Goal: Task Accomplishment & Management: Manage account settings

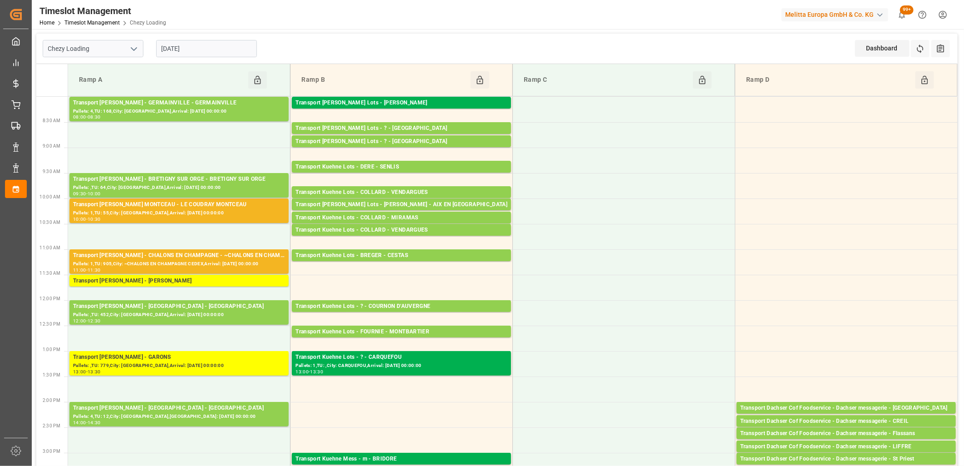
scroll to position [252, 0]
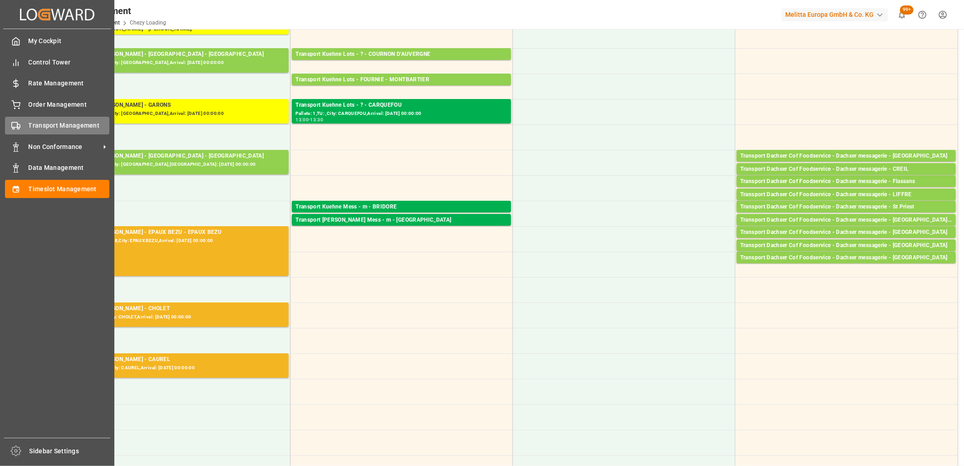
click at [14, 127] on circle at bounding box center [14, 128] width 2 height 2
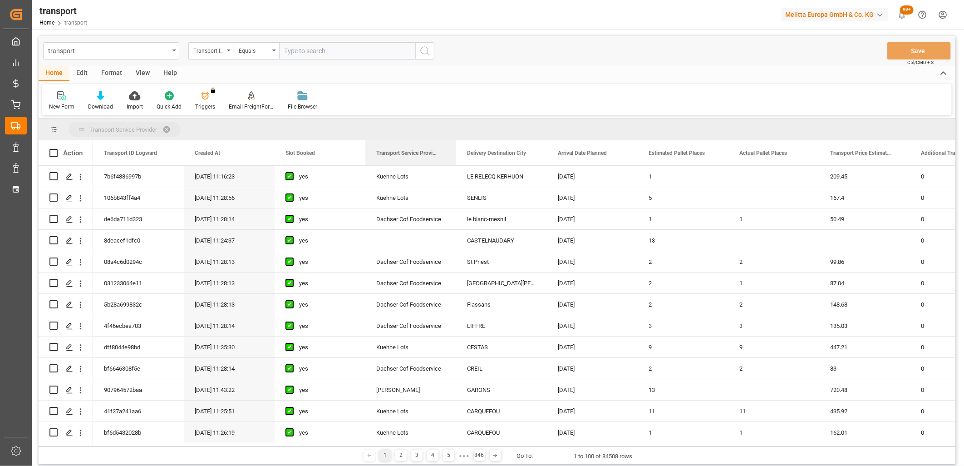
drag, startPoint x: 415, startPoint y: 155, endPoint x: 415, endPoint y: 135, distance: 20.4
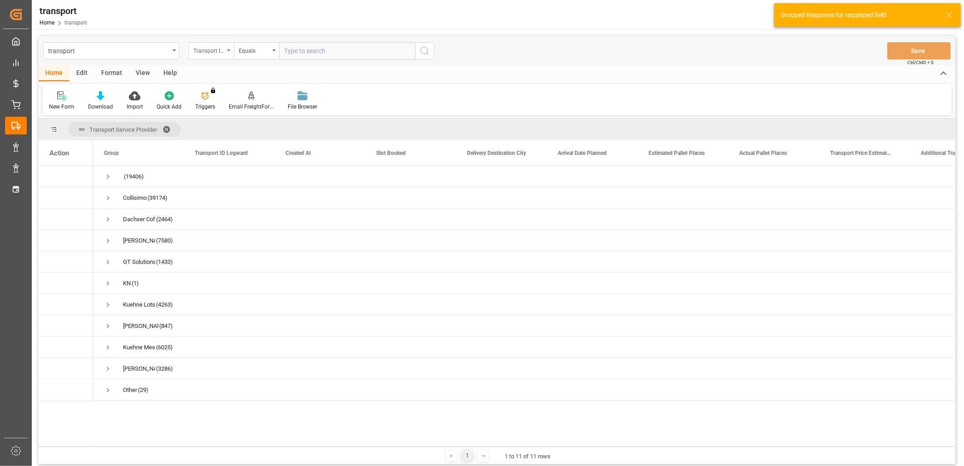
click at [212, 46] on div "Transport ID Logward" at bounding box center [208, 49] width 31 height 10
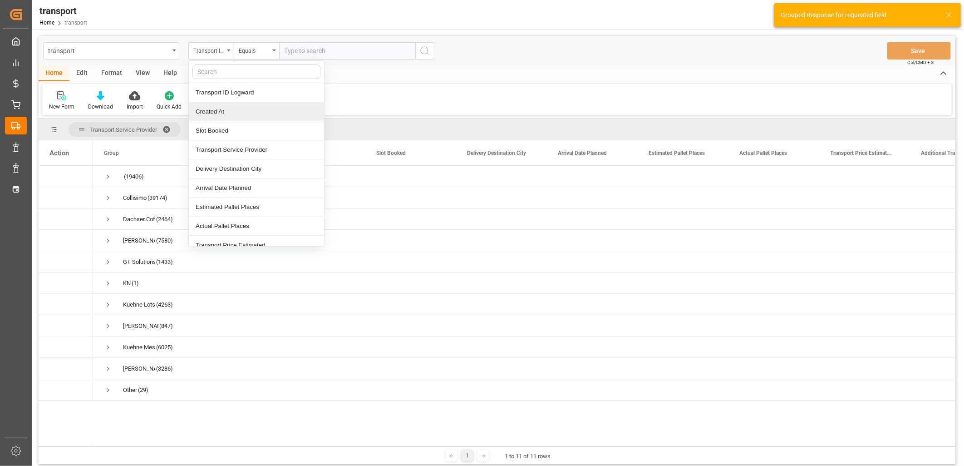
click at [224, 112] on div "Created At" at bounding box center [256, 111] width 135 height 19
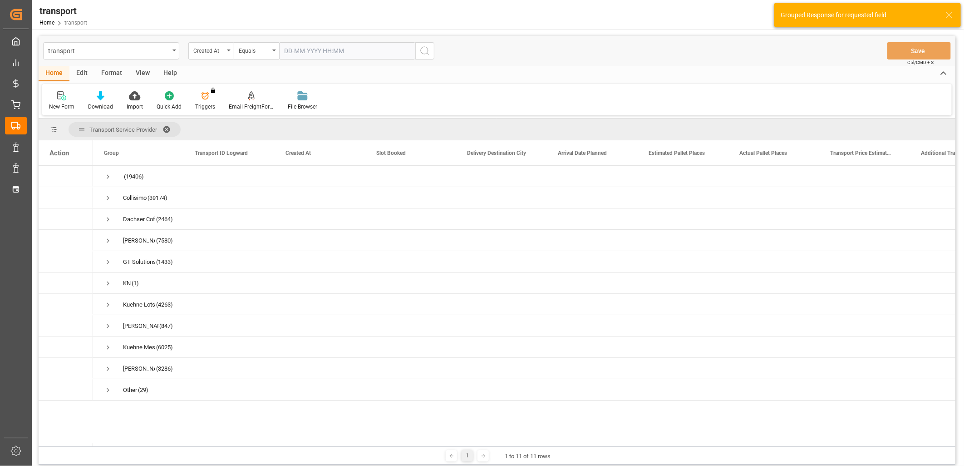
click at [293, 50] on input "text" at bounding box center [347, 50] width 136 height 17
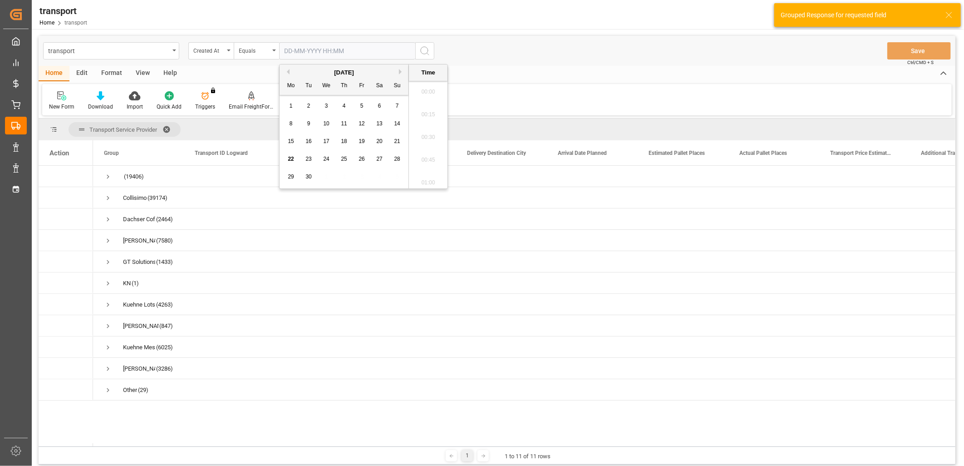
scroll to position [887, 0]
click at [359, 142] on span "19" at bounding box center [361, 141] width 6 height 6
type input "19-09-2025 00:00"
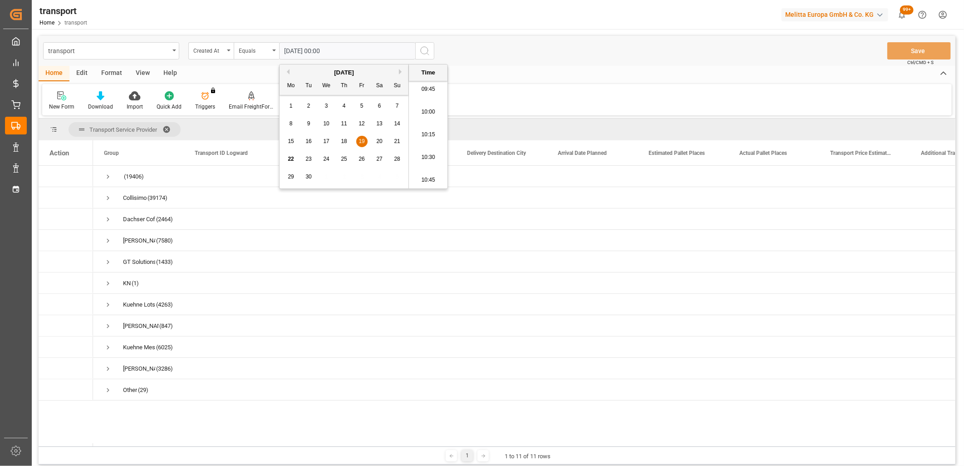
click at [424, 53] on icon "search button" at bounding box center [424, 50] width 11 height 11
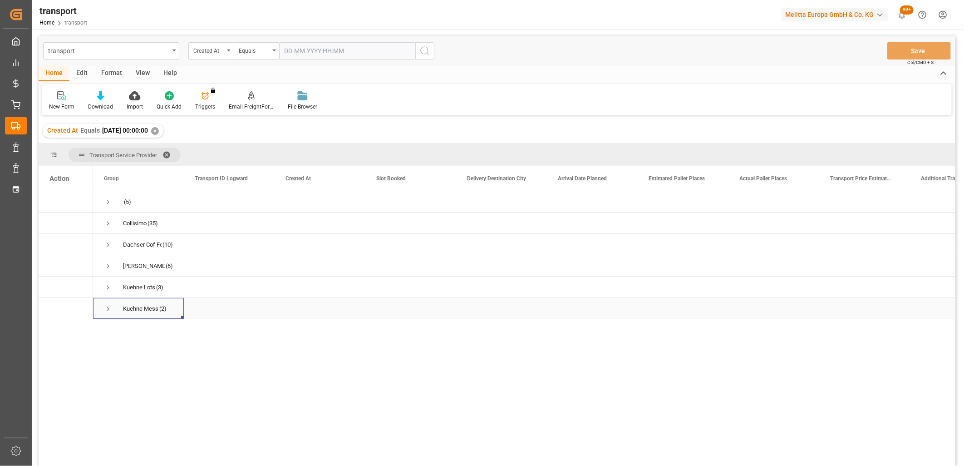
click at [106, 309] on span "Press SPACE to select this row." at bounding box center [108, 308] width 8 height 8
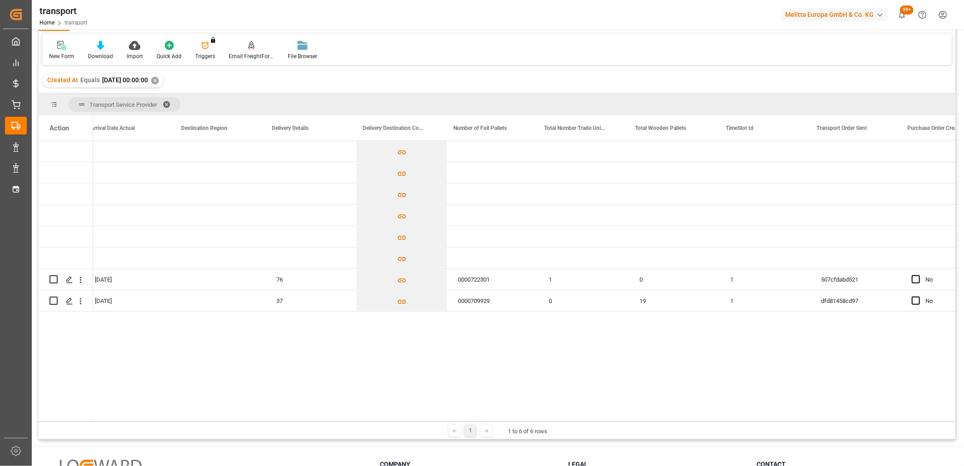
scroll to position [0, 2076]
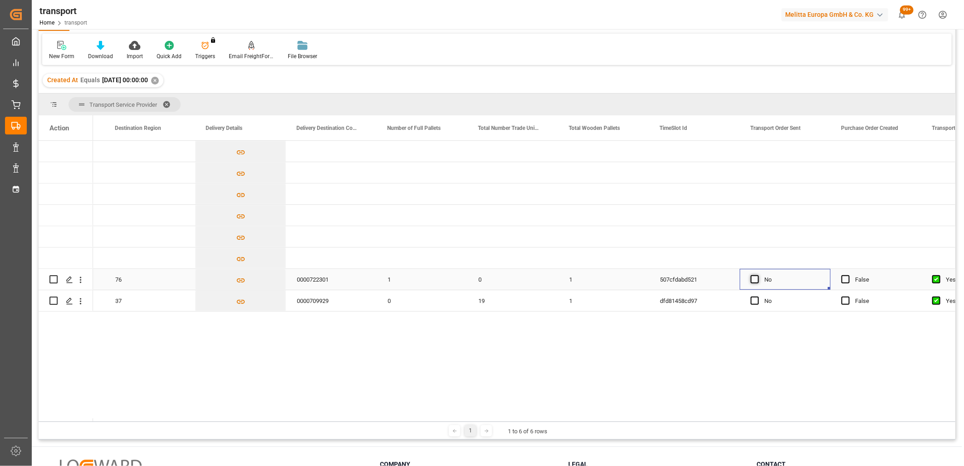
click at [751, 277] on span "Press SPACE to select this row." at bounding box center [754, 279] width 8 height 8
click at [757, 275] on input "Press SPACE to select this row." at bounding box center [757, 275] width 0 height 0
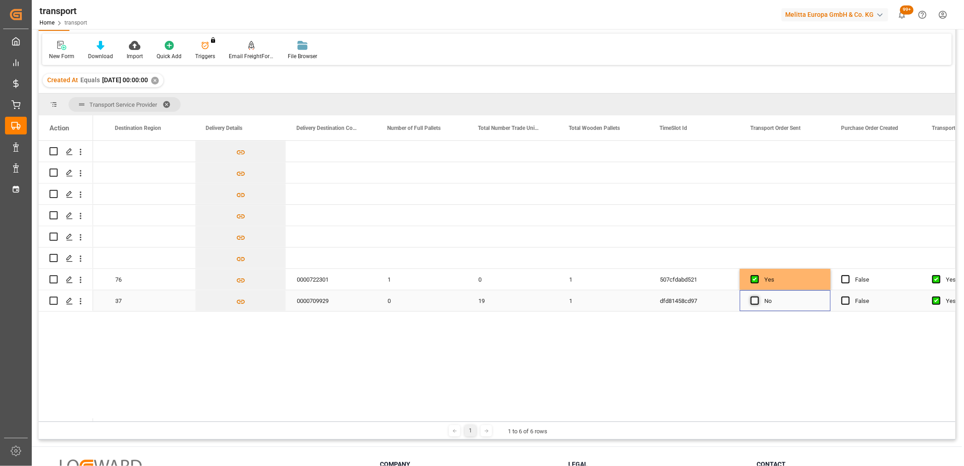
click at [754, 301] on span "Press SPACE to select this row." at bounding box center [754, 300] width 8 height 8
click at [757, 296] on input "Press SPACE to select this row." at bounding box center [757, 296] width 0 height 0
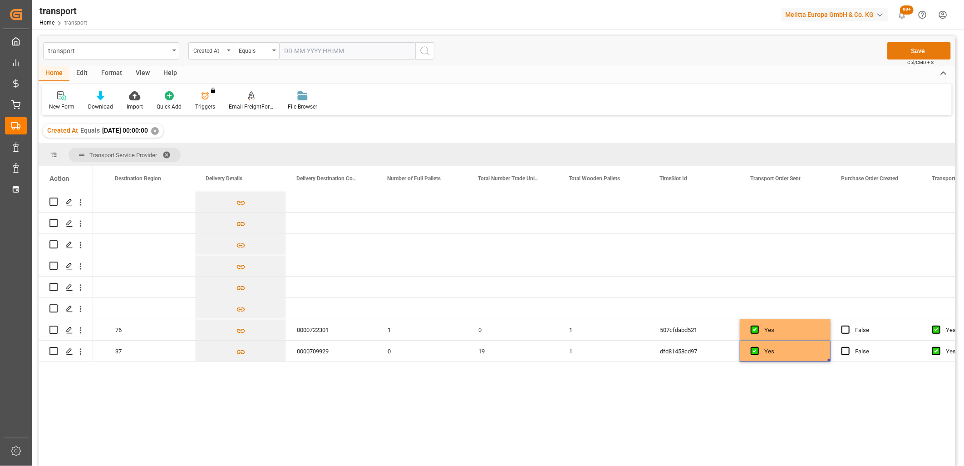
click at [901, 52] on button "Save" at bounding box center [919, 50] width 64 height 17
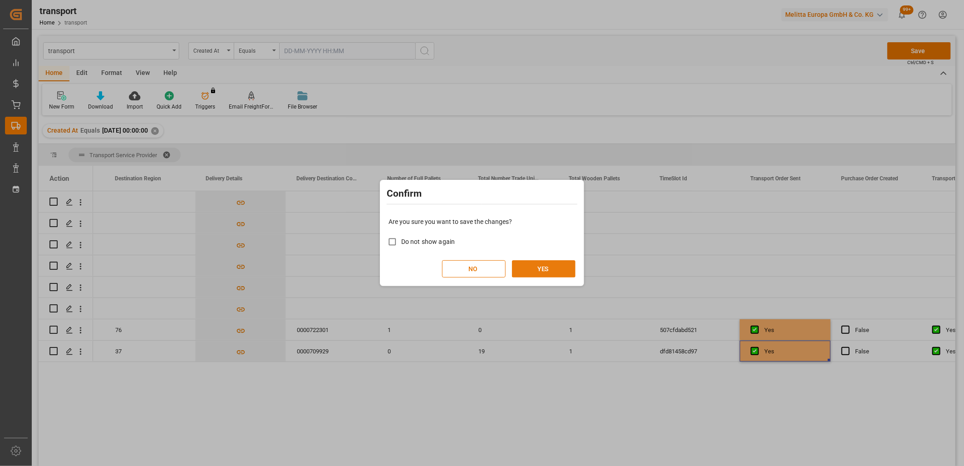
click at [542, 271] on button "YES" at bounding box center [544, 268] width 64 height 17
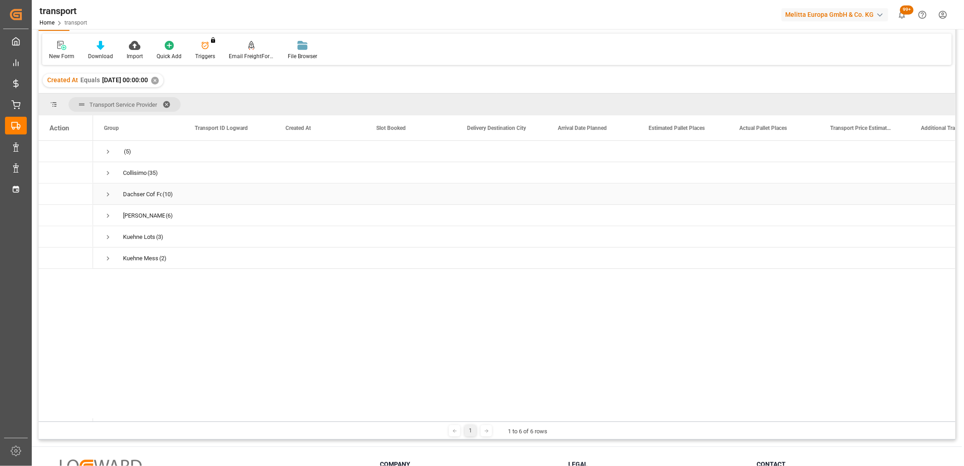
click at [109, 191] on span "Press SPACE to select this row." at bounding box center [108, 194] width 8 height 8
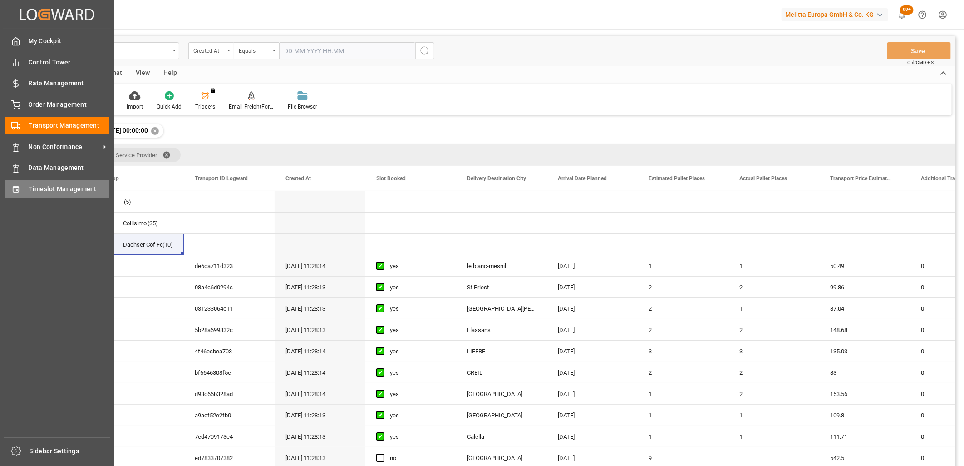
click at [25, 193] on div "Timeslot Management Timeslot Management" at bounding box center [57, 189] width 104 height 18
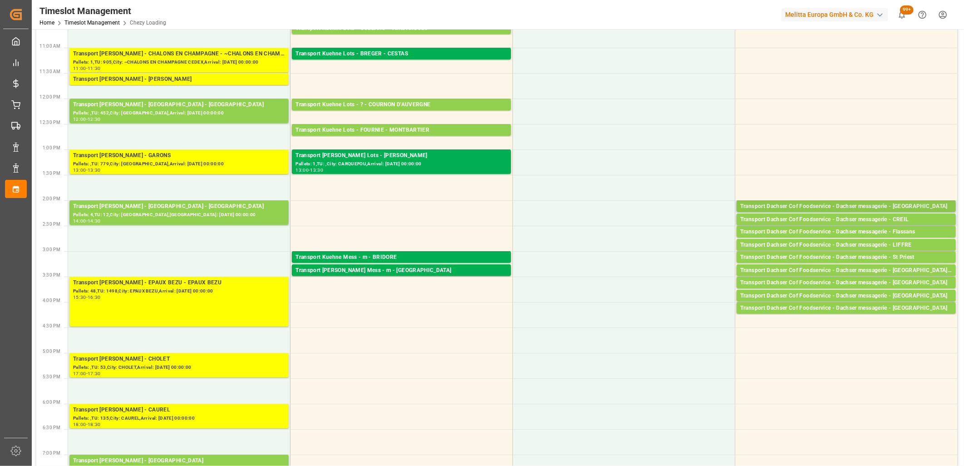
click at [827, 203] on div "Transport Dachser Cof Foodservice - Dachser messagerie - le blanc-mesnil" at bounding box center [846, 206] width 212 height 9
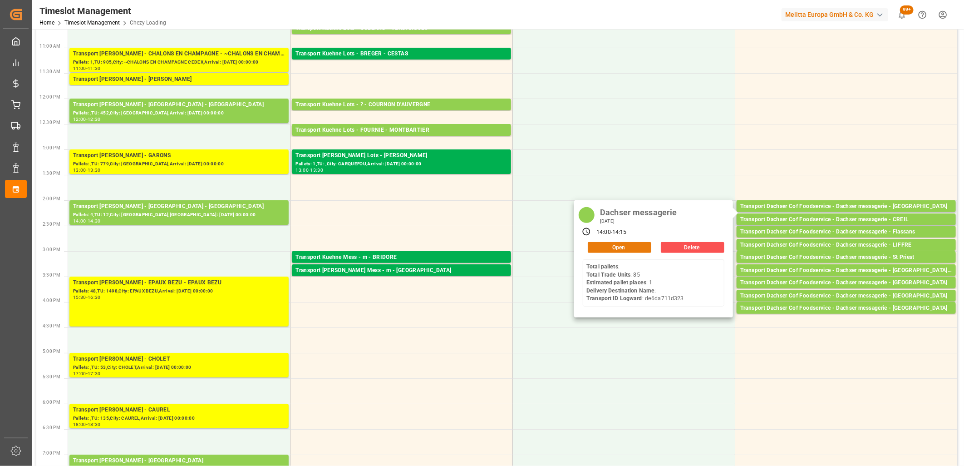
click at [622, 244] on button "Open" at bounding box center [620, 247] width 64 height 11
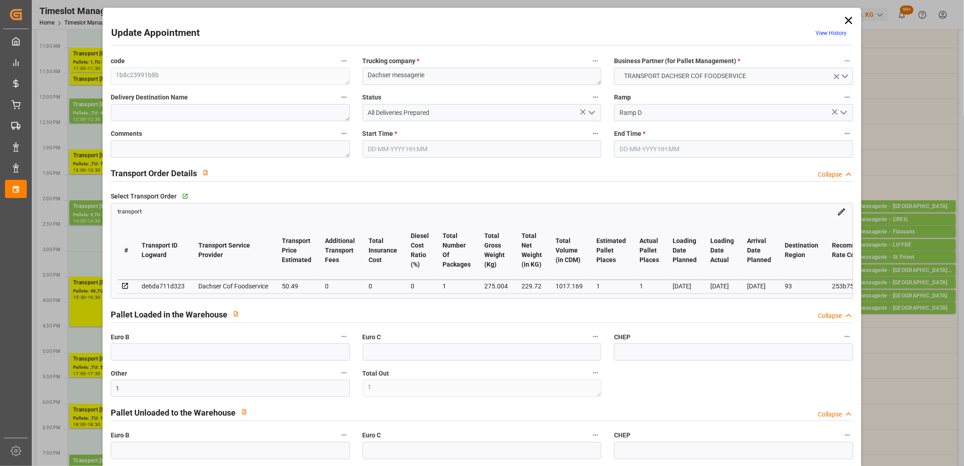
type input "22-09-2025 14:00"
type input "22-09-2025 14:15"
type input "19-09-2025 11:52"
type input "19-09-2025 11:28"
type input "26-09-2025"
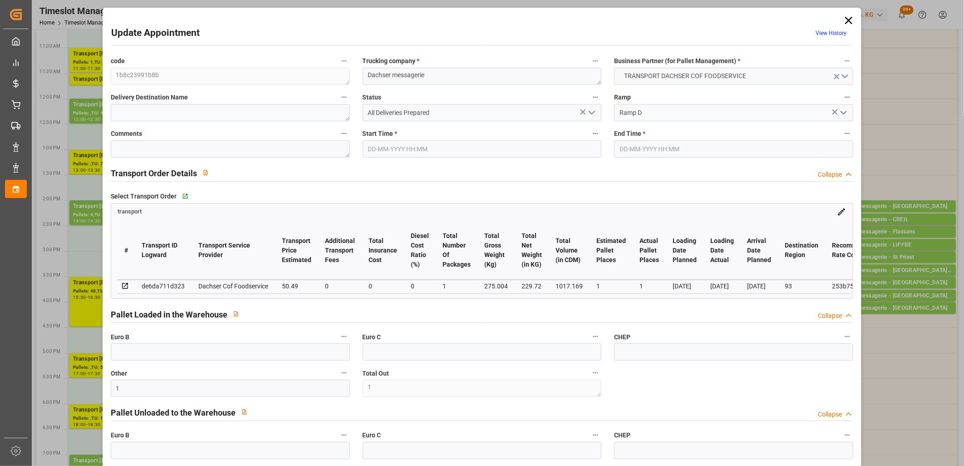
type input "22-09-2025"
click at [590, 113] on icon "open menu" at bounding box center [591, 112] width 11 height 11
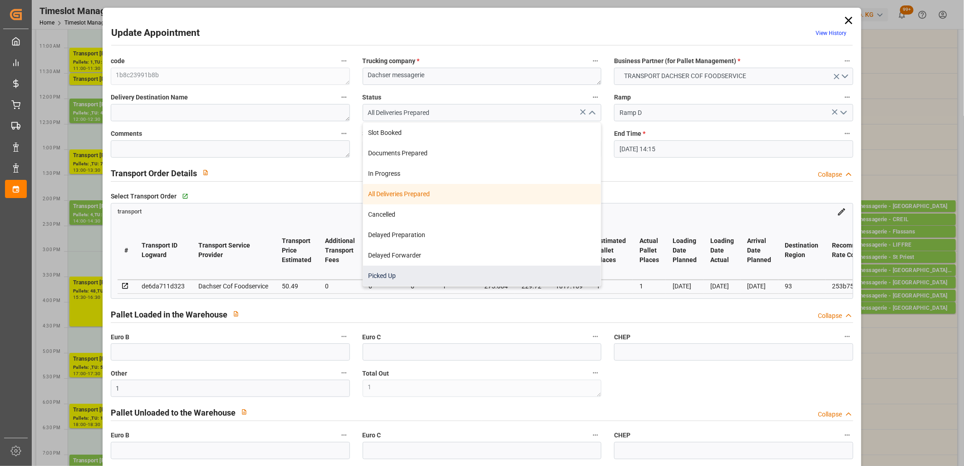
click at [500, 273] on div "Picked Up" at bounding box center [482, 275] width 238 height 20
type input "Picked Up"
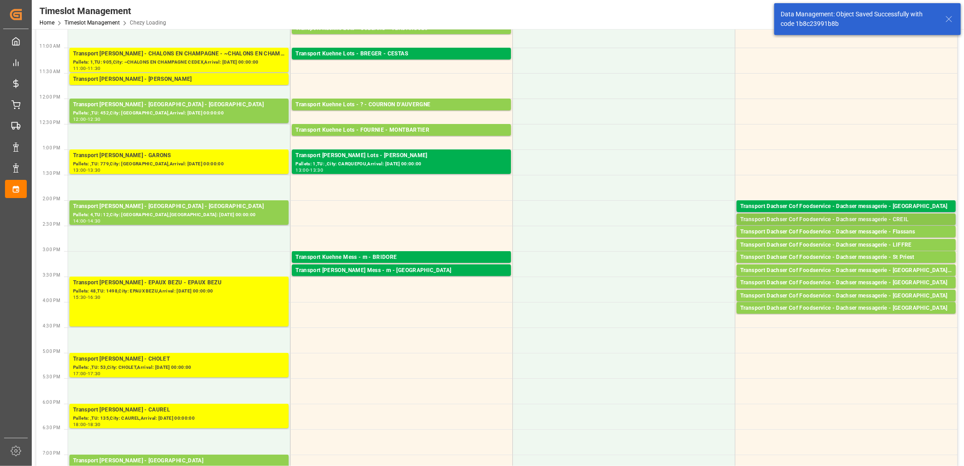
click at [783, 218] on div "Transport Dachser Cof Foodservice - Dachser messagerie - CREIL" at bounding box center [846, 219] width 212 height 9
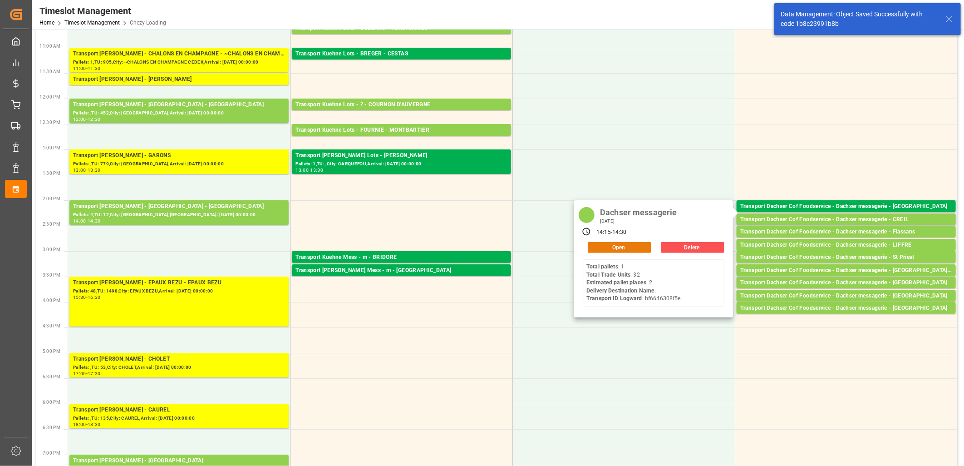
click at [637, 248] on button "Open" at bounding box center [620, 247] width 64 height 11
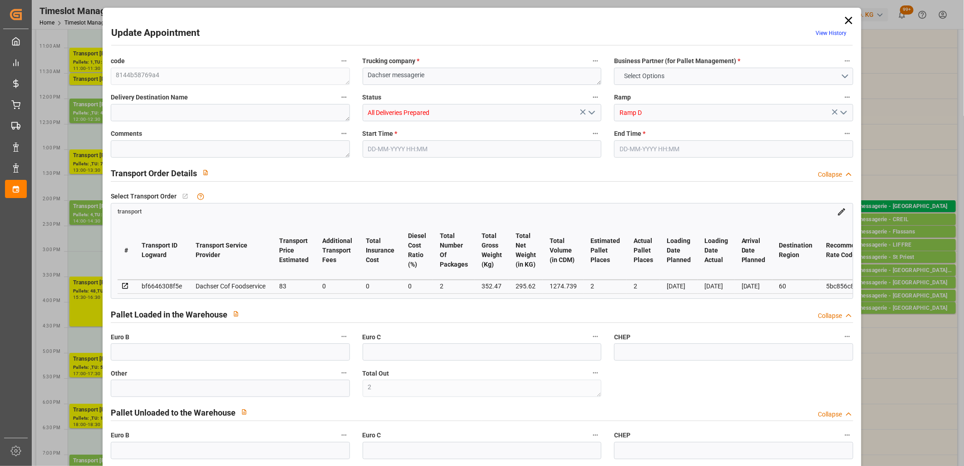
type input "2"
type input "83"
type input "0"
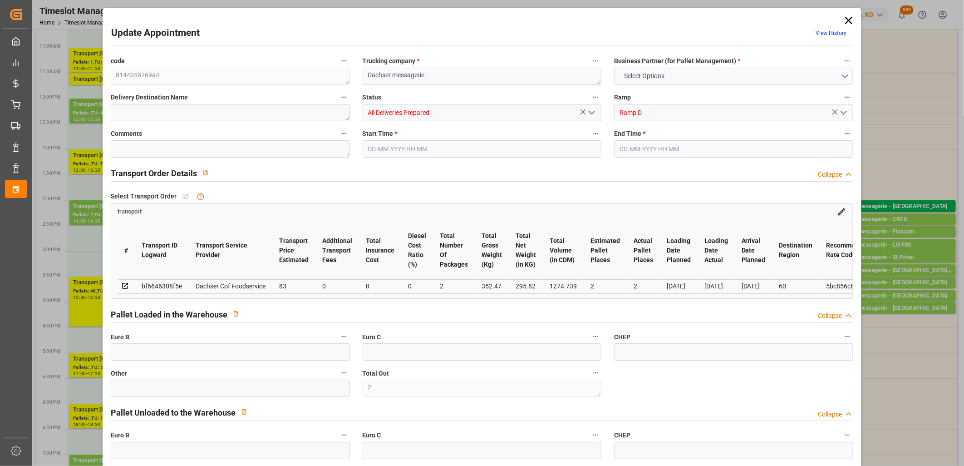
type input "0"
type input "81.5392"
type input "-1.4608"
type input "2"
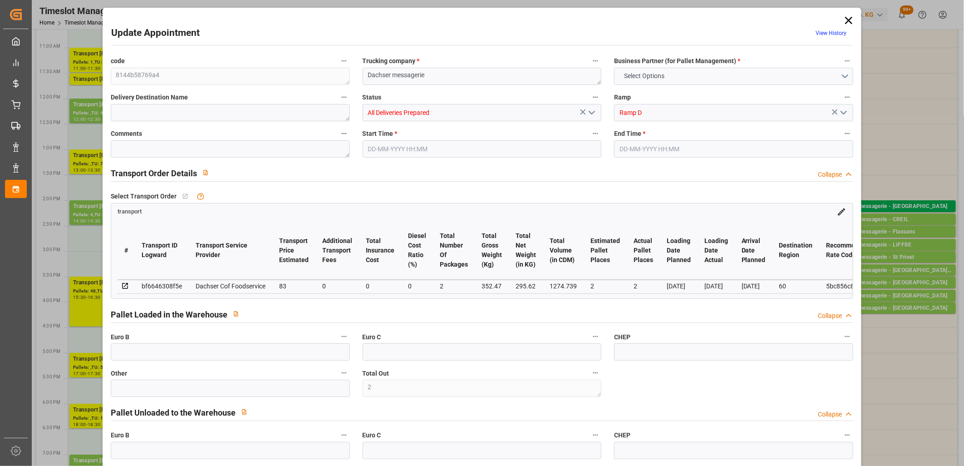
type input "295.62"
type input "401.36"
type input "1274.739"
type input "60"
type input "1"
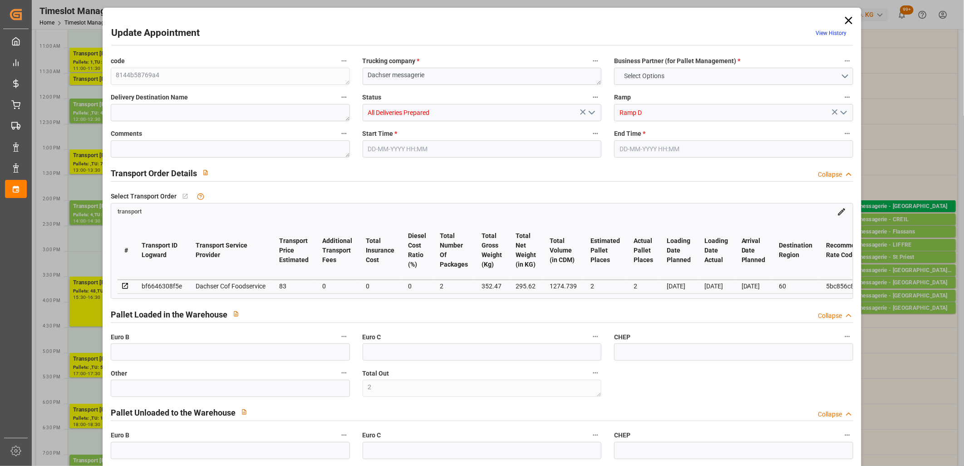
type input "32"
type input "2"
type input "101"
type input "352.47"
type input "0"
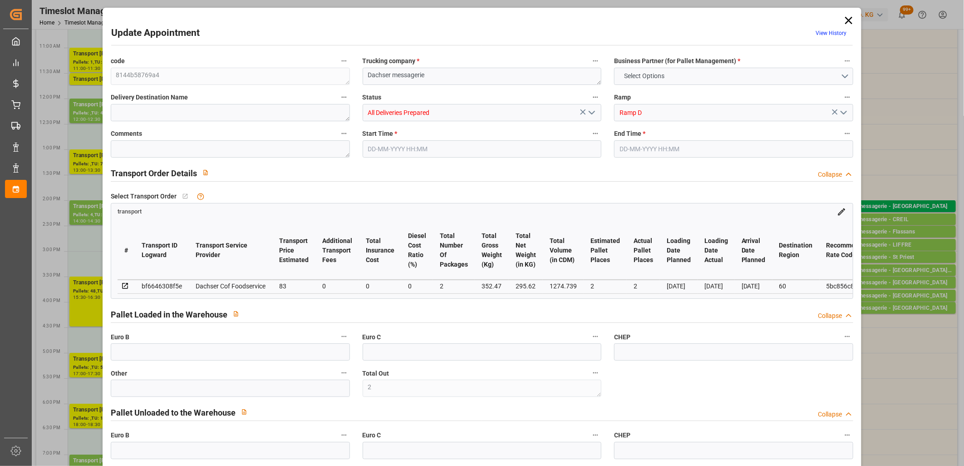
type input "4710.8598"
type input "0"
type input "21"
type input "35"
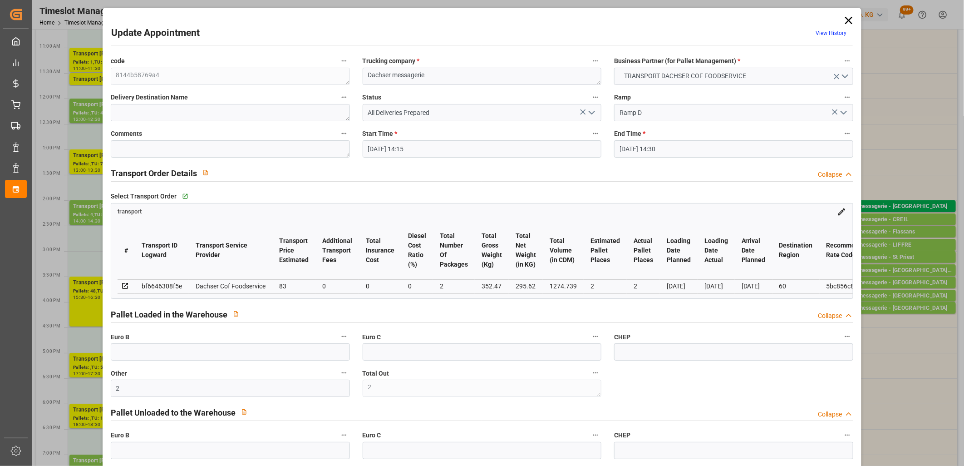
type input "22-09-2025 14:15"
type input "22-09-2025 14:30"
type input "19-09-2025 11:53"
type input "19-09-2025 11:28"
type input "[DATE]"
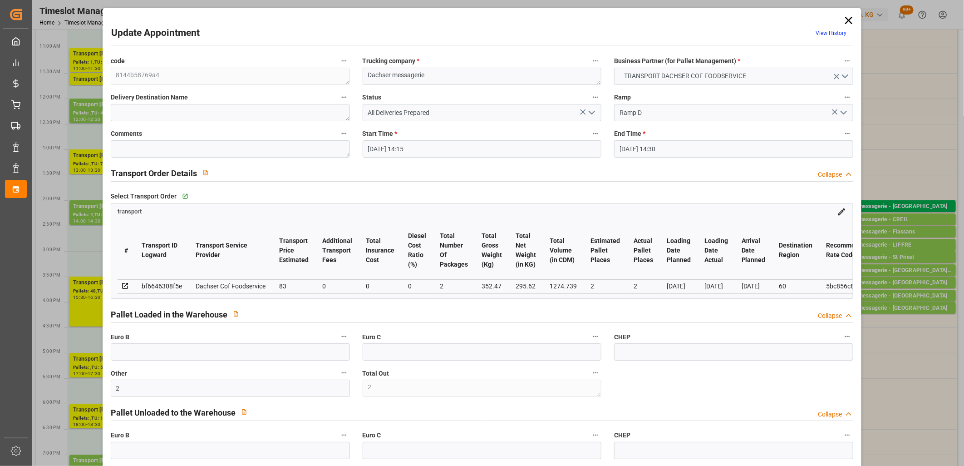
type input "[DATE]"
click at [588, 113] on icon "open menu" at bounding box center [591, 112] width 11 height 11
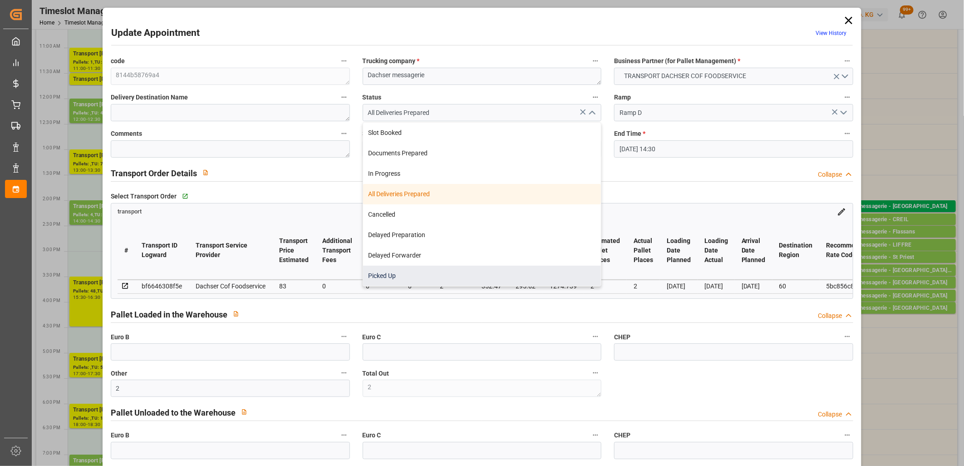
click at [490, 270] on div "Picked Up" at bounding box center [482, 275] width 238 height 20
type input "Picked Up"
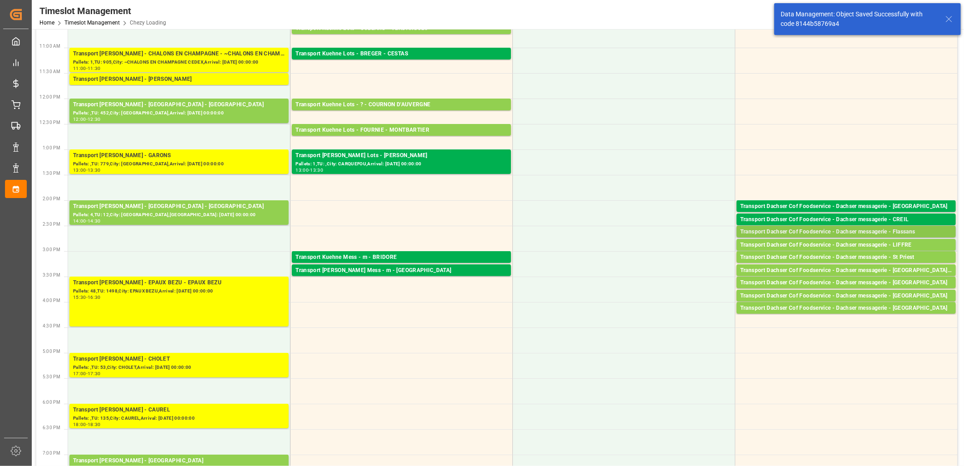
click at [785, 231] on div "Transport Dachser Cof Foodservice - Dachser messagerie - Flassans" at bounding box center [846, 231] width 212 height 9
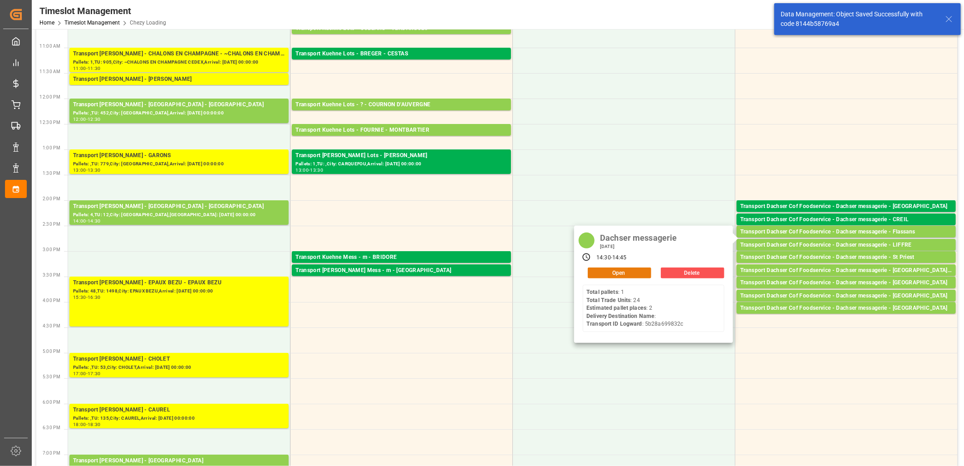
click at [630, 271] on button "Open" at bounding box center [620, 272] width 64 height 11
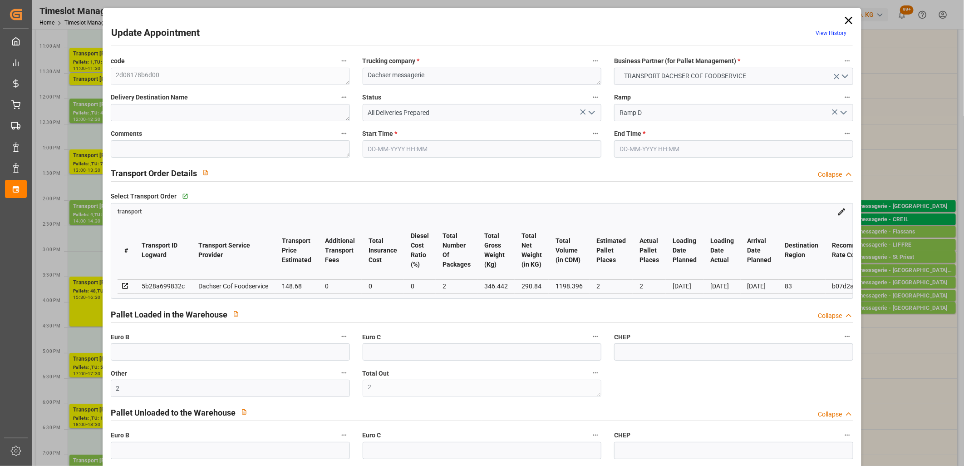
type input "22-09-2025 14:30"
type input "22-09-2025 14:45"
type input "19-09-2025 12:04"
type input "19-09-2025 11:28"
type input "26-09-2025"
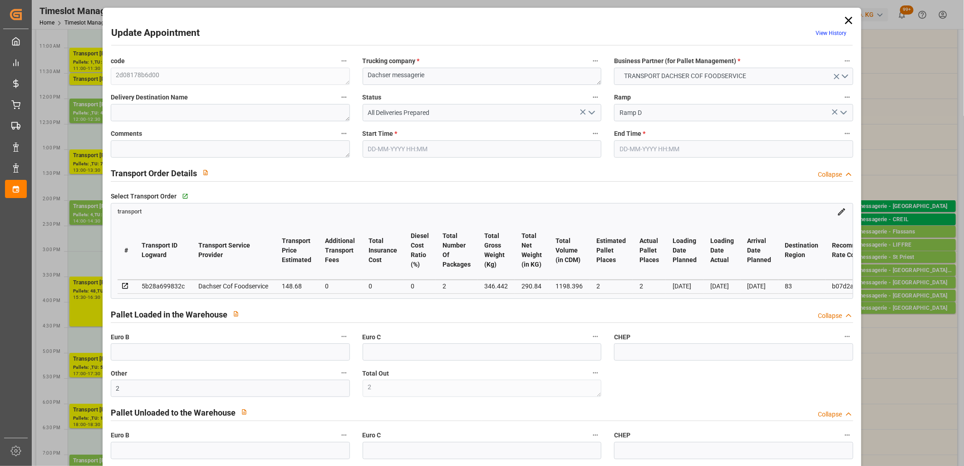
type input "[DATE]"
click at [590, 114] on icon "open menu" at bounding box center [591, 112] width 11 height 11
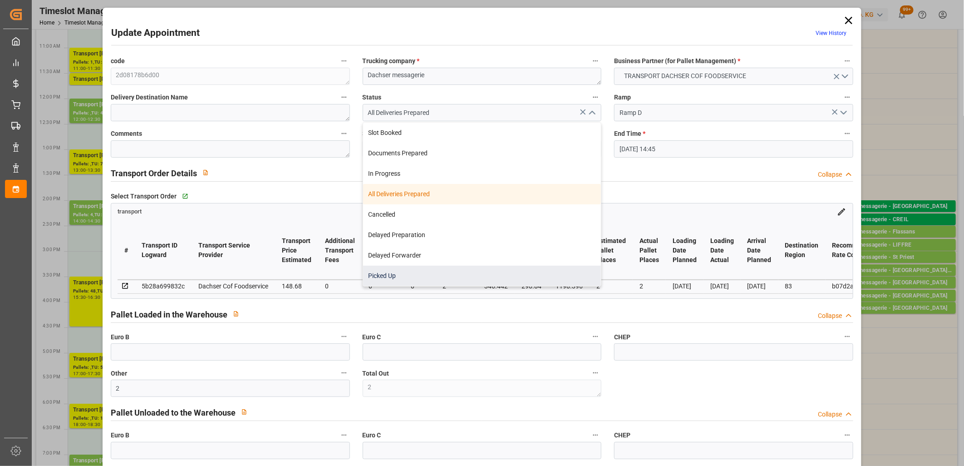
click at [529, 271] on div "Picked Up" at bounding box center [482, 275] width 238 height 20
type input "Picked Up"
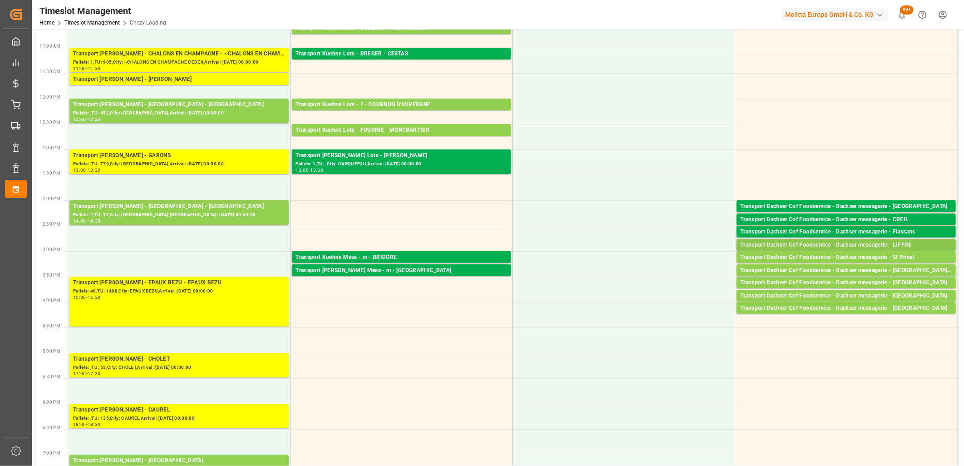
click at [796, 243] on div "Transport Dachser Cof Foodservice - Dachser messagerie - LIFFRE" at bounding box center [846, 244] width 212 height 9
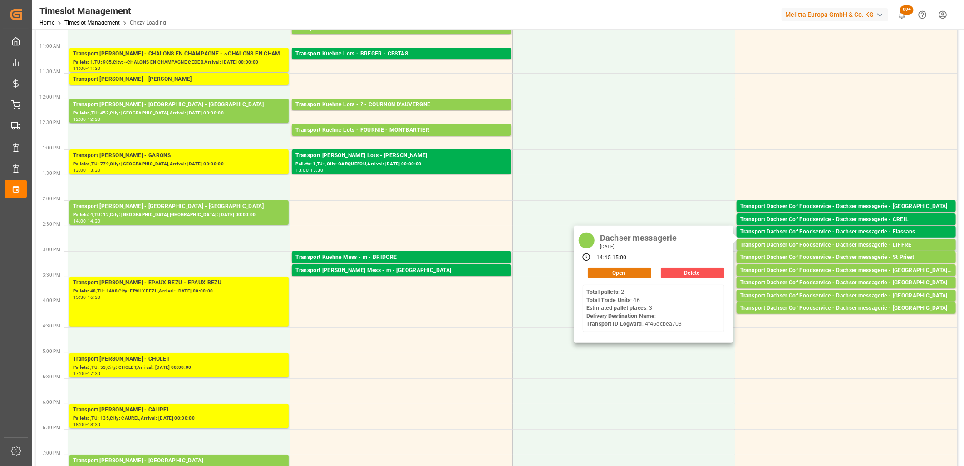
click at [637, 274] on button "Open" at bounding box center [620, 272] width 64 height 11
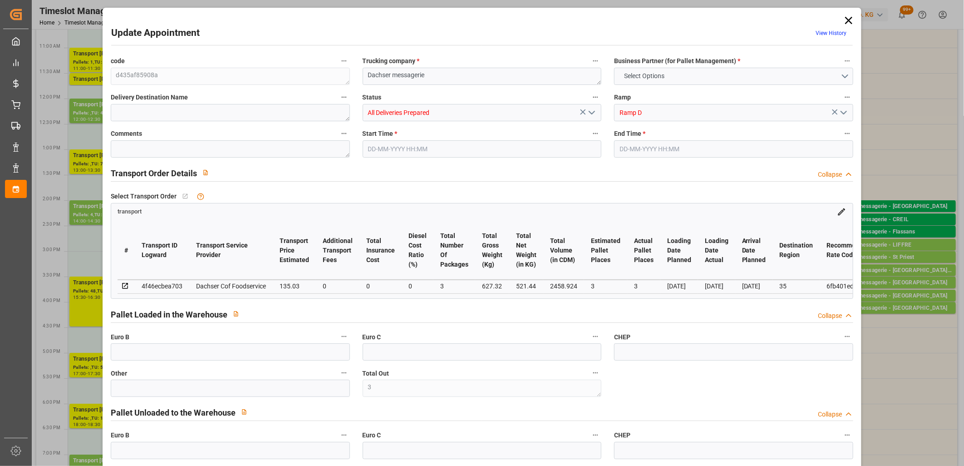
type input "3"
type input "135.03"
type input "0"
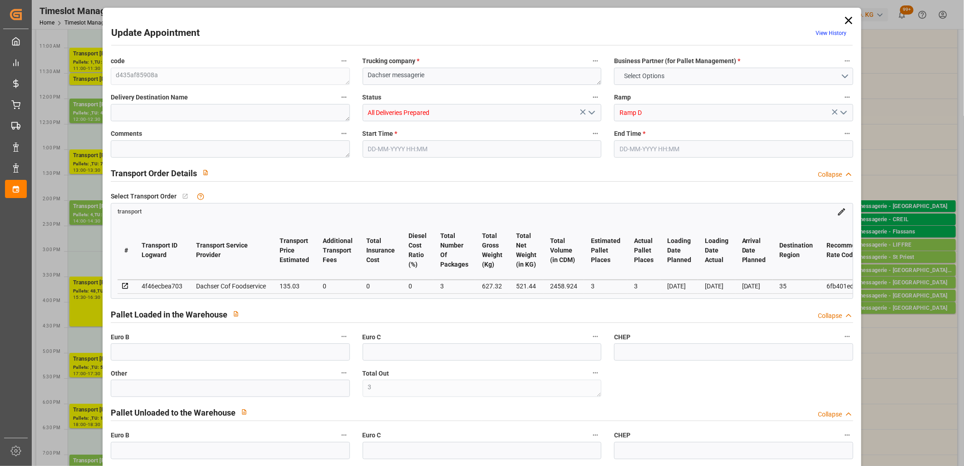
type input "0"
type input "132.6535"
type input "-2.3765"
type input "3"
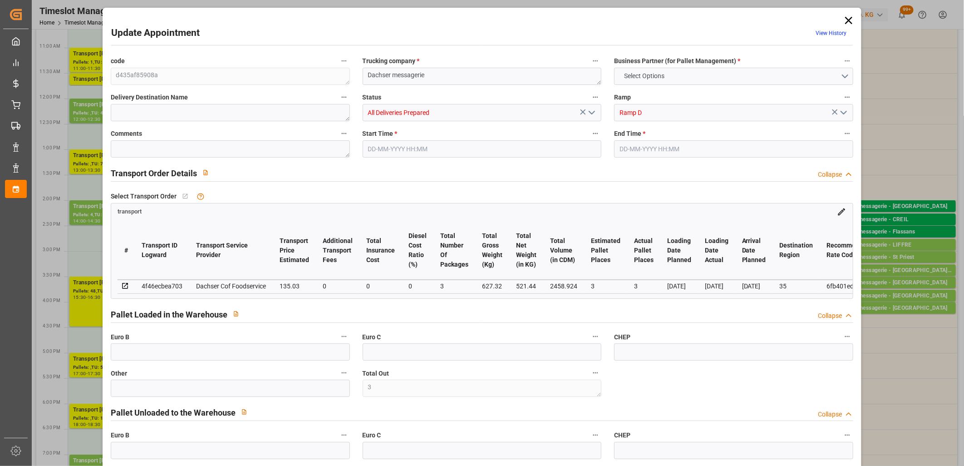
type input "521.44"
type input "701.1"
type input "2458.924"
type input "35"
type input "2"
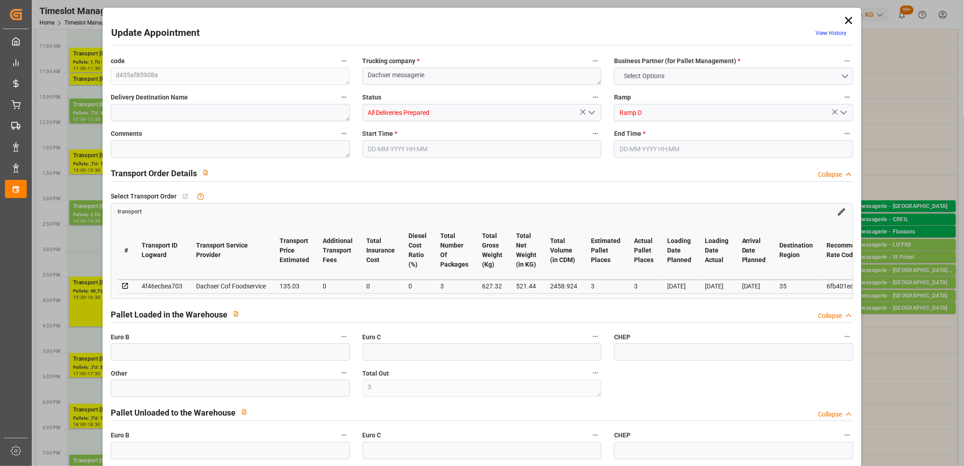
type input "46"
type input "3"
type input "101"
type input "627.32"
type input "0"
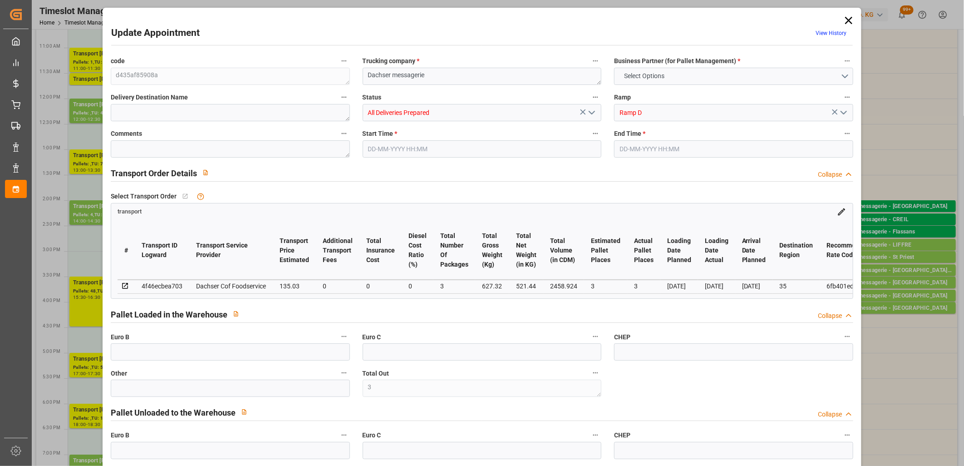
type input "4710.8598"
type input "0"
type input "21"
type input "35"
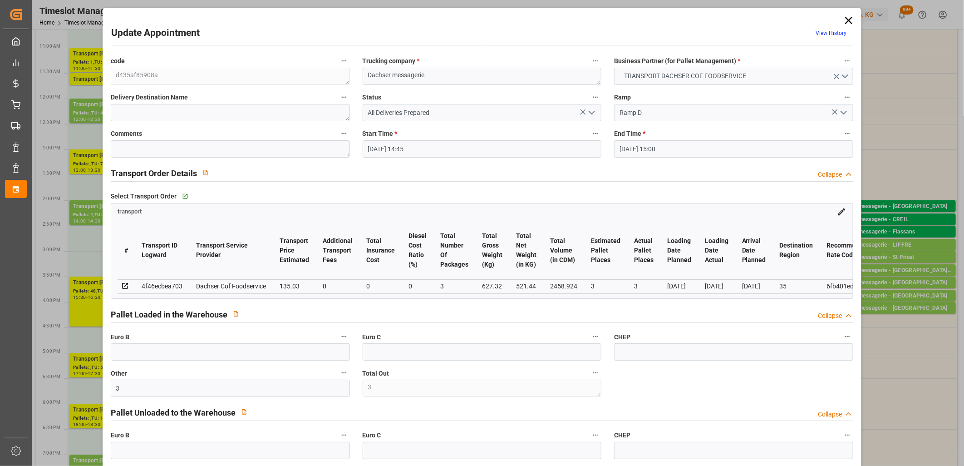
type input "22-09-2025 14:45"
type input "22-09-2025 15:00"
type input "19-09-2025 12:04"
type input "19-09-2025 11:28"
type input "26-09-2025"
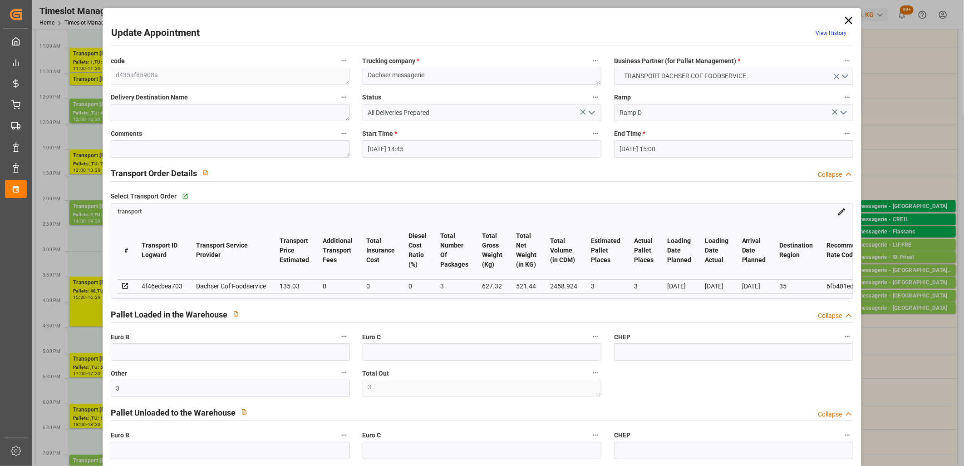
type input "[DATE]"
click at [590, 112] on icon "open menu" at bounding box center [591, 112] width 11 height 11
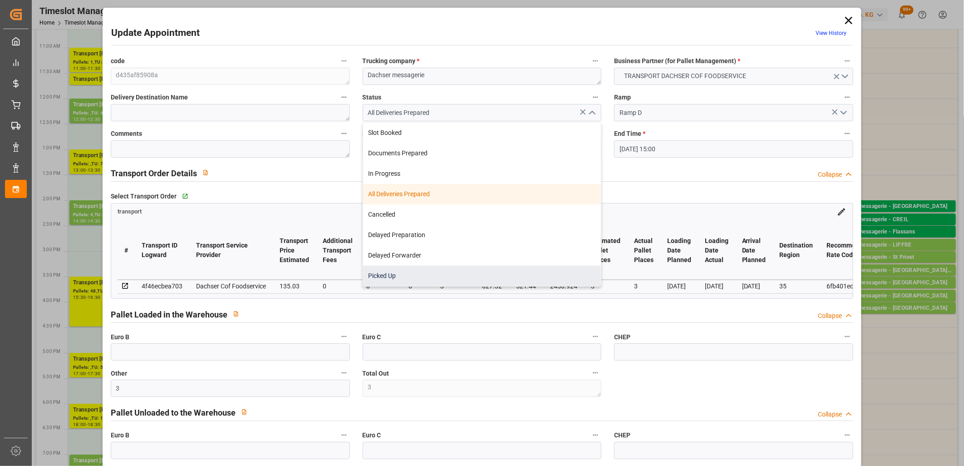
click at [498, 269] on div "Picked Up" at bounding box center [482, 275] width 238 height 20
type input "Picked Up"
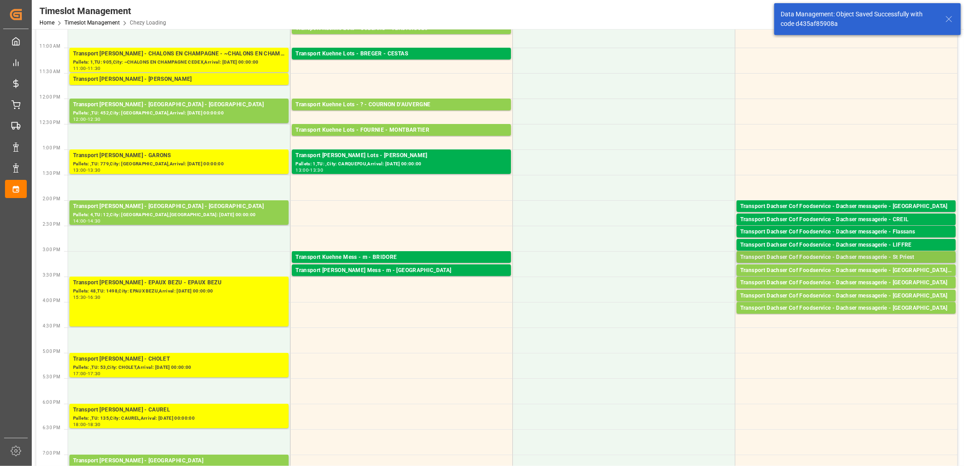
click at [793, 257] on div "Transport Dachser Cof Foodservice - Dachser messagerie - St Priest" at bounding box center [846, 257] width 212 height 9
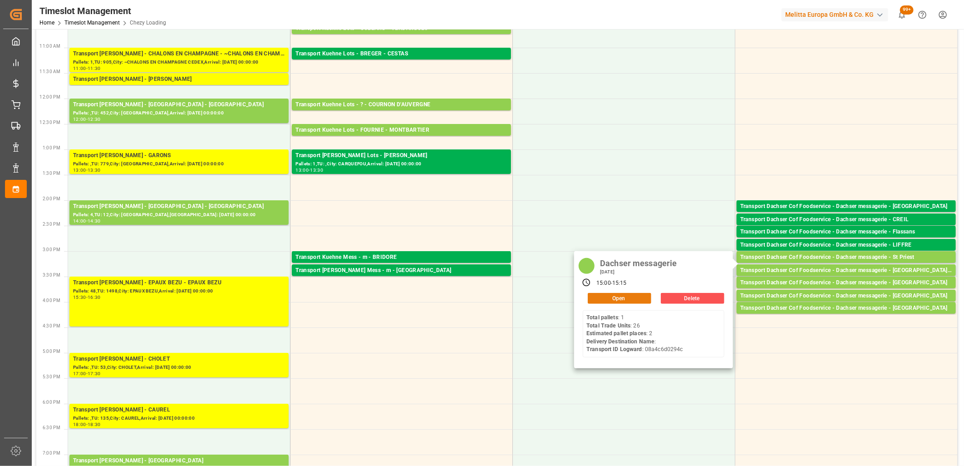
click at [629, 299] on button "Open" at bounding box center [620, 298] width 64 height 11
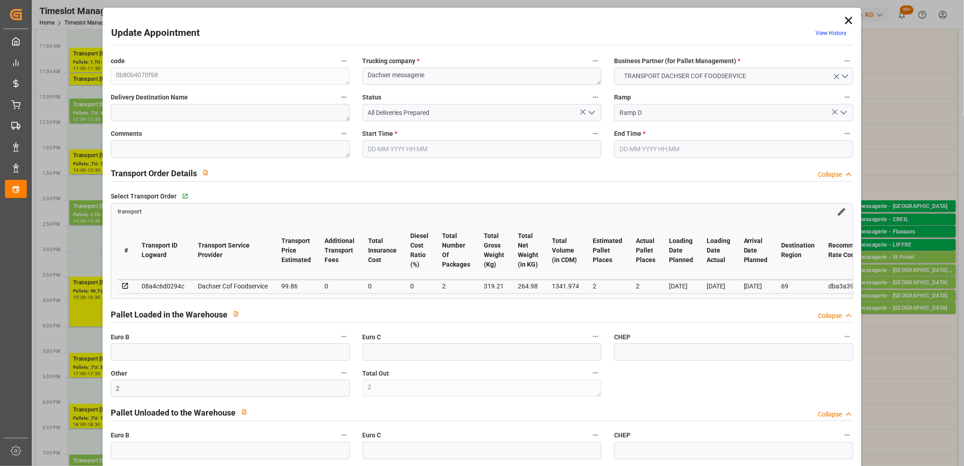
type input "22-09-2025 15:00"
type input "22-09-2025 15:15"
type input "19-09-2025 12:05"
type input "19-09-2025 11:28"
type input "26-09-2025"
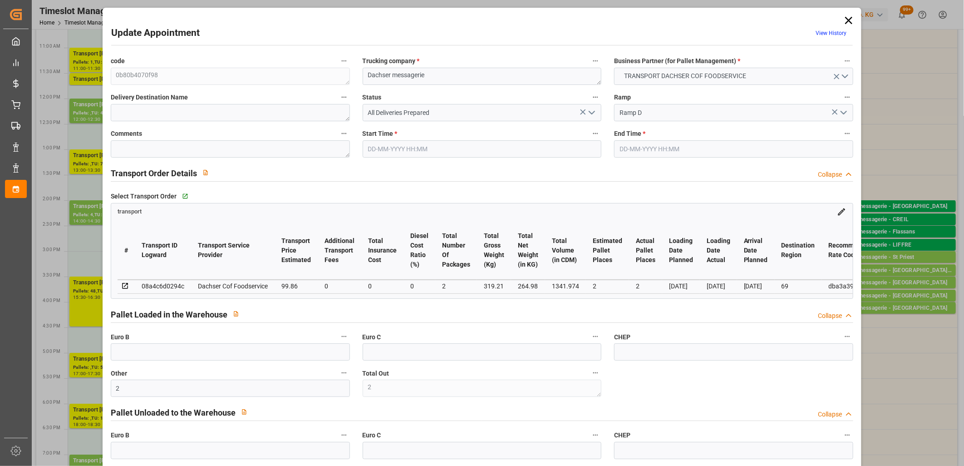
type input "[DATE]"
click at [590, 115] on icon "open menu" at bounding box center [591, 112] width 11 height 11
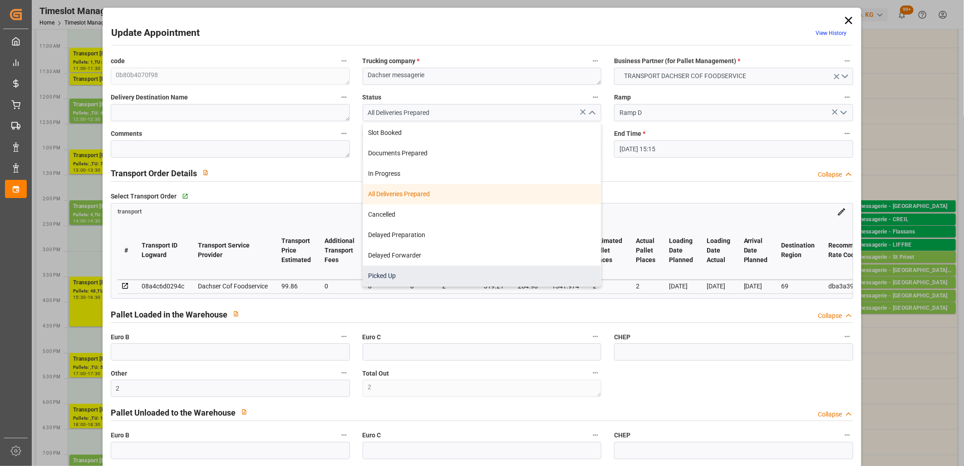
click at [550, 265] on div "Picked Up" at bounding box center [482, 275] width 238 height 20
type input "Picked Up"
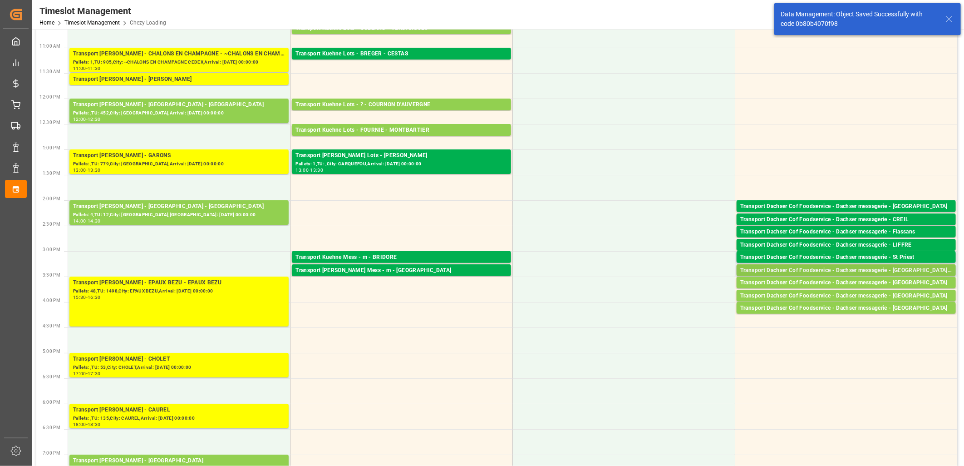
click at [790, 272] on div "Transport Dachser Cof Foodservice - Dachser messagerie - Saint-martin-boulogne" at bounding box center [846, 270] width 212 height 9
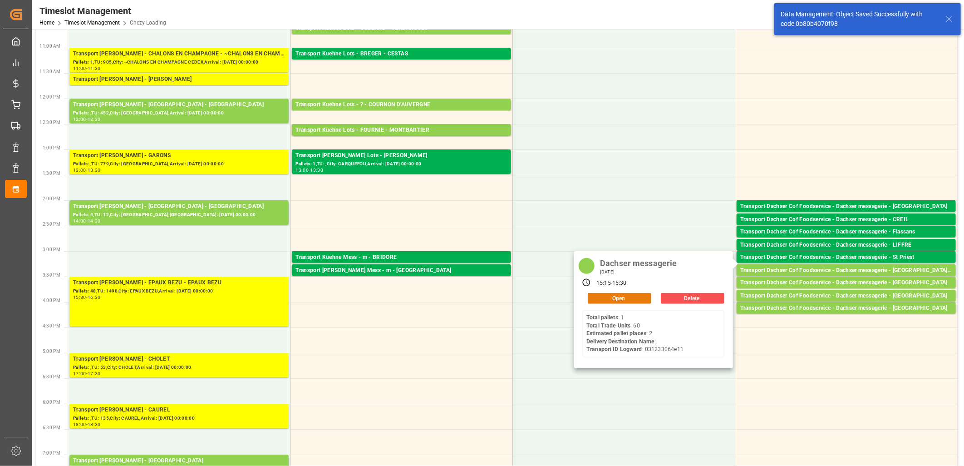
click at [645, 296] on button "Open" at bounding box center [620, 298] width 64 height 11
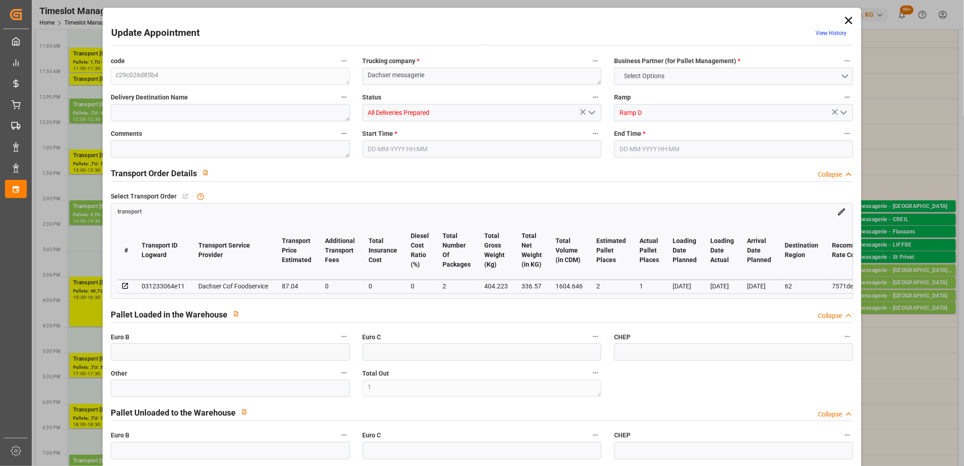
type input "1"
type input "2"
type input "1"
type input "87.04"
type input "0"
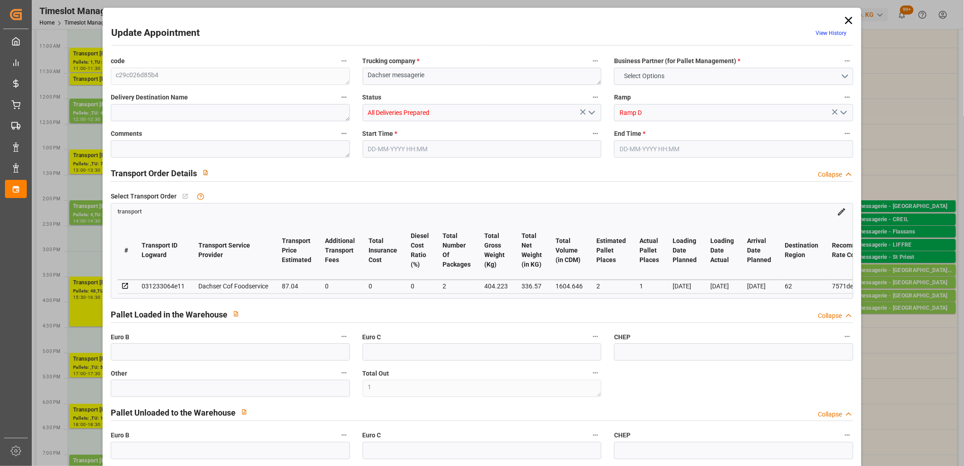
type input "0"
type input "85.5081"
type input "-1.5319"
type input "2"
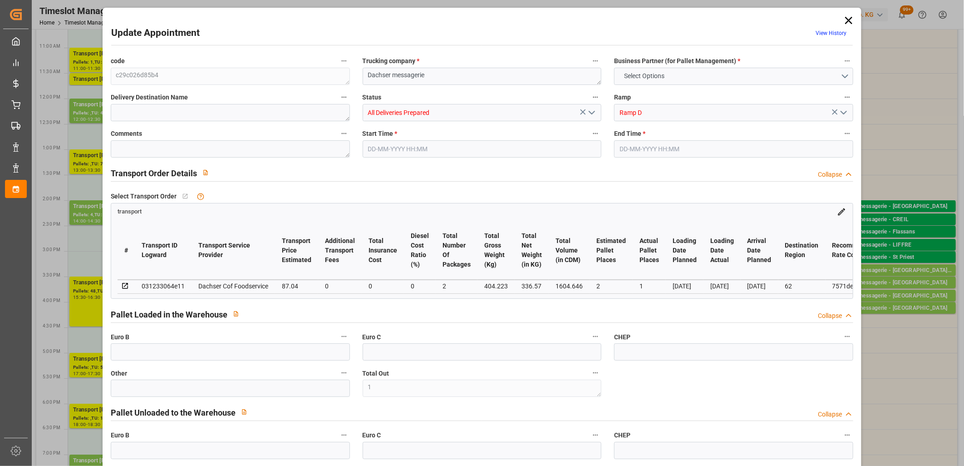
type input "336.57"
type input "453.113"
type input "1604.646"
type input "62"
type input "1"
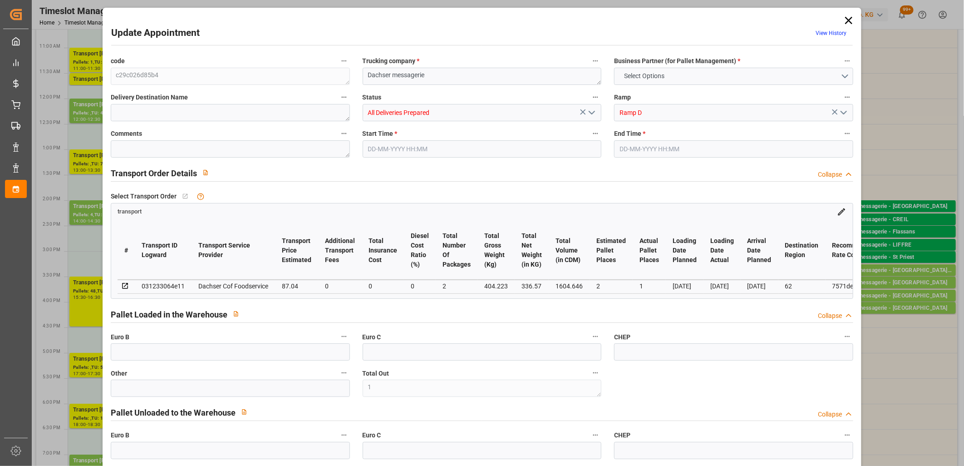
type input "60"
type input "2"
type input "101"
type input "404.223"
type input "0"
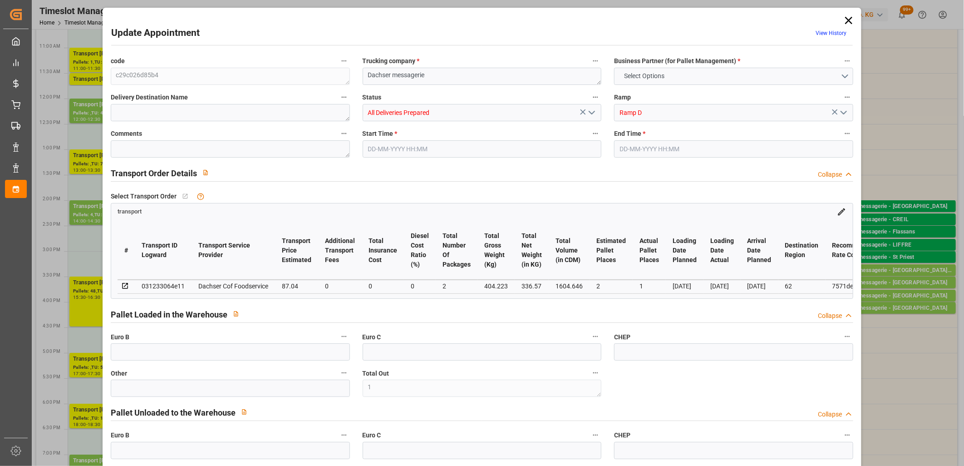
type input "4710.8598"
type input "0"
type input "21"
type input "35"
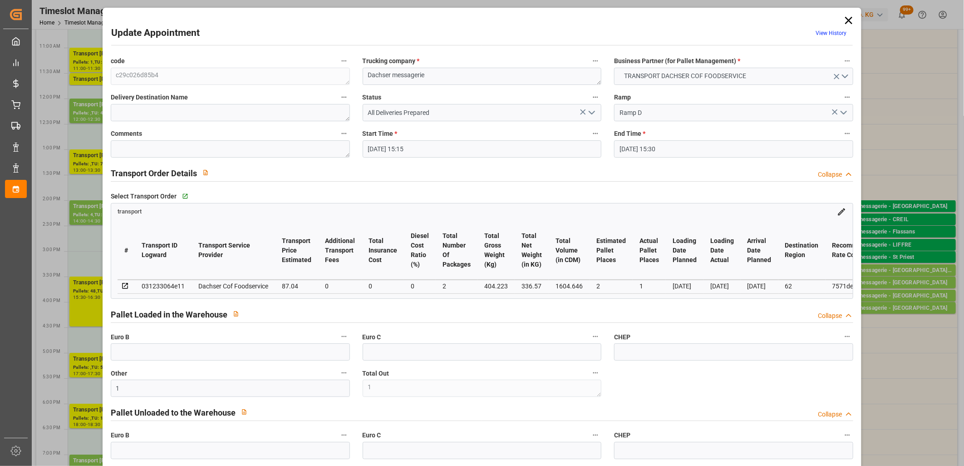
type input "22-09-2025 15:15"
type input "22-09-2025 15:30"
type input "19-09-2025 12:07"
type input "19-09-2025 11:28"
type input "26-09-2025"
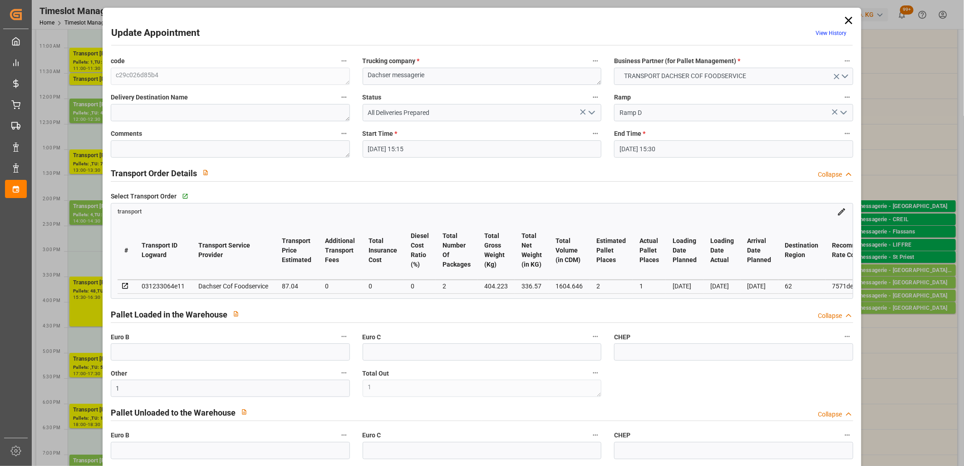
type input "[DATE]"
click at [591, 113] on polyline "open menu" at bounding box center [591, 112] width 5 height 3
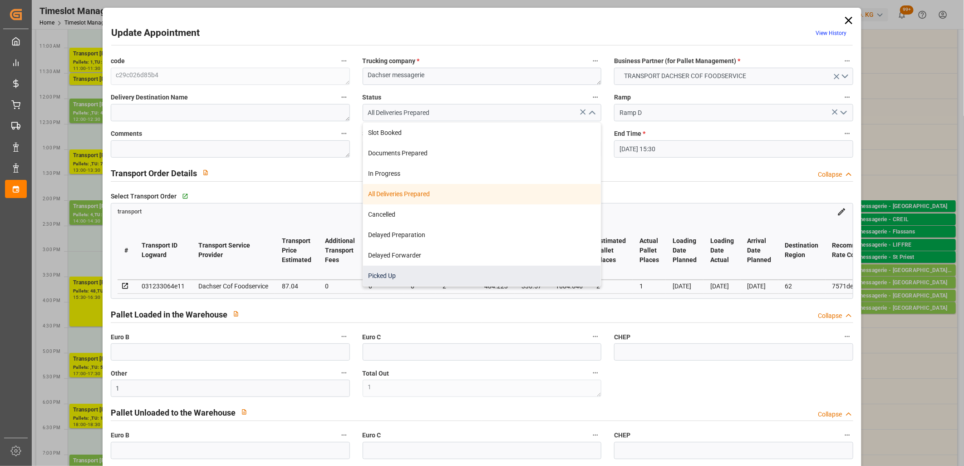
click at [528, 270] on div "Picked Up" at bounding box center [482, 275] width 238 height 20
type input "Picked Up"
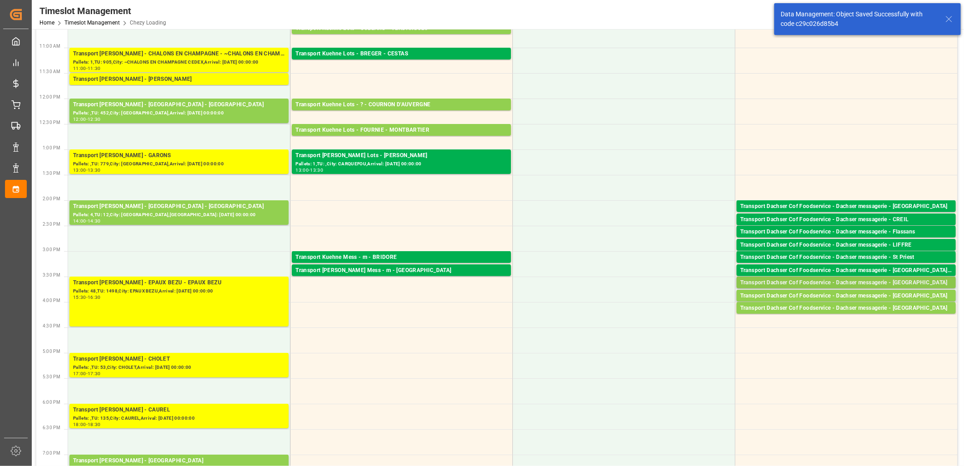
click at [778, 284] on div "Transport Dachser Cof Foodservice - Dachser messagerie - Calella" at bounding box center [846, 282] width 212 height 9
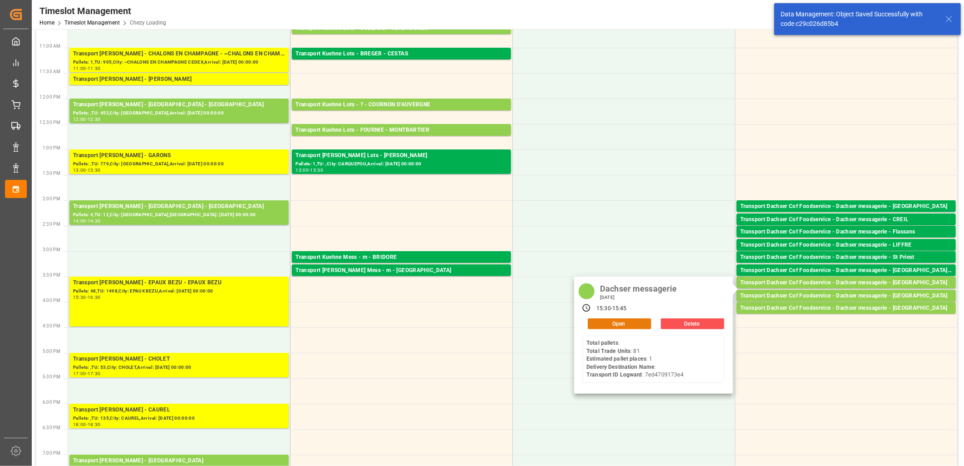
click at [627, 322] on button "Open" at bounding box center [620, 323] width 64 height 11
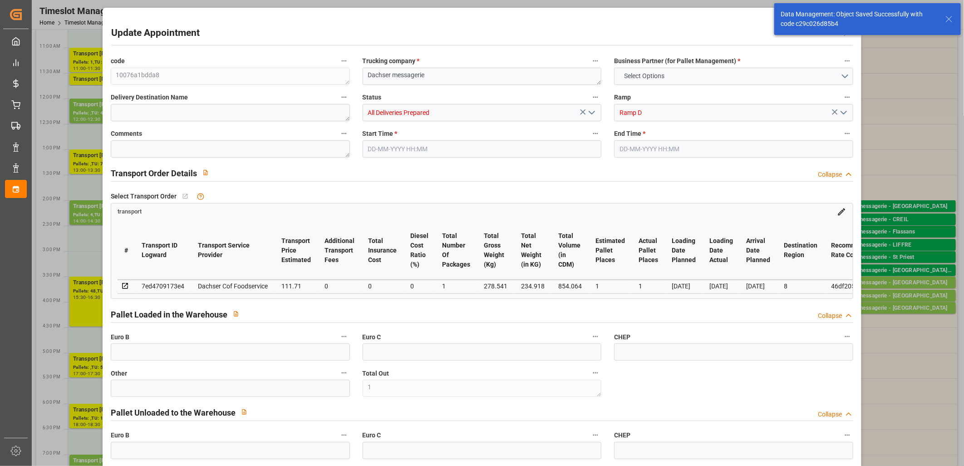
type input "1"
type input "111.71"
type input "0"
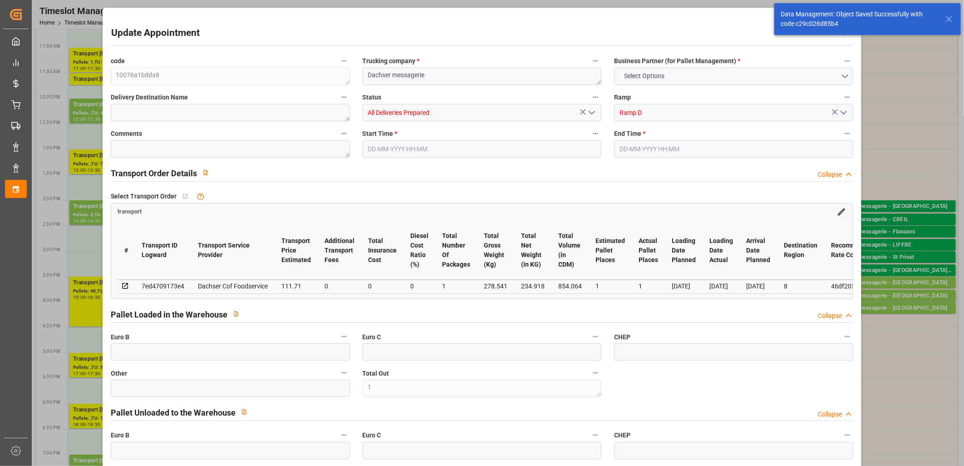
type input "0"
type input "109.7439"
type input "-1.9661"
type input "1"
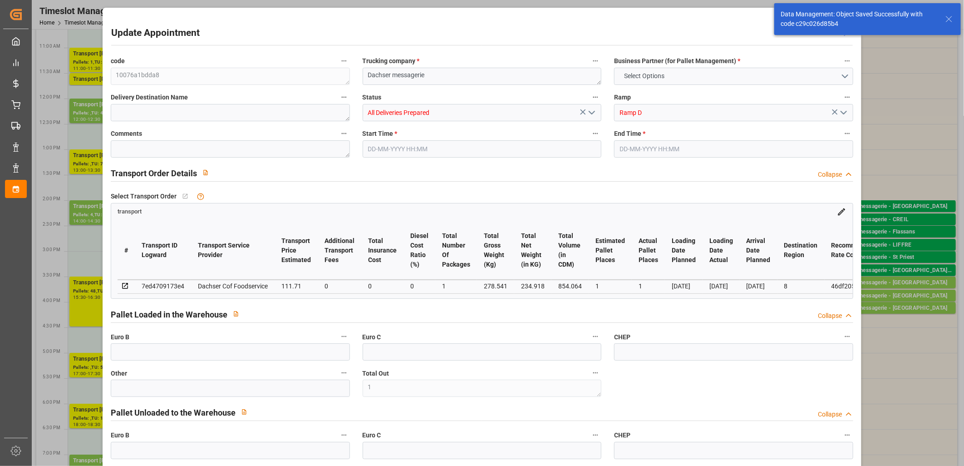
type input "234.918"
type input "302.541"
type input "854.064"
type input "8"
type input "0"
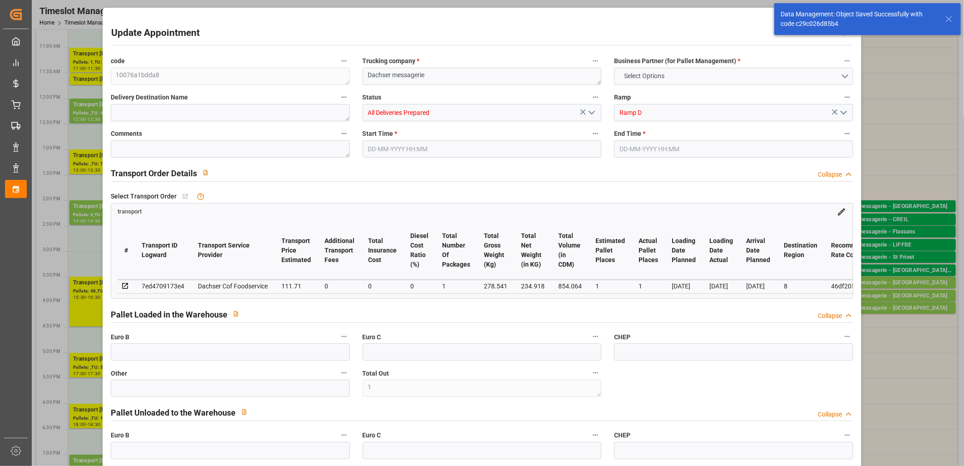
type input "81"
type input "1"
type input "101"
type input "278.541"
type input "0"
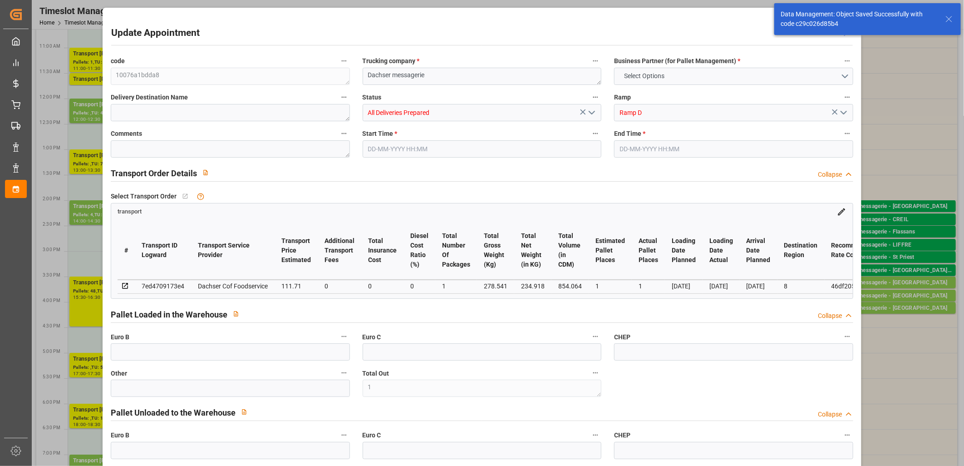
type input "4710.8598"
type input "0"
type input "21"
type input "35"
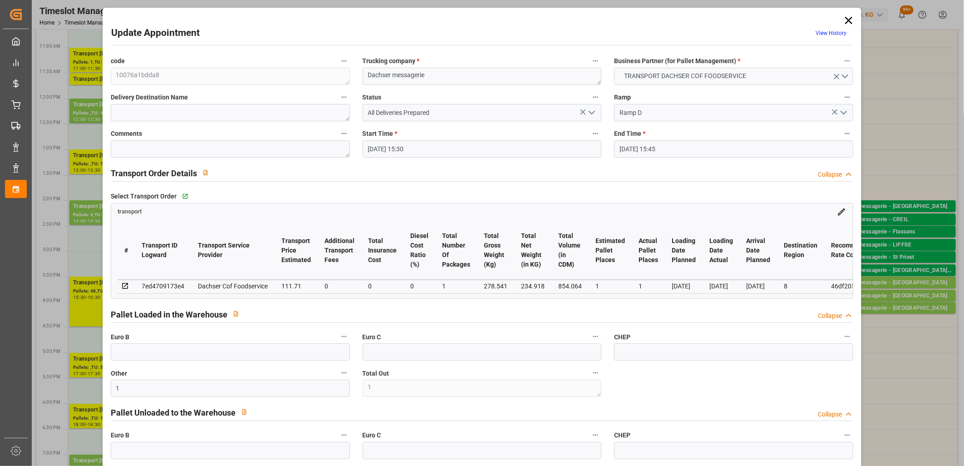
type input "22-09-2025 15:30"
type input "22-09-2025 15:45"
type input "19-09-2025 12:08"
type input "19-09-2025 11:28"
type input "29-09-2025"
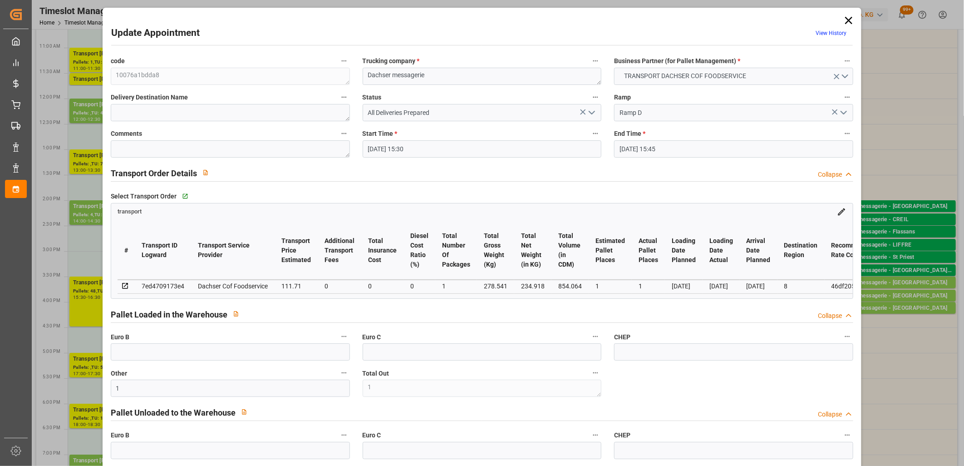
type input "[DATE]"
type input "19-09-2025"
click at [592, 117] on icon "open menu" at bounding box center [591, 112] width 11 height 11
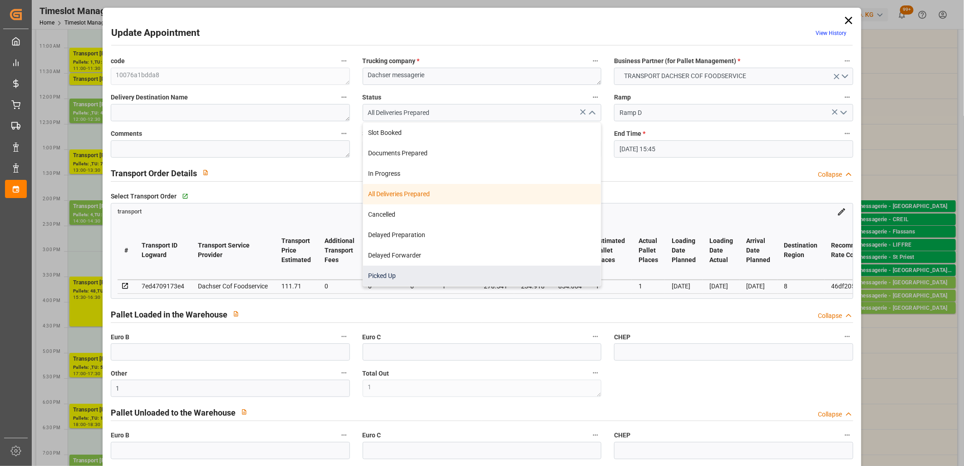
click at [522, 270] on div "Picked Up" at bounding box center [482, 275] width 238 height 20
type input "Picked Up"
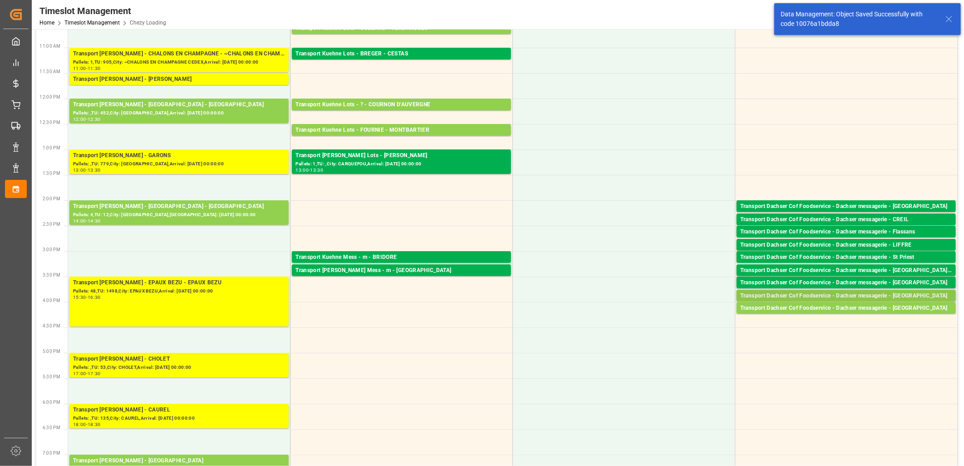
click at [808, 294] on div "Transport Dachser Cof Foodservice - Dachser messagerie - Tarragona" at bounding box center [846, 295] width 212 height 9
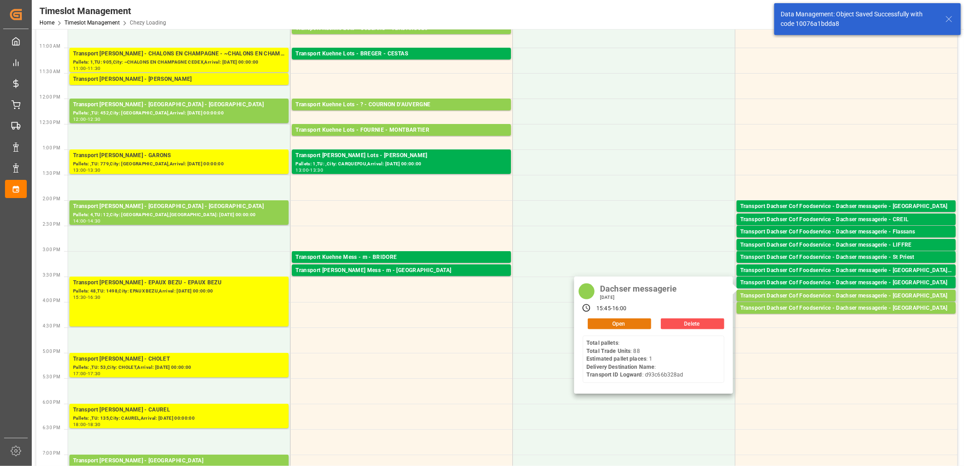
click at [630, 326] on button "Open" at bounding box center [620, 323] width 64 height 11
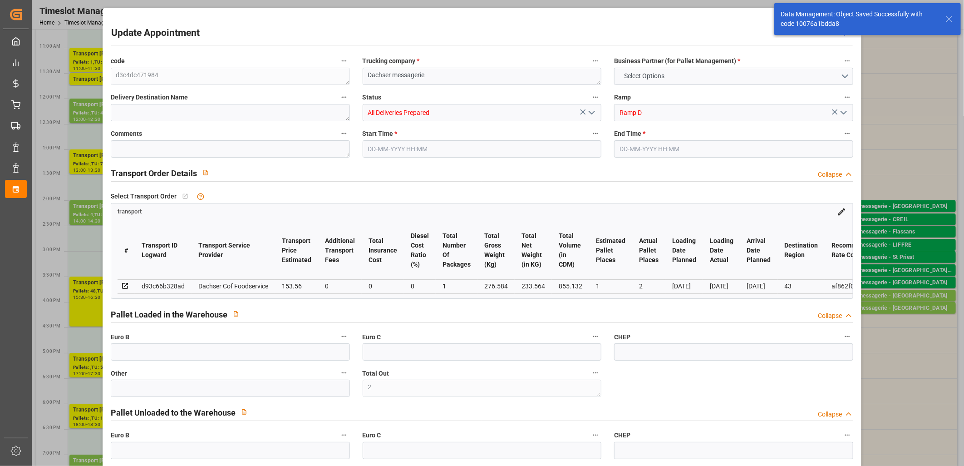
type input "2"
type input "1"
type input "2"
type input "153.56"
type input "0"
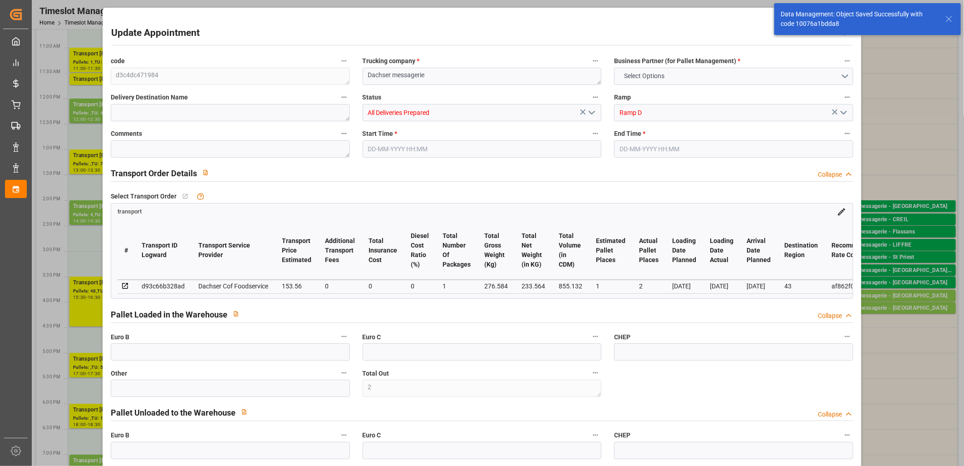
type input "0"
type input "150.8573"
type input "-2.7027"
type input "1"
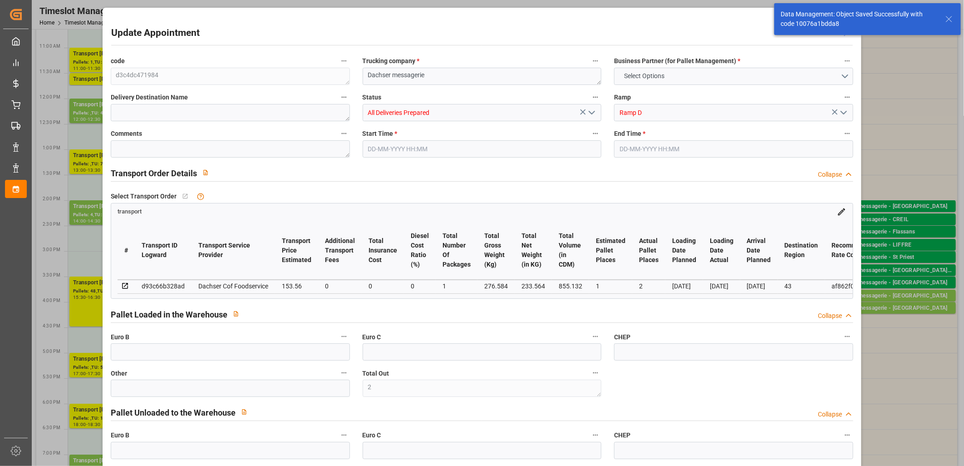
type input "233.564"
type input "300.584"
type input "855.132"
type input "43"
type input "0"
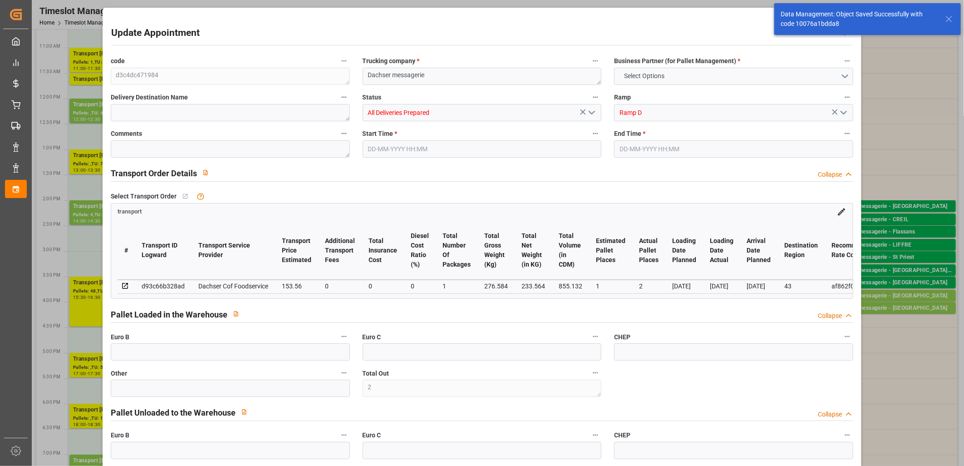
type input "88"
type input "1"
type input "101"
type input "276.584"
type input "0"
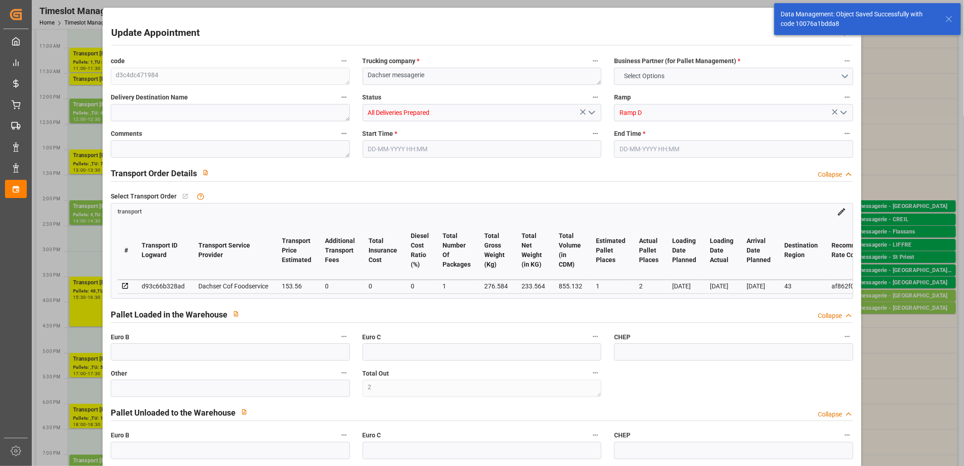
type input "4710.8598"
type input "0"
type input "21"
type input "35"
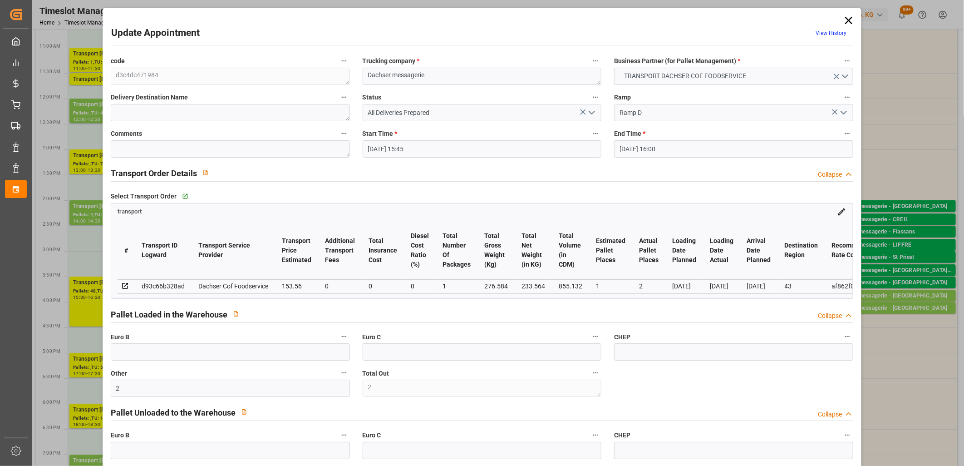
type input "22-09-2025 15:45"
type input "22-09-2025 16:00"
type input "19-09-2025 12:10"
type input "19-09-2025 11:28"
type input "29-09-2025"
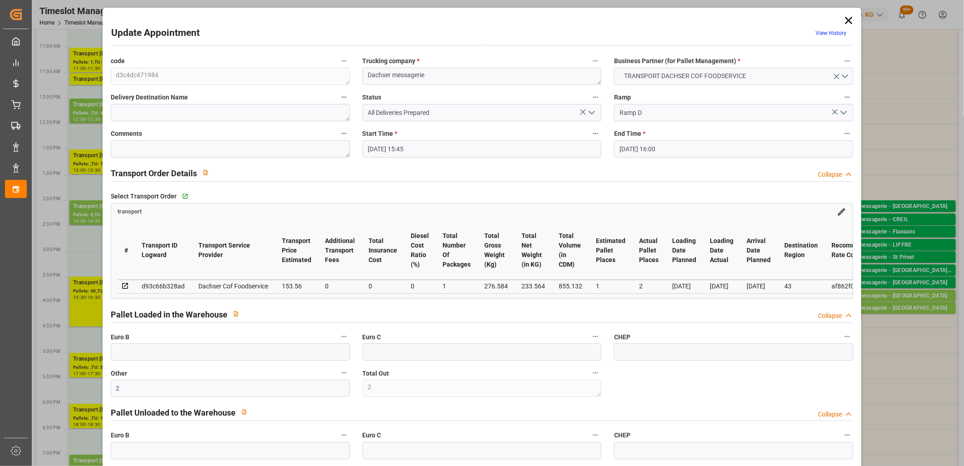
type input "[DATE]"
type input "19-09-2025"
click at [590, 111] on icon "open menu" at bounding box center [591, 112] width 11 height 11
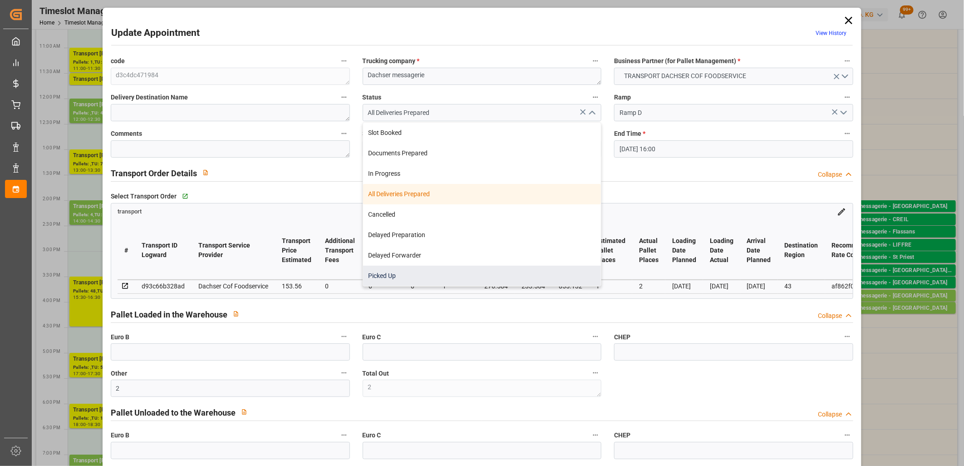
click at [518, 268] on div "Picked Up" at bounding box center [482, 275] width 238 height 20
type input "Picked Up"
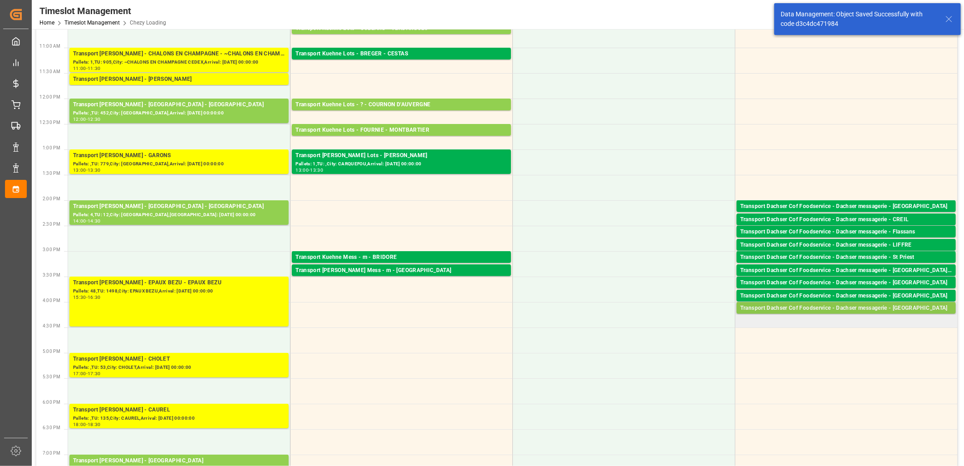
click at [787, 307] on div "Transport Dachser Cof Foodservice - Dachser messagerie - Ourense" at bounding box center [846, 308] width 212 height 9
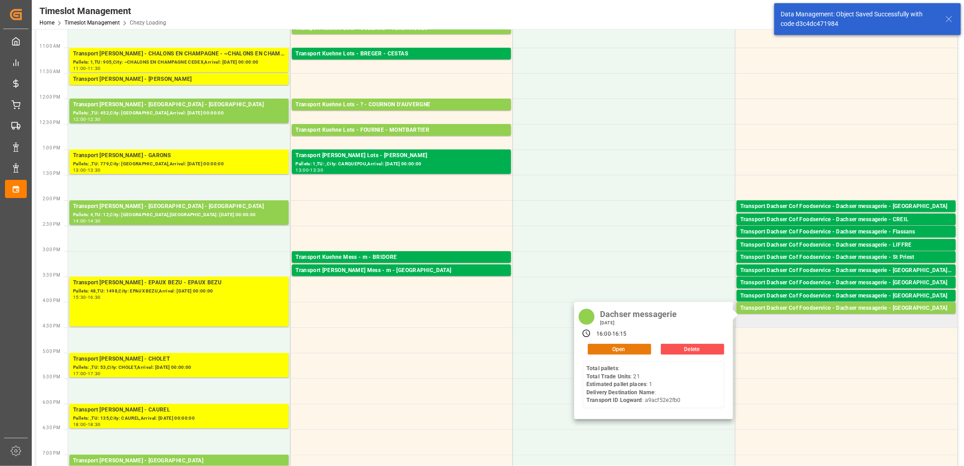
click at [632, 348] on button "Open" at bounding box center [620, 348] width 64 height 11
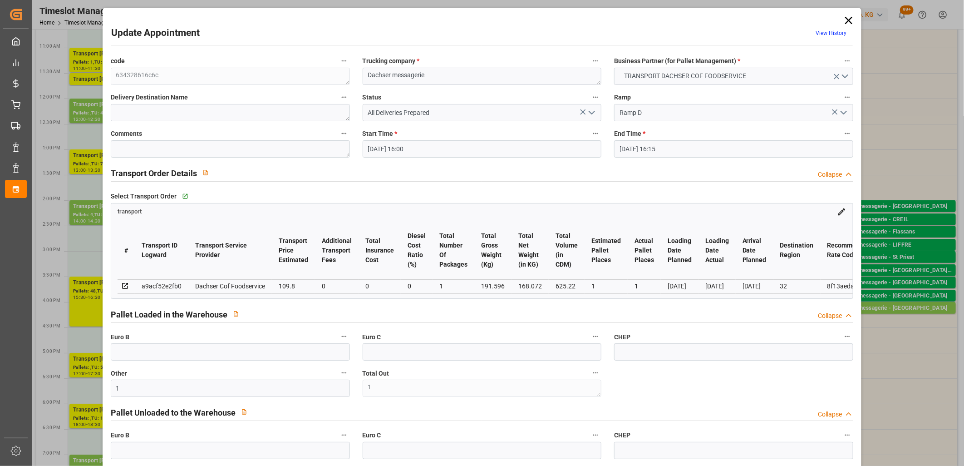
click at [588, 115] on icon "open menu" at bounding box center [591, 112] width 11 height 11
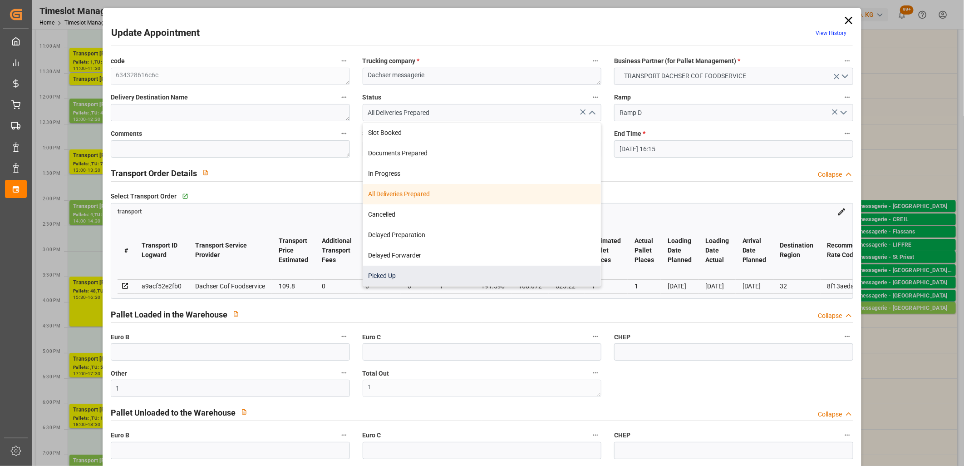
click at [529, 273] on div "Picked Up" at bounding box center [482, 275] width 238 height 20
type input "Picked Up"
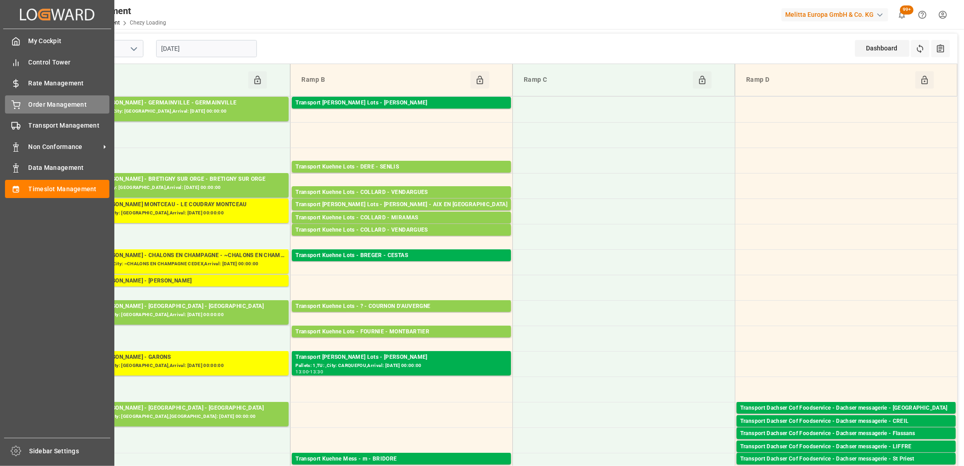
click at [11, 105] on icon at bounding box center [15, 104] width 9 height 9
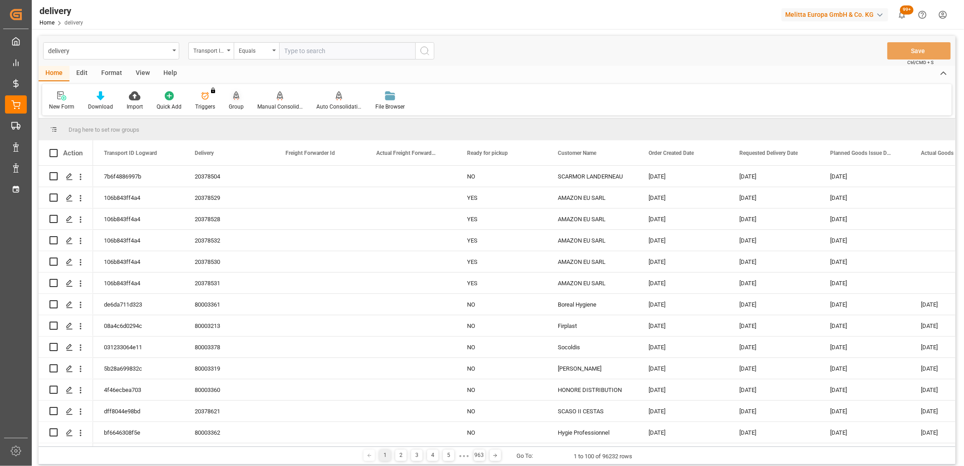
click at [233, 96] on icon at bounding box center [236, 95] width 6 height 8
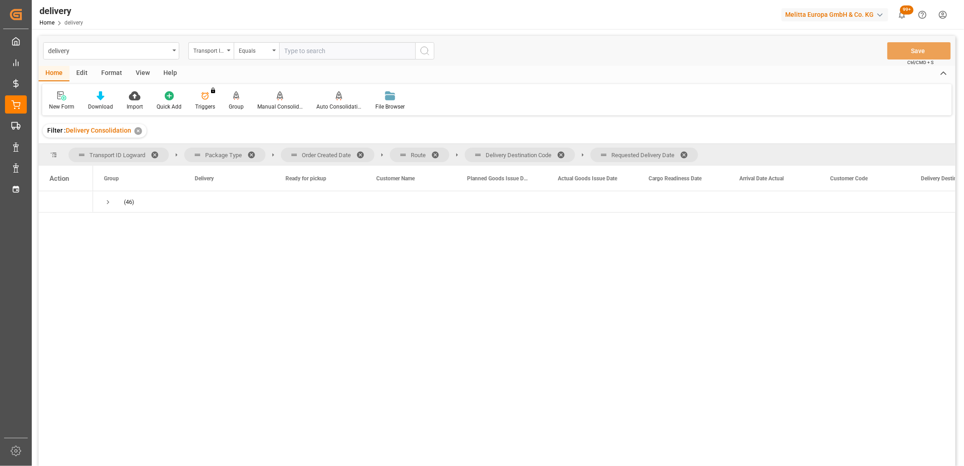
click at [686, 153] on span at bounding box center [687, 155] width 15 height 8
click at [565, 152] on span at bounding box center [564, 155] width 15 height 8
click at [437, 152] on span at bounding box center [438, 155] width 15 height 8
click at [360, 156] on span at bounding box center [363, 155] width 15 height 8
click at [109, 202] on span "Press SPACE to select this row." at bounding box center [108, 202] width 8 height 8
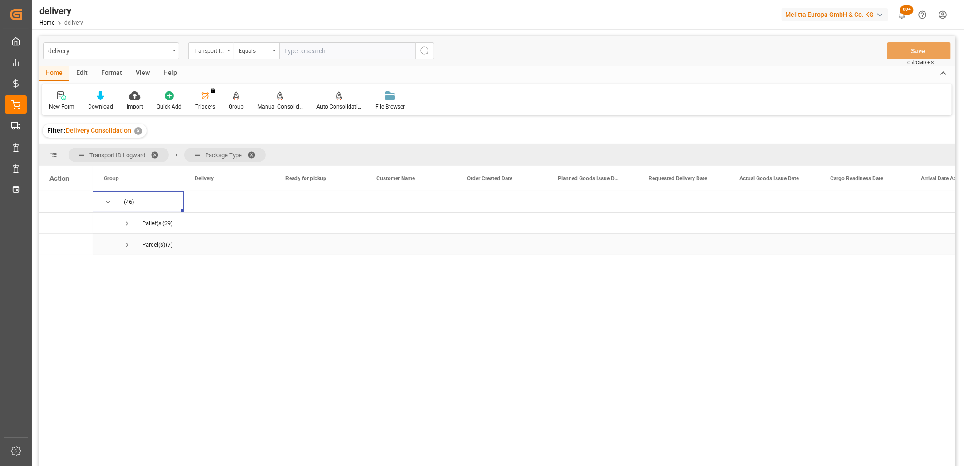
click at [127, 244] on span "Press SPACE to select this row." at bounding box center [127, 244] width 8 height 8
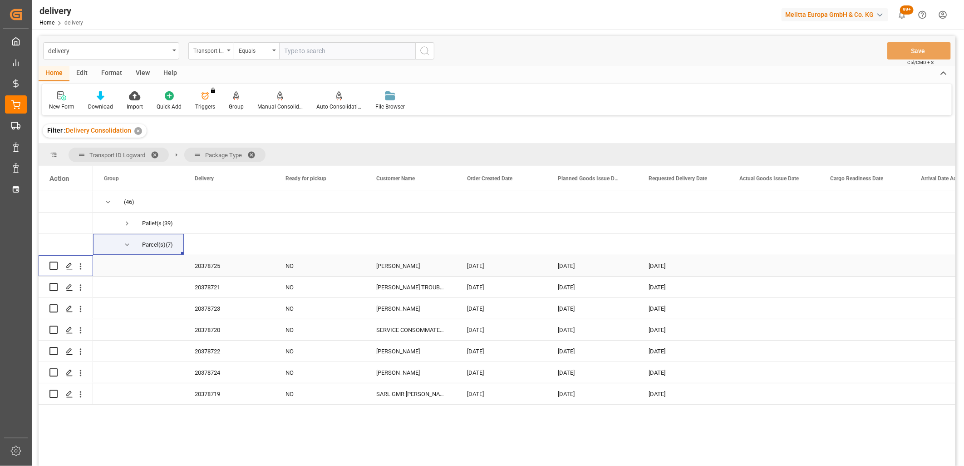
click at [53, 265] on input "Press Space to toggle row selection (unchecked)" at bounding box center [53, 265] width 8 height 8
checkbox input "true"
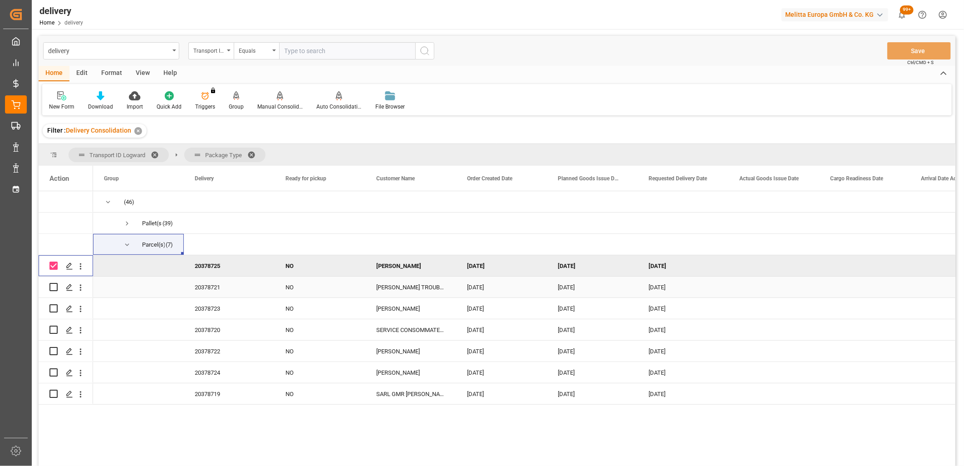
click at [53, 288] on input "Press Space to toggle row selection (unchecked)" at bounding box center [53, 287] width 8 height 8
checkbox input "true"
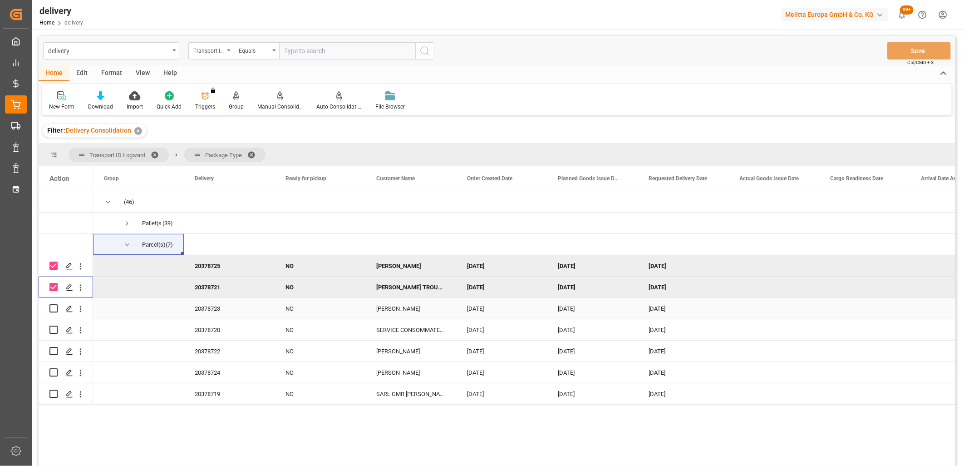
click at [54, 304] on input "Press Space to toggle row selection (unchecked)" at bounding box center [53, 308] width 8 height 8
checkbox input "true"
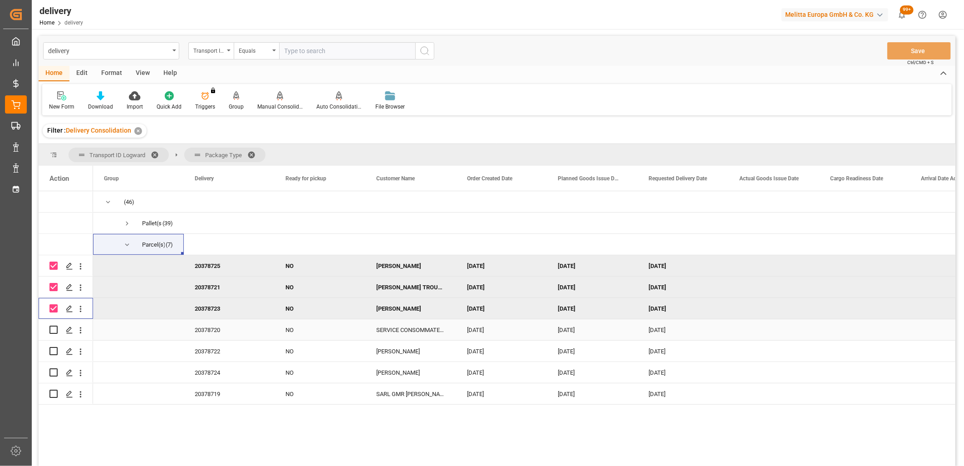
click at [54, 328] on input "Press Space to toggle row selection (unchecked)" at bounding box center [53, 329] width 8 height 8
checkbox input "true"
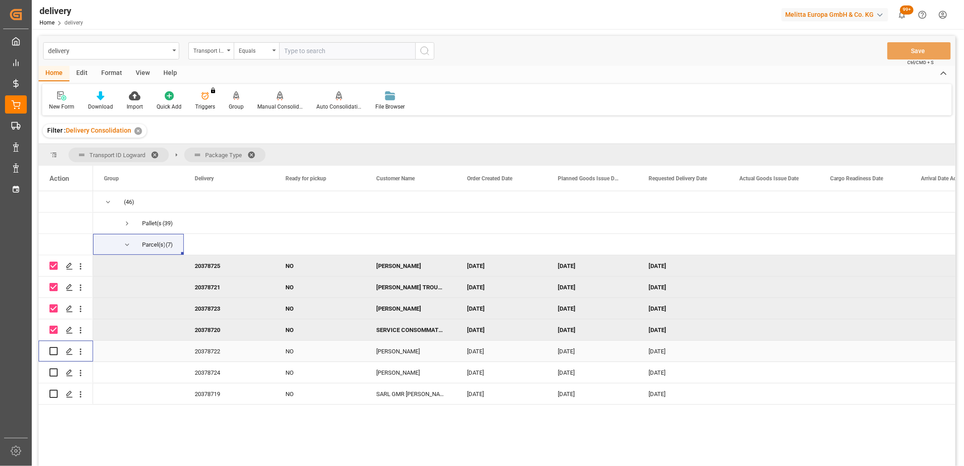
click at [55, 352] on input "Press Space to toggle row selection (unchecked)" at bounding box center [53, 351] width 8 height 8
checkbox input "true"
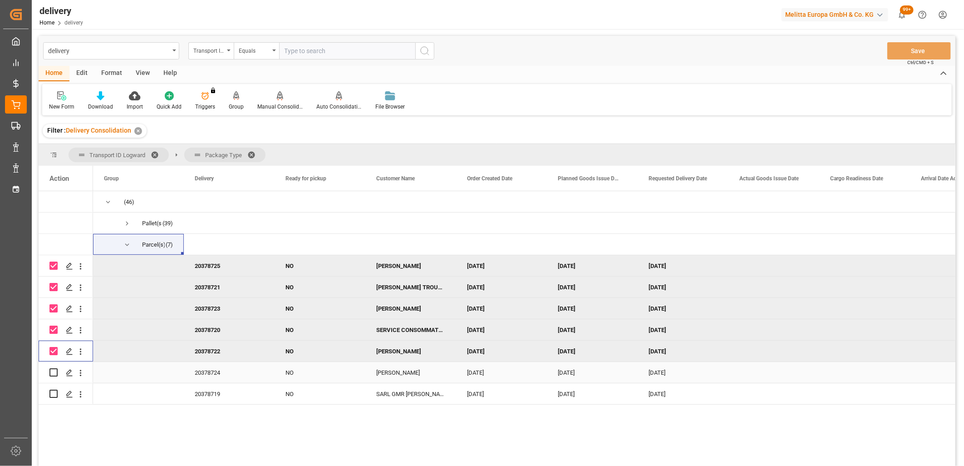
click at [55, 371] on input "Press Space to toggle row selection (unchecked)" at bounding box center [53, 372] width 8 height 8
checkbox input "true"
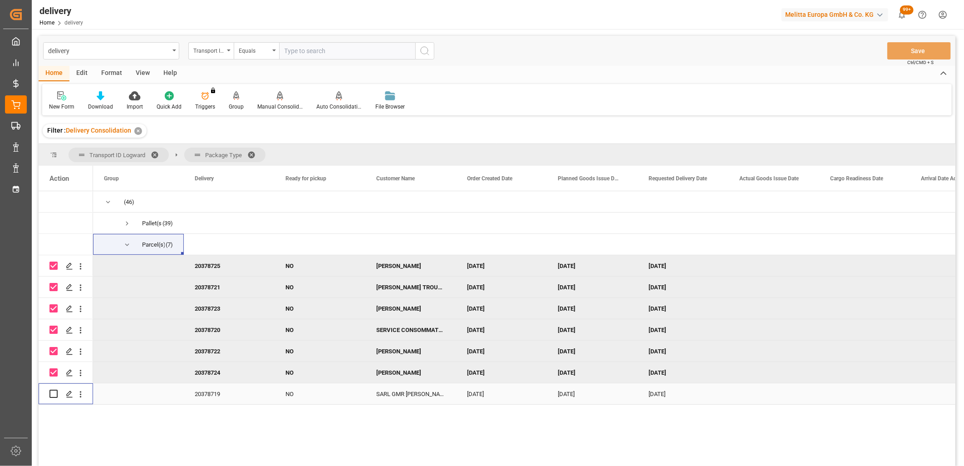
click at [54, 393] on input "Press Space to toggle row selection (unchecked)" at bounding box center [53, 393] width 8 height 8
checkbox input "true"
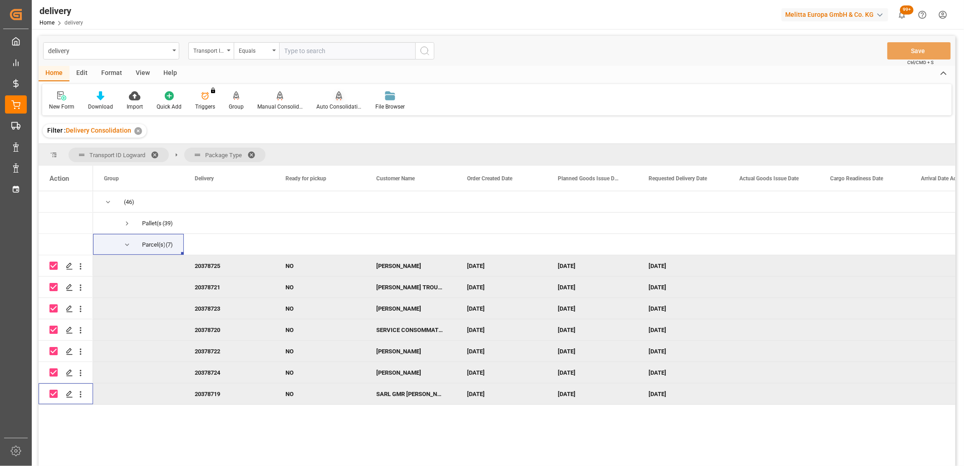
click at [337, 105] on div "Auto Consolidation" at bounding box center [338, 107] width 45 height 8
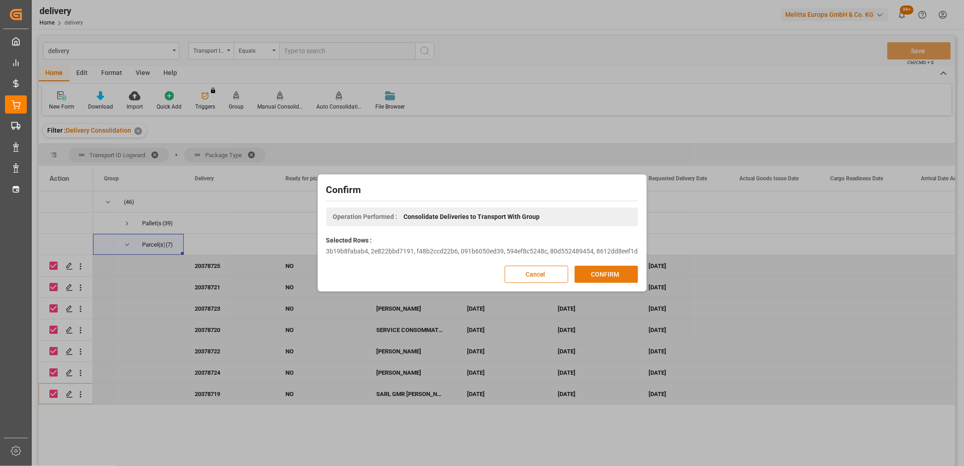
click at [579, 268] on button "CONFIRM" at bounding box center [606, 273] width 64 height 17
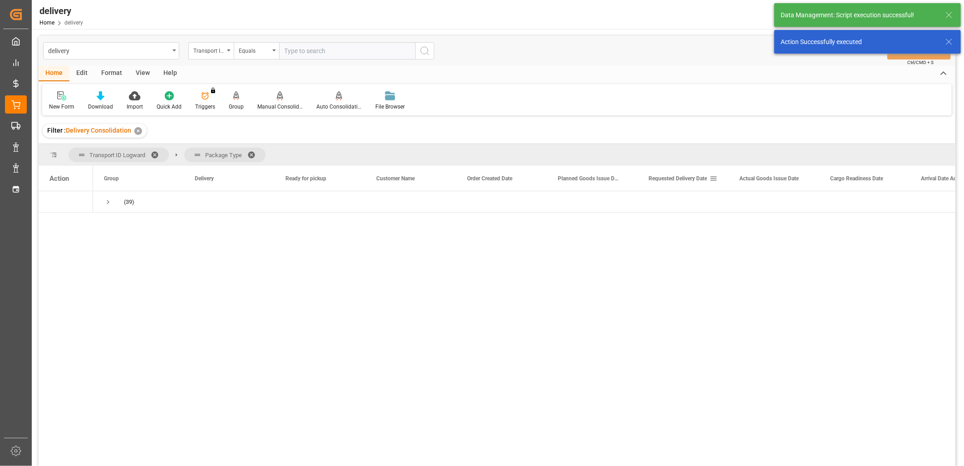
click at [672, 180] on span "Requested Delivery Date" at bounding box center [677, 178] width 59 height 6
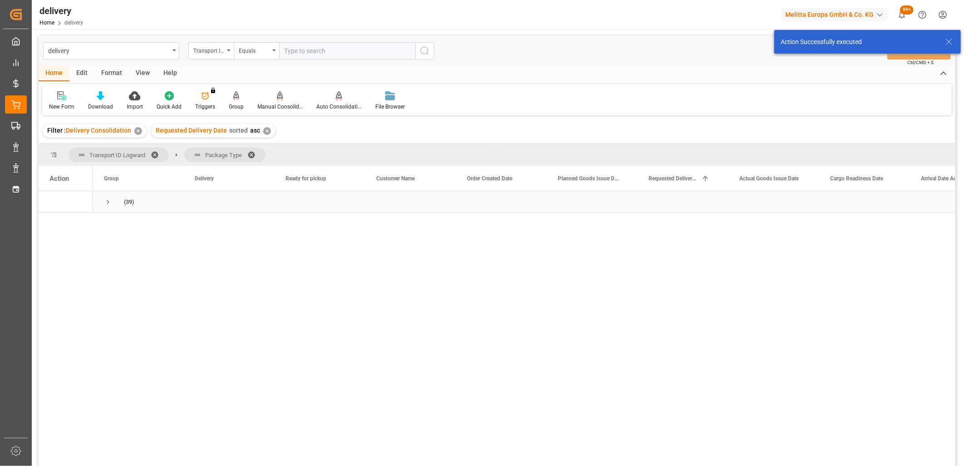
click at [107, 203] on span "Press SPACE to select this row." at bounding box center [108, 202] width 8 height 8
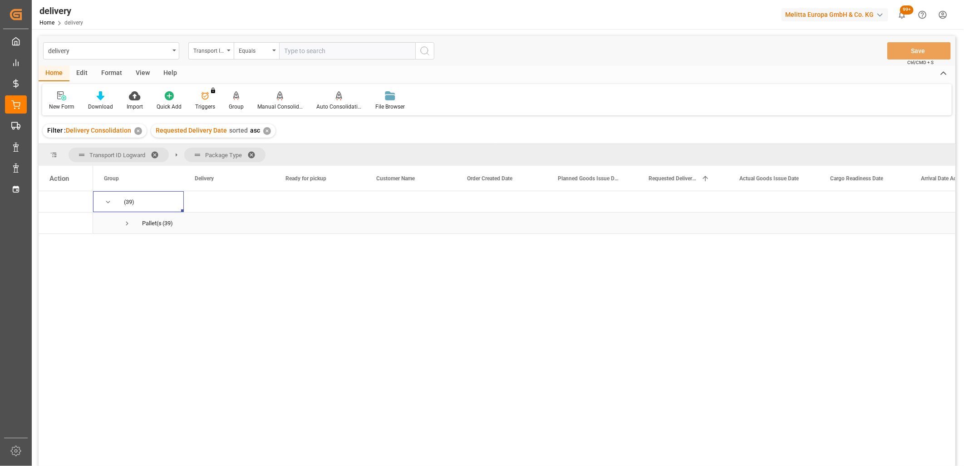
click at [125, 224] on span "Press SPACE to select this row." at bounding box center [127, 223] width 8 height 8
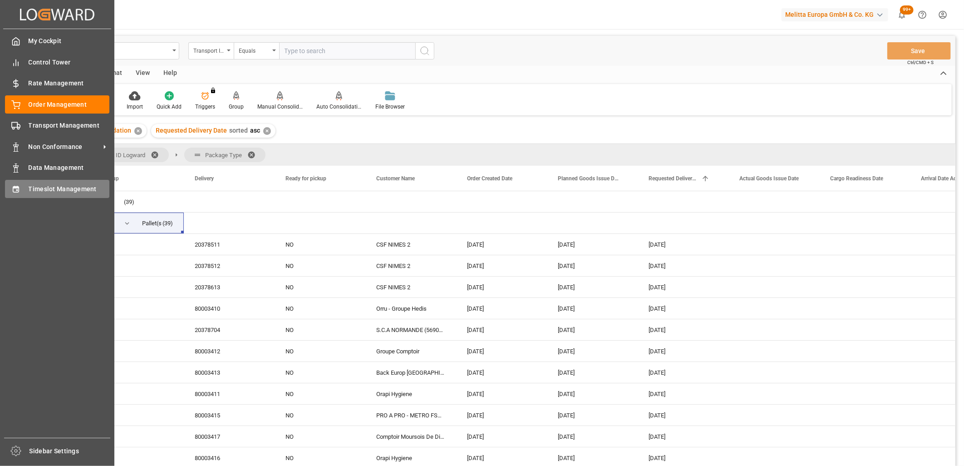
click at [20, 190] on div "Timeslot Management Timeslot Management" at bounding box center [57, 189] width 104 height 18
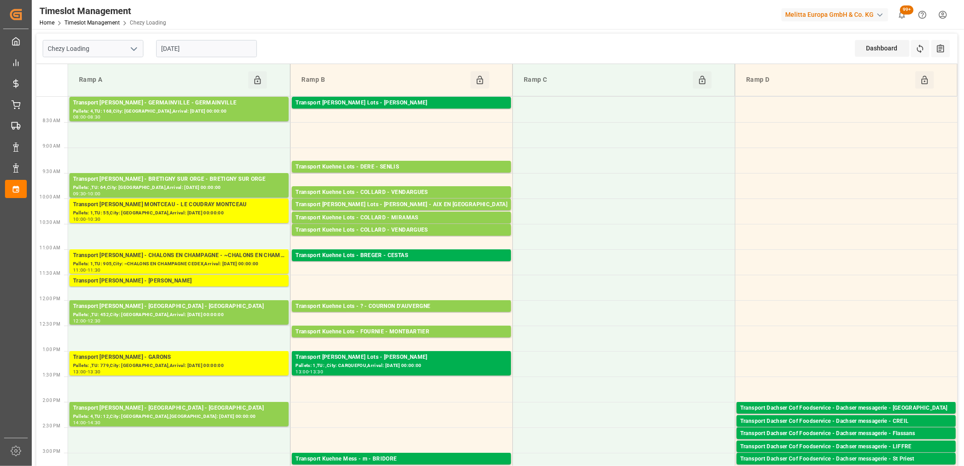
click at [220, 48] on input "[DATE]" at bounding box center [206, 48] width 101 height 17
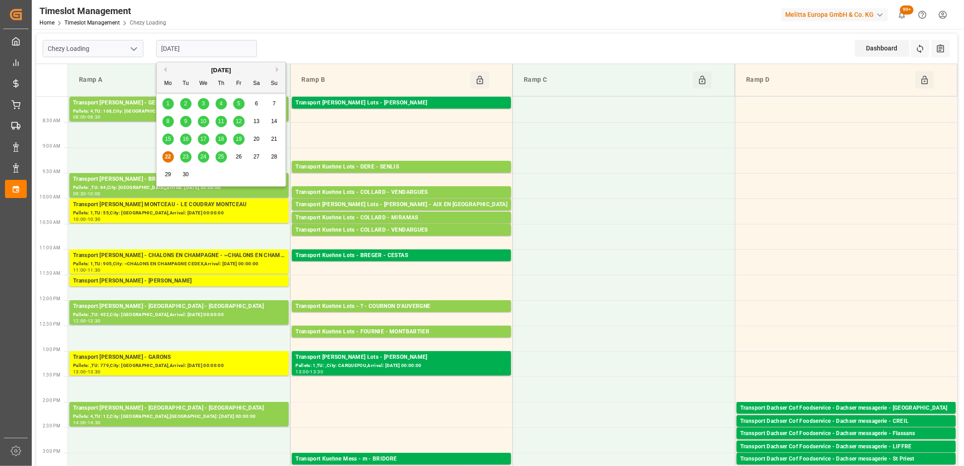
click at [182, 157] on div "23" at bounding box center [185, 157] width 11 height 11
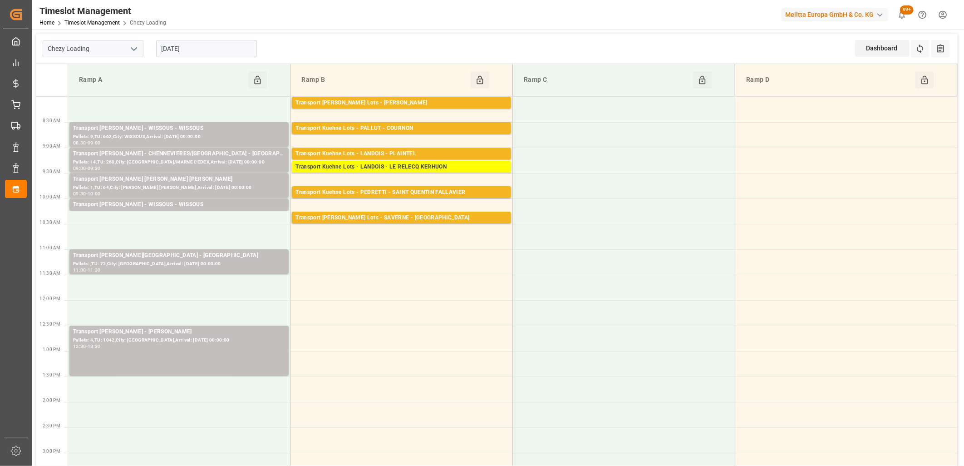
click at [209, 51] on input "23-09-2025" at bounding box center [206, 48] width 101 height 17
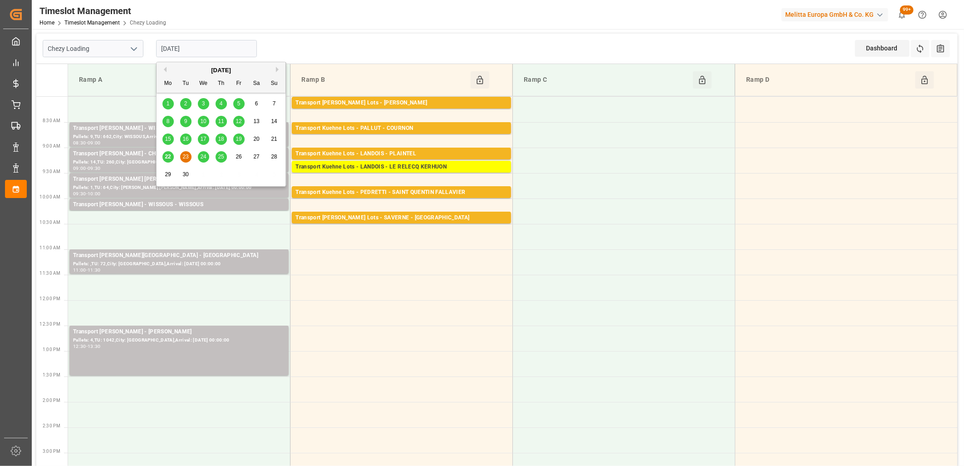
click at [203, 155] on span "24" at bounding box center [203, 156] width 6 height 6
type input "24-09-2025"
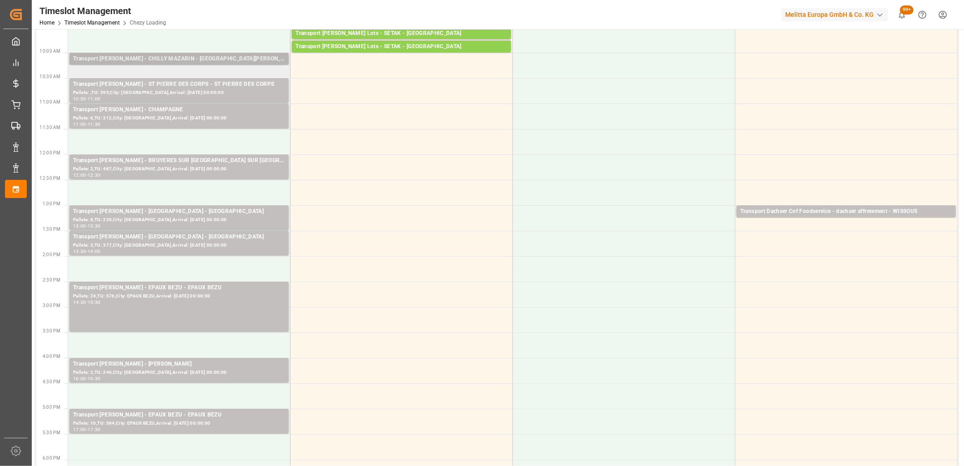
scroll to position [151, 0]
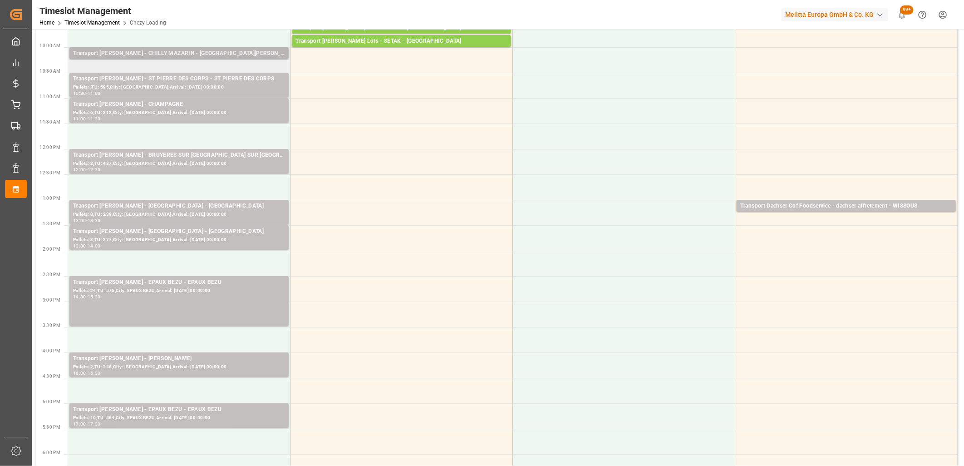
click at [197, 205] on div "Transport Delisle - AMIENS - AMIENS" at bounding box center [179, 205] width 212 height 9
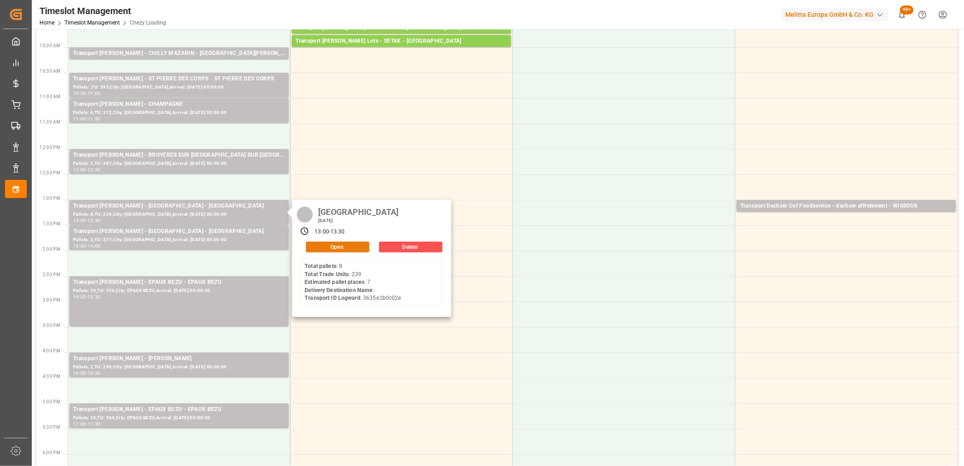
click at [315, 250] on button "Open" at bounding box center [338, 246] width 64 height 11
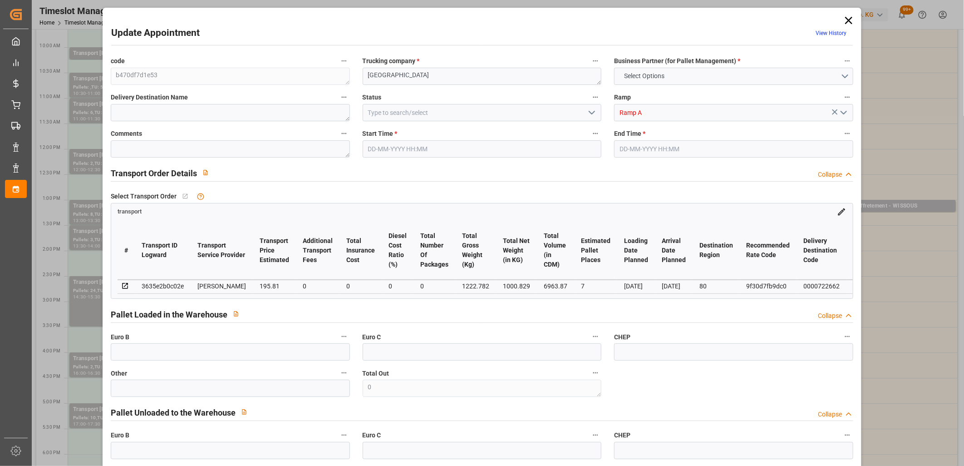
type input "7"
type input "195.81"
type input "0"
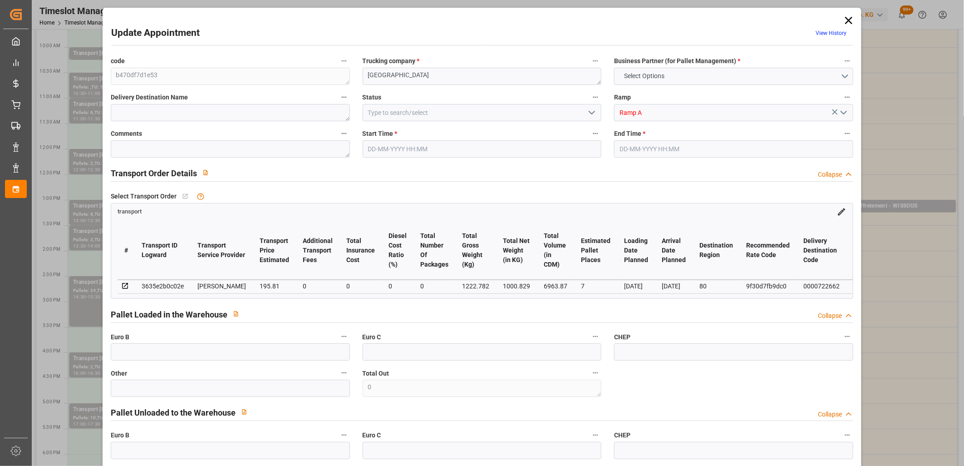
type input "189.1916"
type input "-6.6184"
type input "0"
type input "1000.829"
type input "1670.222"
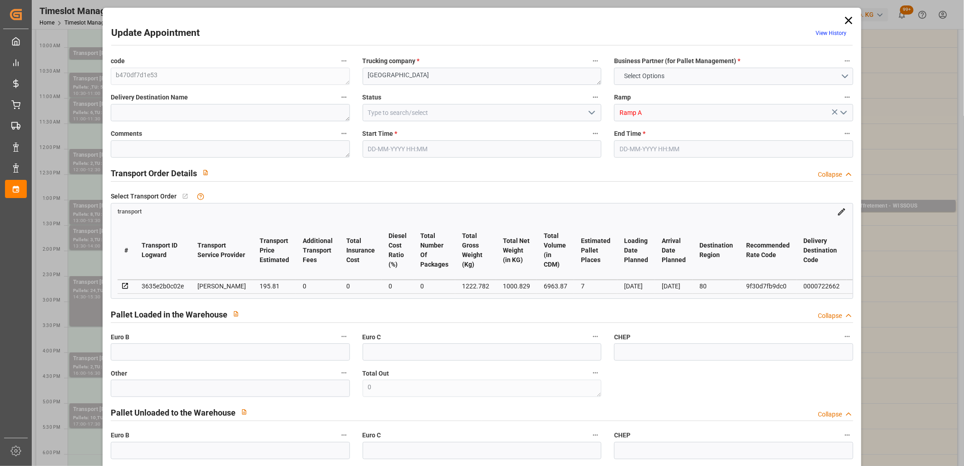
type input "6963.87"
type input "80"
type input "8"
type input "239"
type input "18"
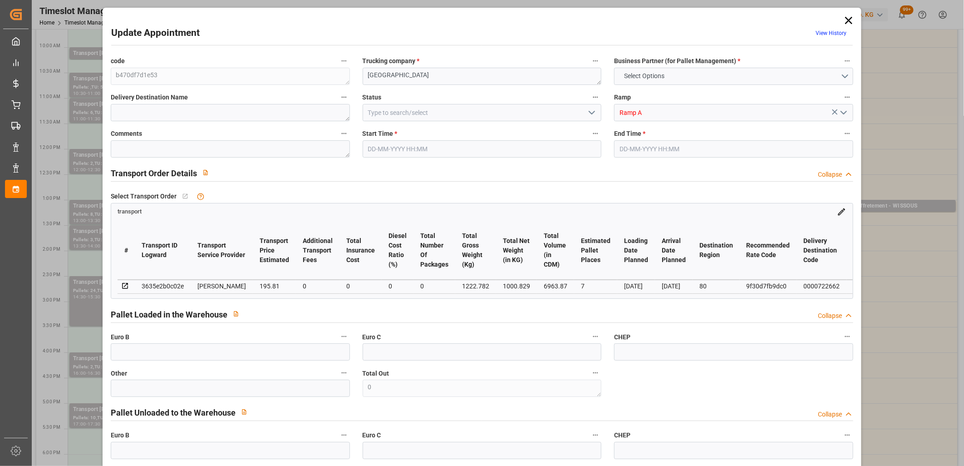
type input "101"
type input "1222.782"
type input "0"
type input "4710.8598"
type input "0"
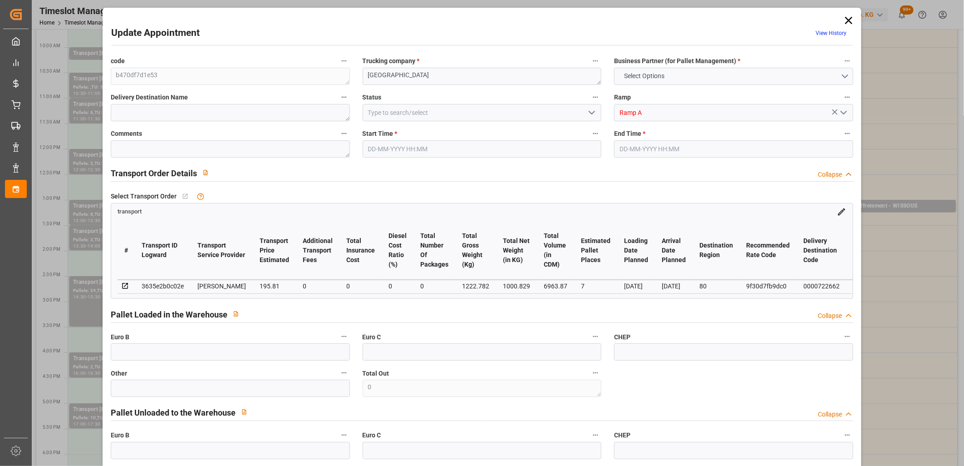
type input "0"
type input "21"
type input "35"
type input "24-09-2025 13:00"
type input "24-09-2025 13:30"
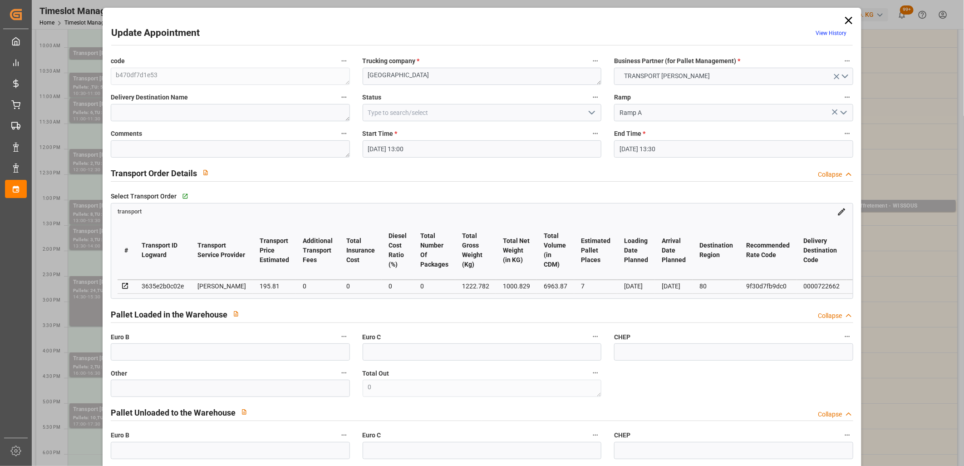
type input "19-09-2025 12:03"
type input "19-09-2025 11:20"
type input "[DATE]"
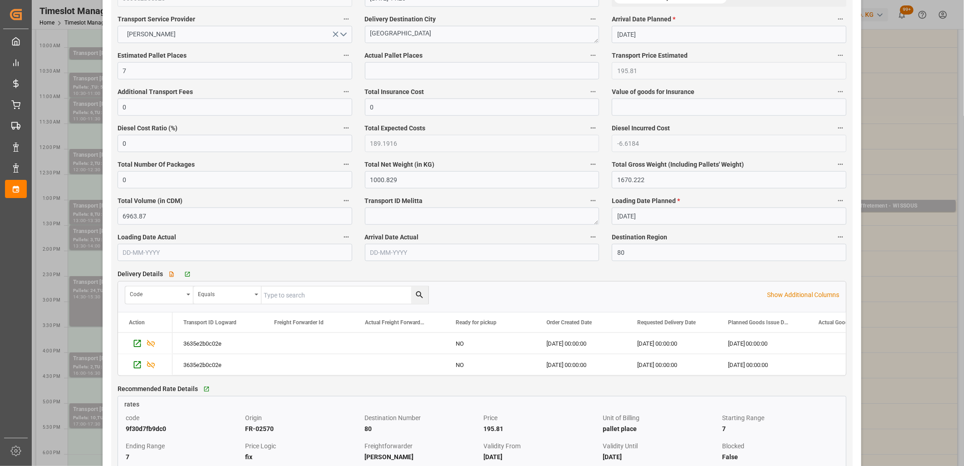
scroll to position [554, 0]
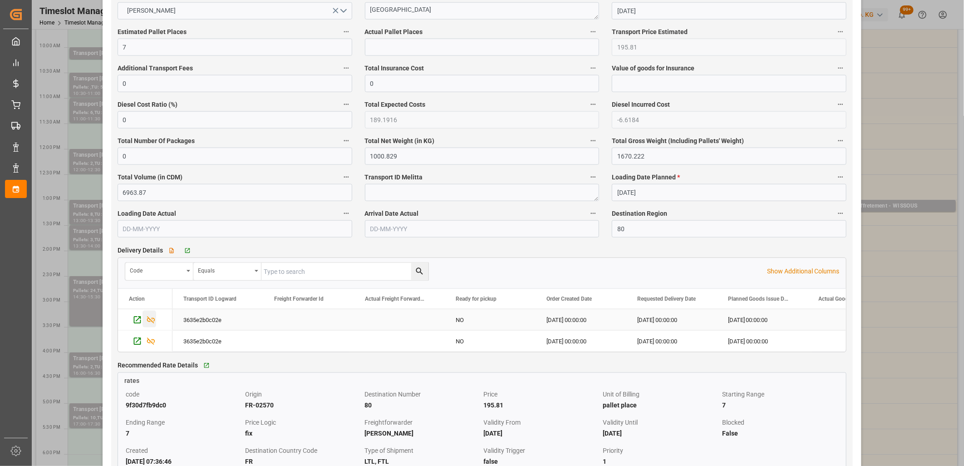
click at [147, 321] on icon "Press SPACE to select this row." at bounding box center [151, 319] width 8 height 7
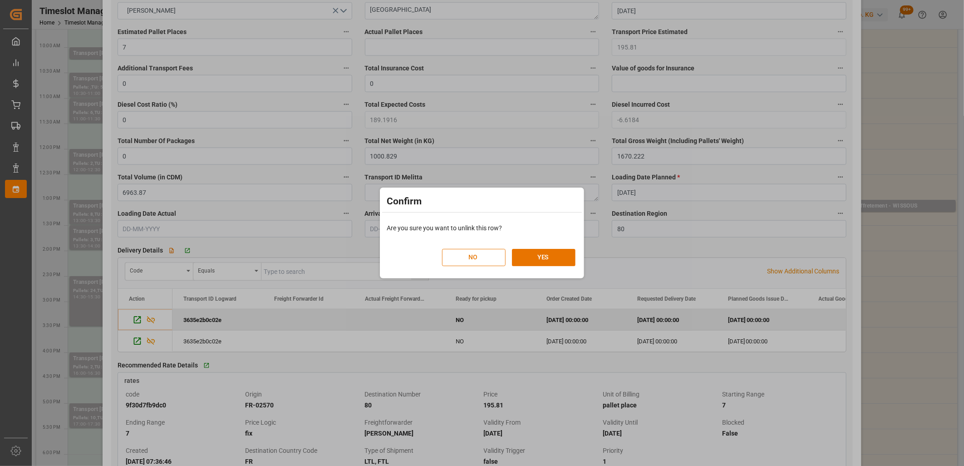
click at [463, 263] on button "NO" at bounding box center [474, 257] width 64 height 17
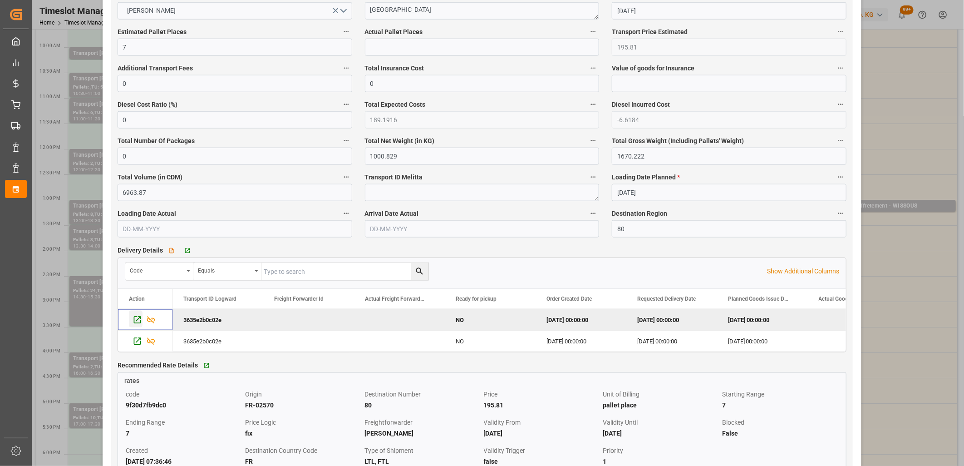
click at [135, 324] on icon "Press SPACE to deselect this row." at bounding box center [137, 320] width 10 height 10
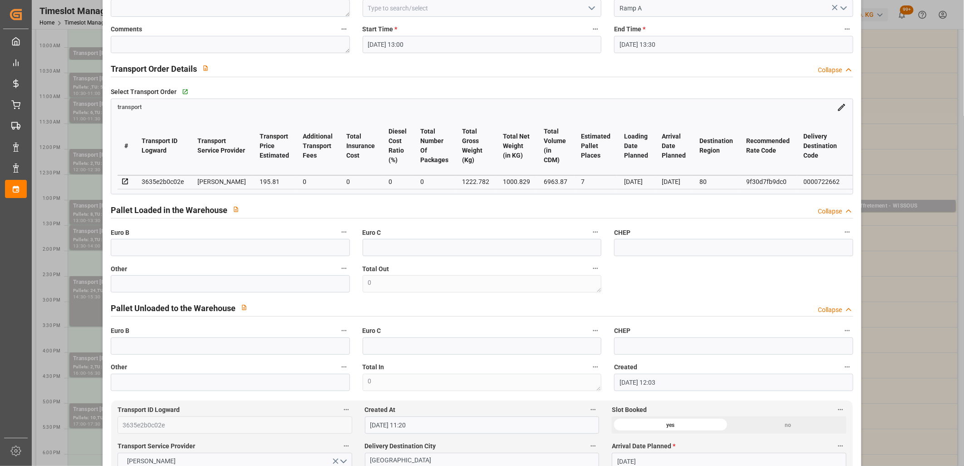
scroll to position [0, 0]
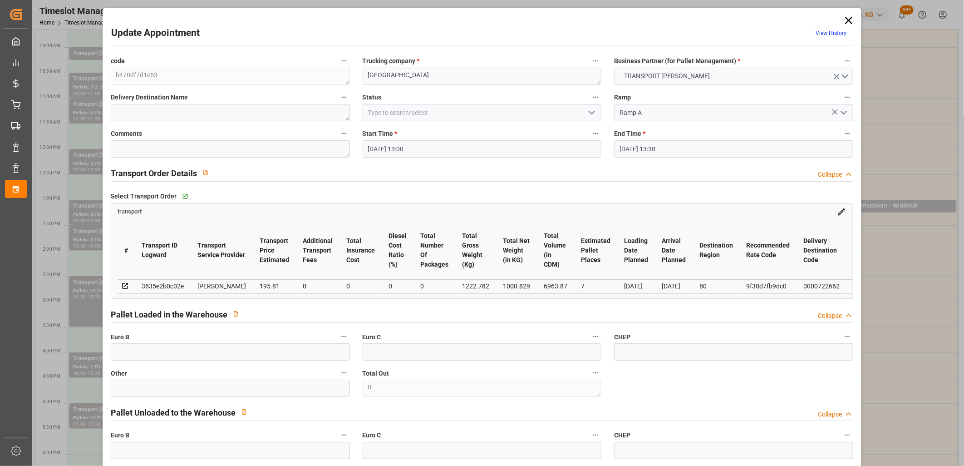
click at [848, 19] on icon at bounding box center [848, 20] width 13 height 13
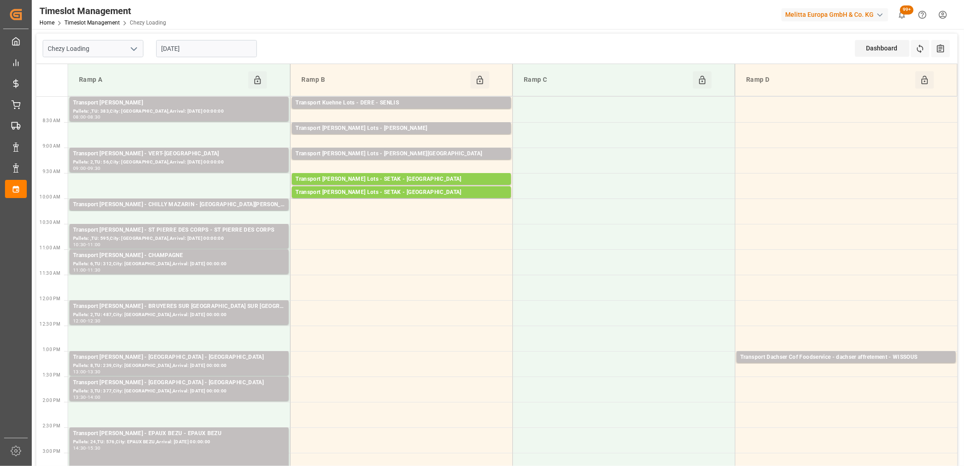
click at [211, 49] on input "[DATE]" at bounding box center [206, 48] width 101 height 17
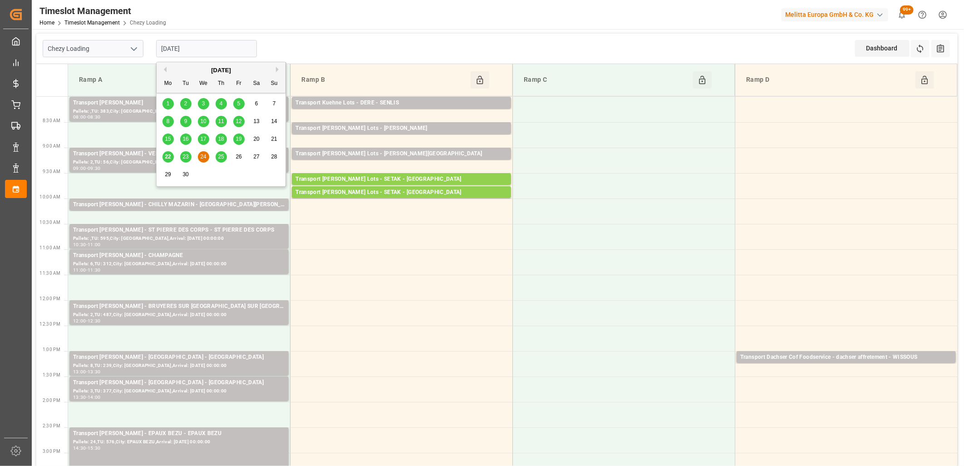
click at [166, 155] on span "22" at bounding box center [168, 156] width 6 height 6
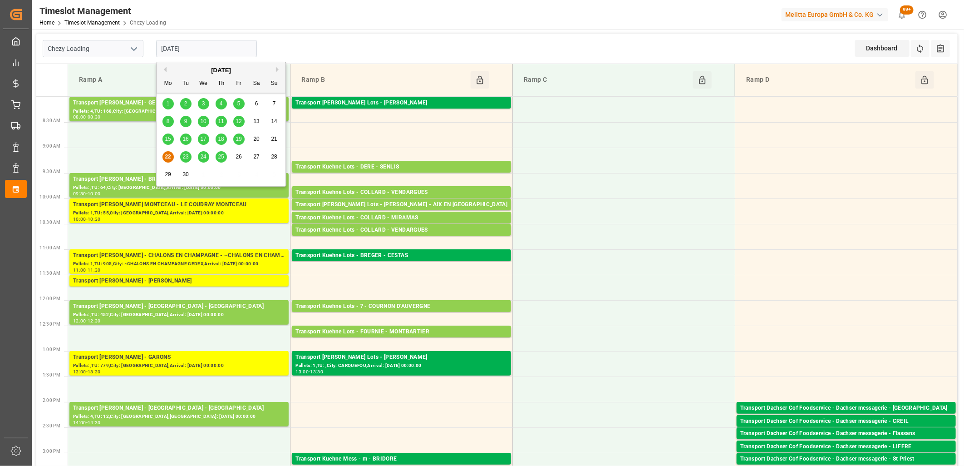
click at [231, 40] on input "[DATE]" at bounding box center [206, 48] width 101 height 17
click at [187, 153] on span "23" at bounding box center [185, 156] width 6 height 6
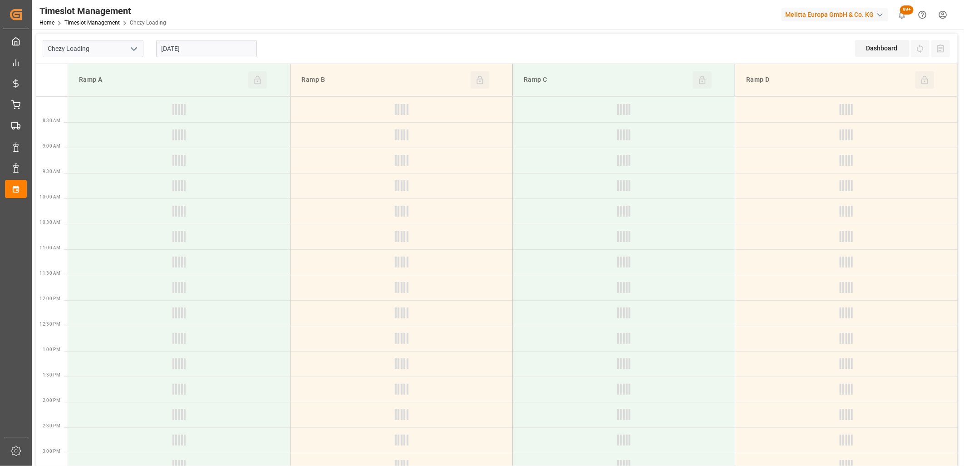
type input "[DATE]"
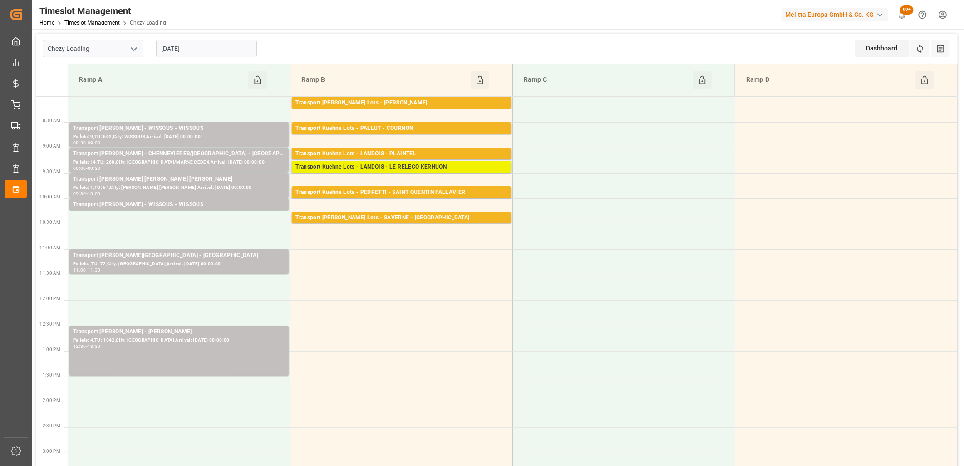
click at [374, 166] on div "Transport Kuehne Lots - LANDOIS - LE RELECQ KERHUON" at bounding box center [401, 166] width 212 height 9
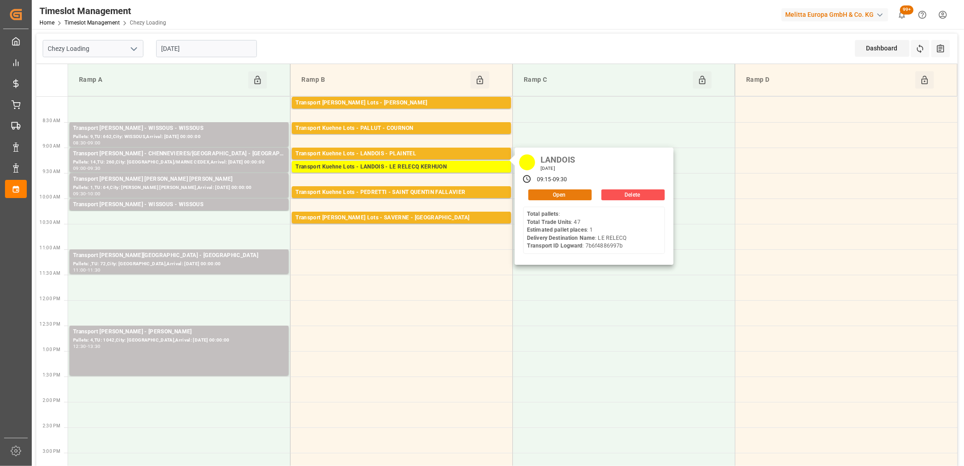
click at [548, 190] on button "Open" at bounding box center [560, 194] width 64 height 11
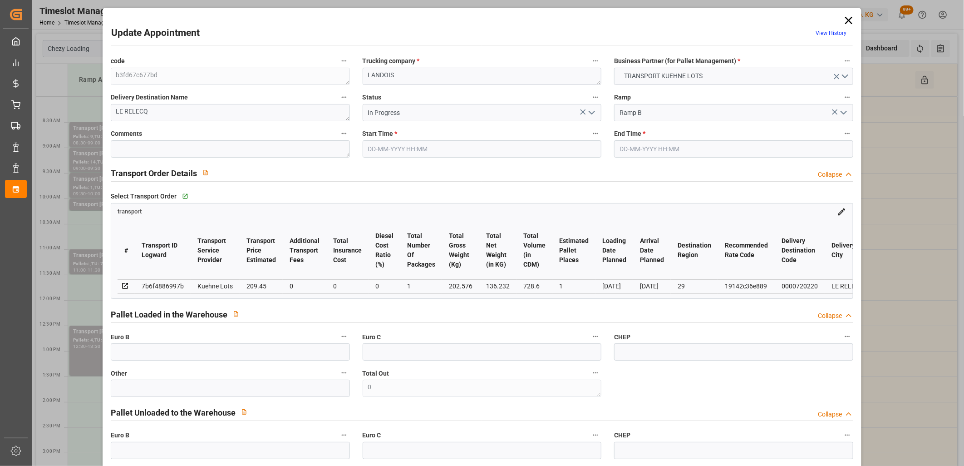
type input "1"
type input "209.45"
type input "0"
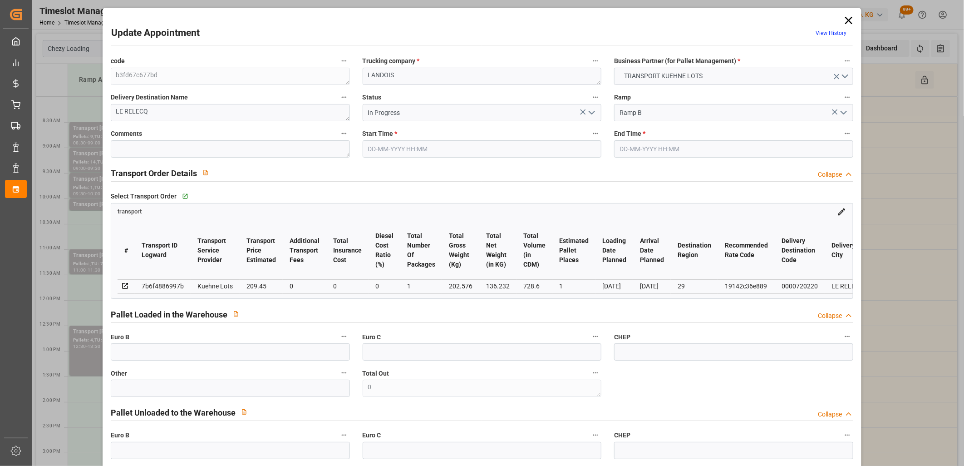
type input "209.45"
type input "0"
type input "1"
type input "136.232"
type input "225.576"
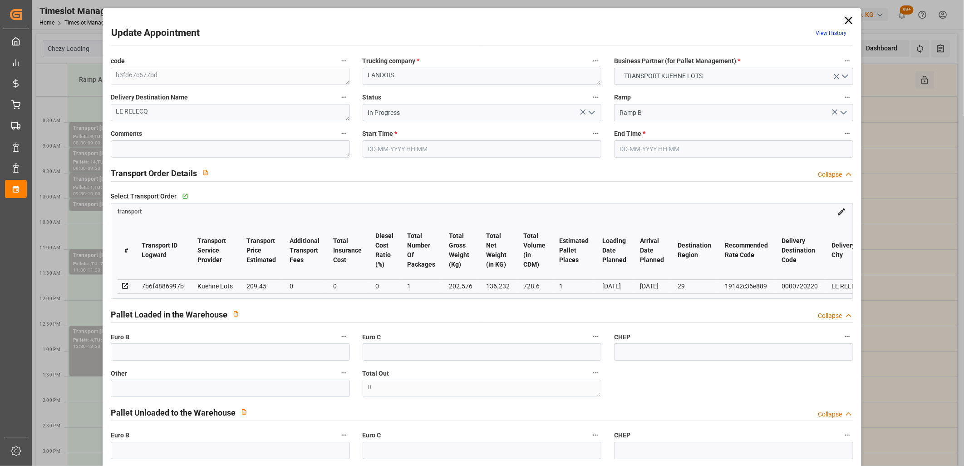
type input "728.6"
type input "29"
type input "0"
type input "47"
type input "1"
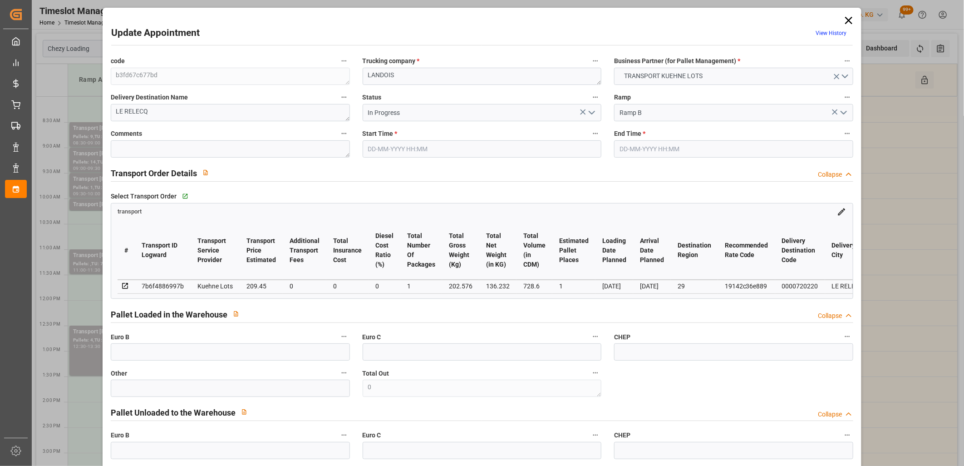
type input "101"
type input "202.576"
type input "0"
type input "4710.8598"
type input "0"
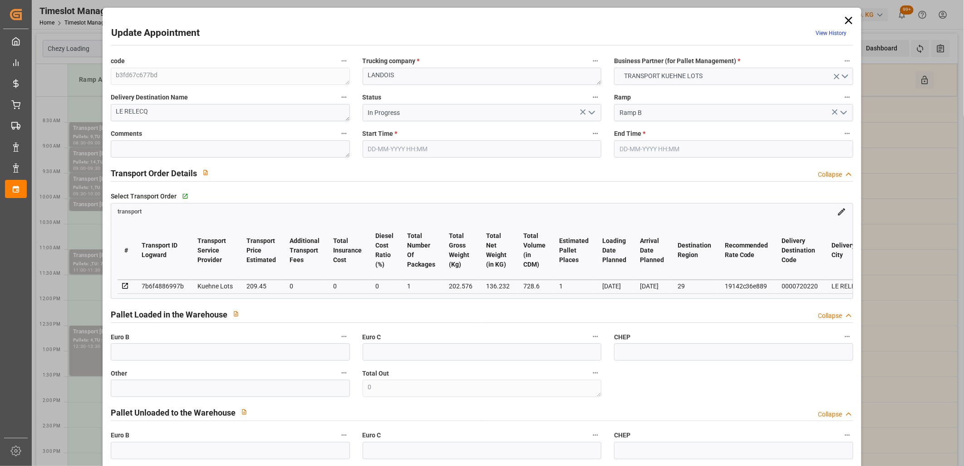
type input "0"
type input "21"
type input "35"
type input "23-09-2025 09:15"
type input "23-09-2025 09:30"
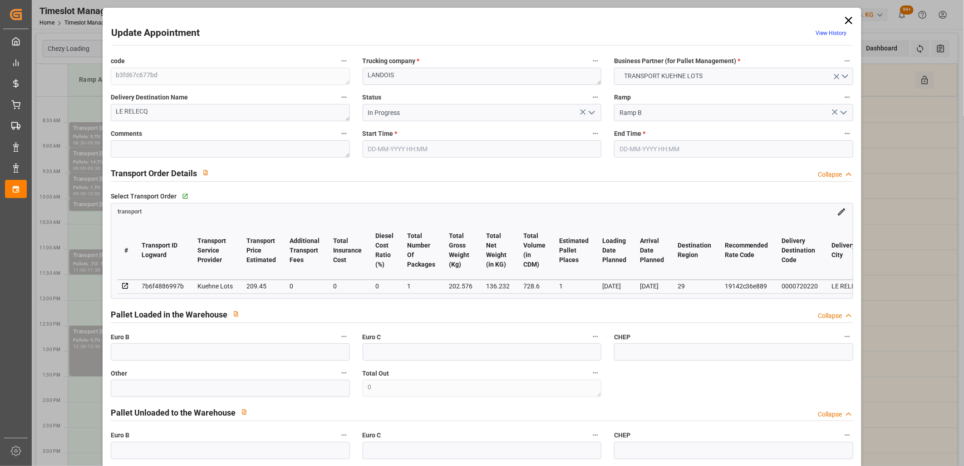
type input "19-09-2025 14:56"
type input "19-09-2025 11:16"
type input "26-09-2025"
type input "[DATE]"
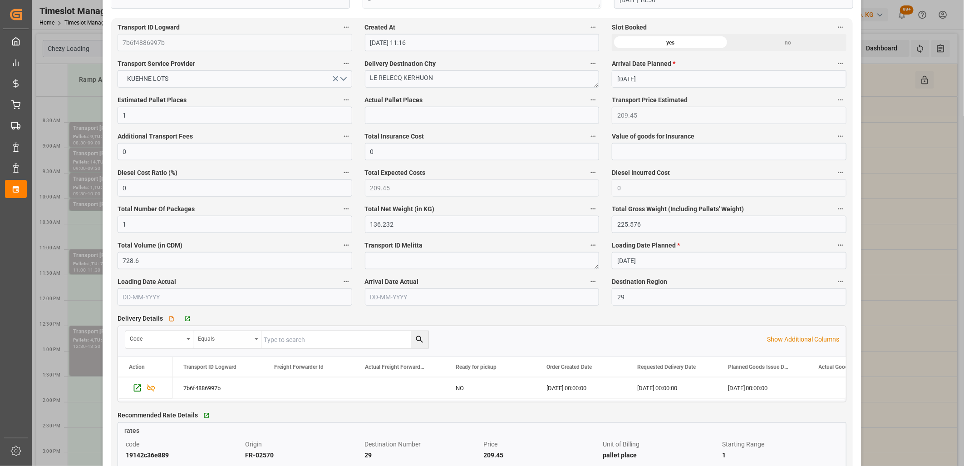
scroll to position [504, 0]
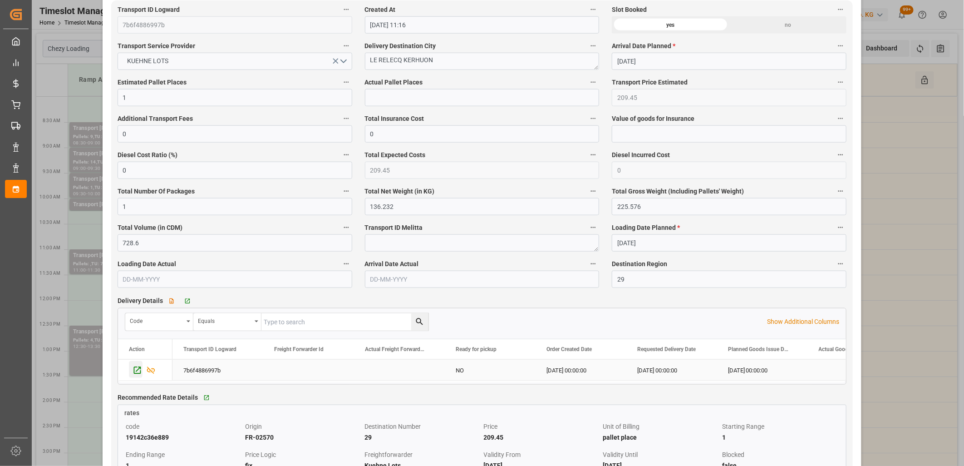
click at [137, 370] on icon "Press SPACE to select this row." at bounding box center [137, 370] width 10 height 10
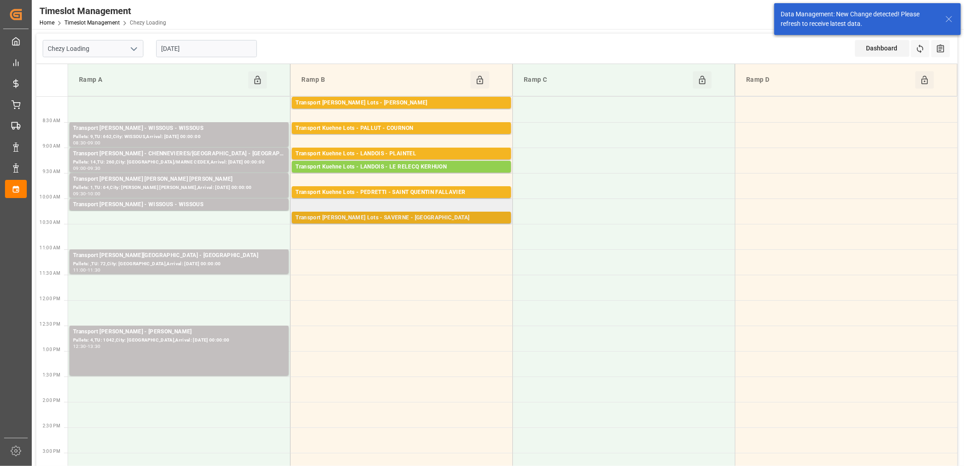
click at [380, 214] on div "Transport Kuehne Lots - SAVERNE - SARREBOURG" at bounding box center [401, 217] width 212 height 9
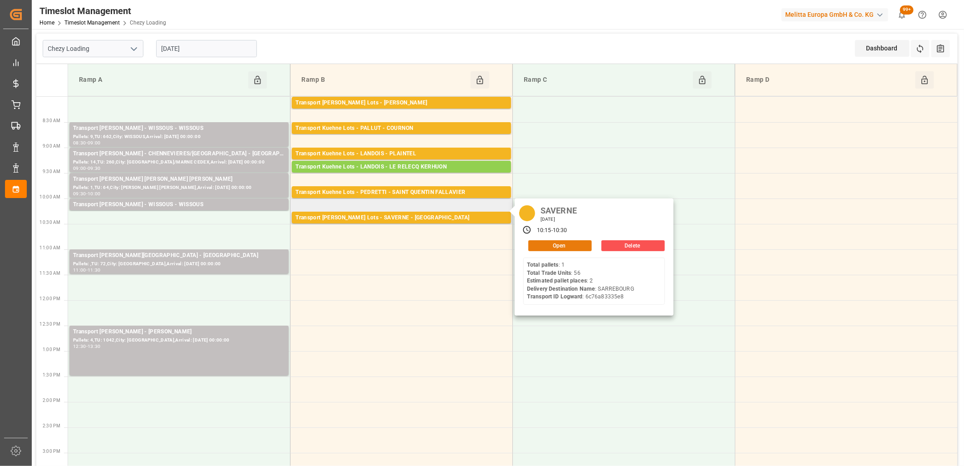
click at [563, 248] on button "Open" at bounding box center [560, 245] width 64 height 11
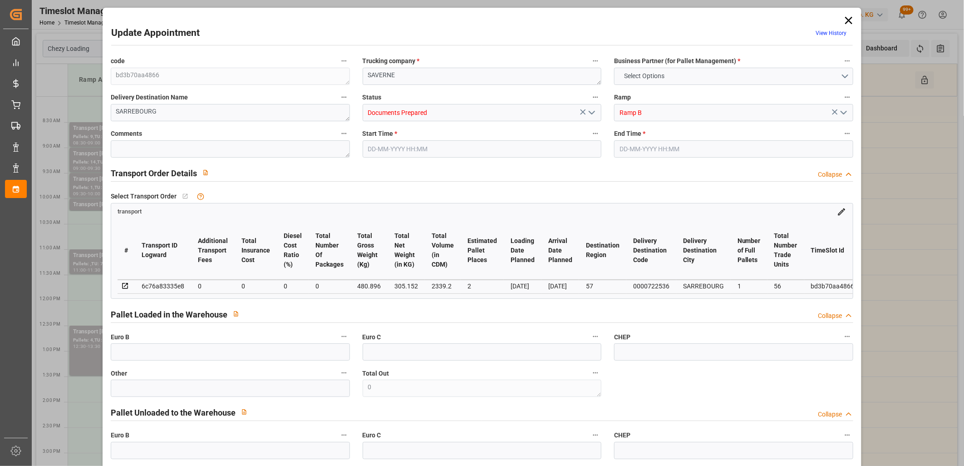
type input "2"
type input "0"
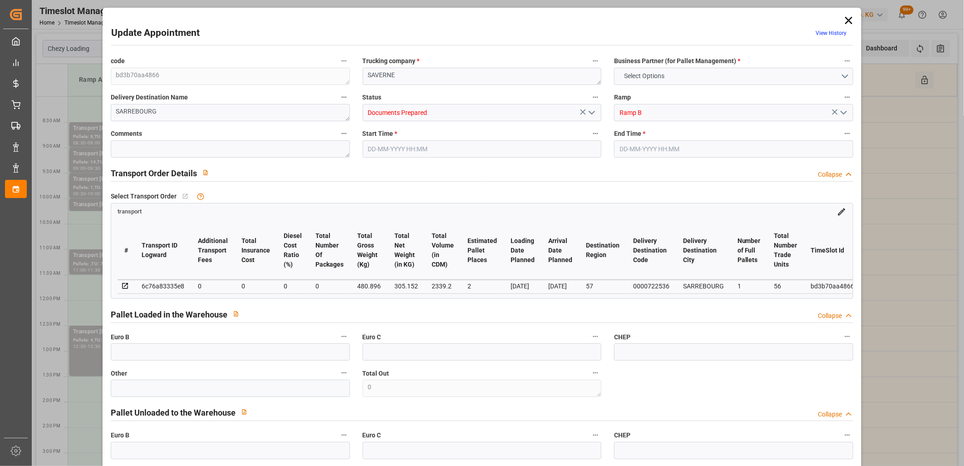
type input "0"
type input "305.152"
type input "561"
type input "2339.2"
type input "57"
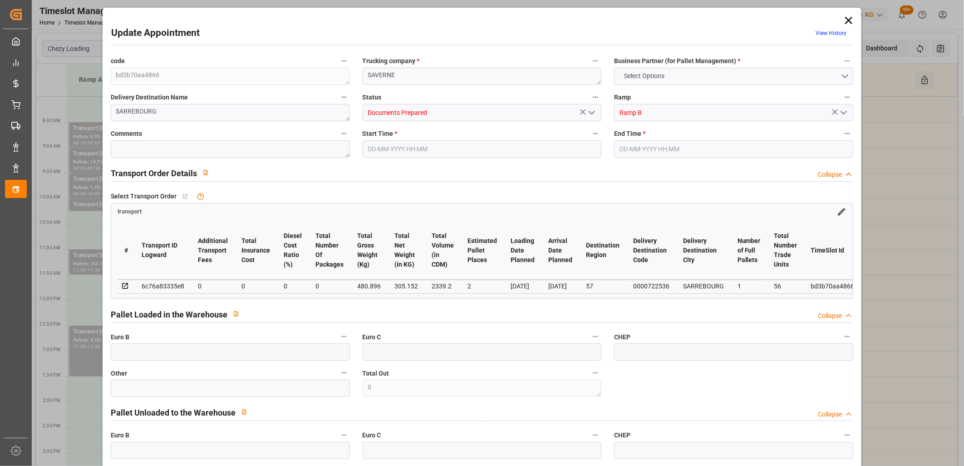
type input "1"
type input "56"
type input "2"
type input "101"
type input "480.896"
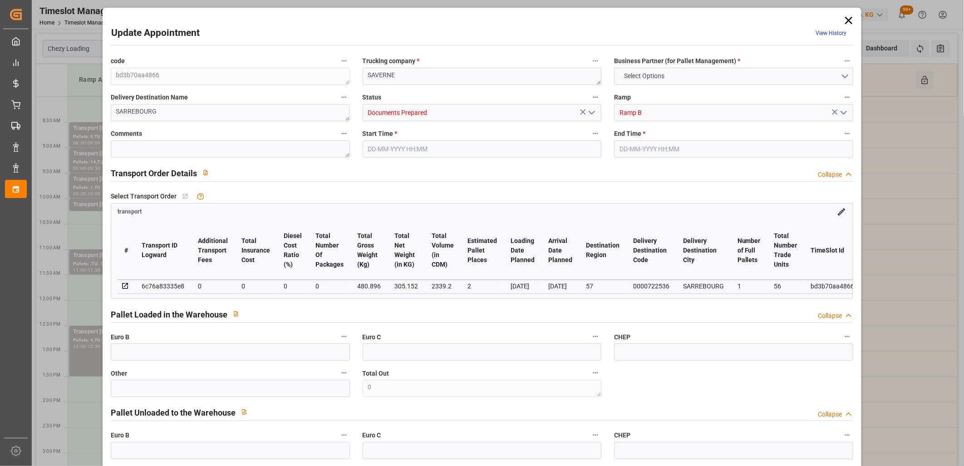
type input "0"
type input "4710.8598"
type input "0"
type input "21"
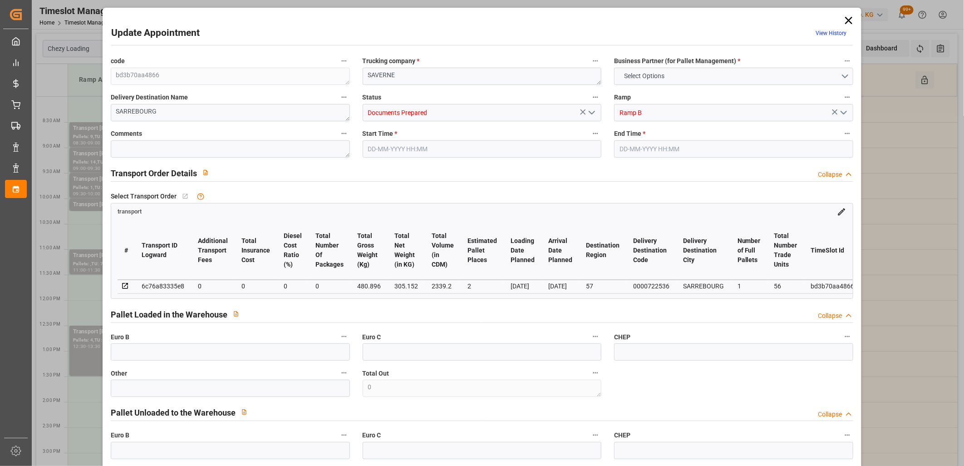
type input "35"
type input "23-09-2025 10:15"
type input "23-09-2025 10:30"
type input "19-09-2025 14:57"
type input "19-09-2025 11:15"
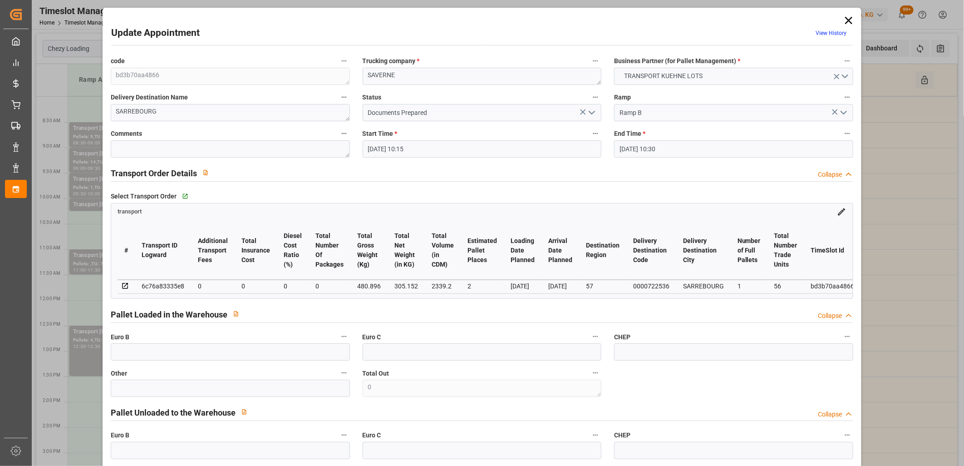
type input "25-09-2025"
type input "[DATE]"
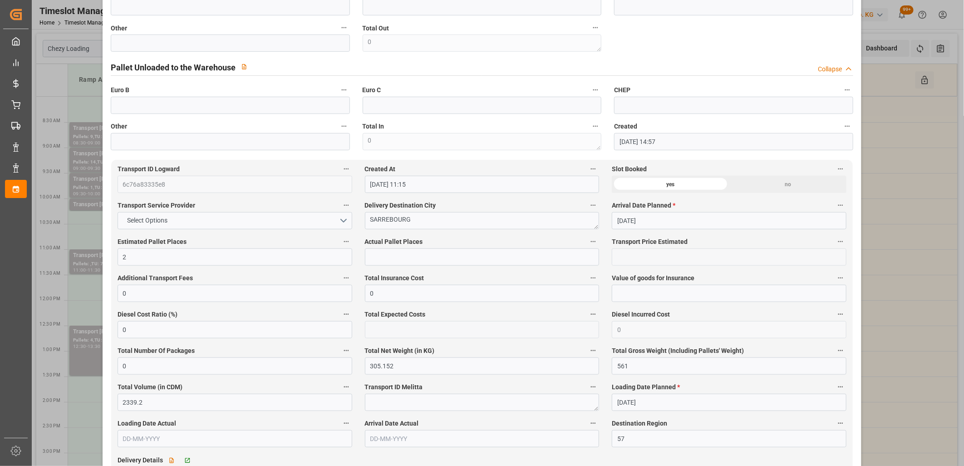
scroll to position [454, 0]
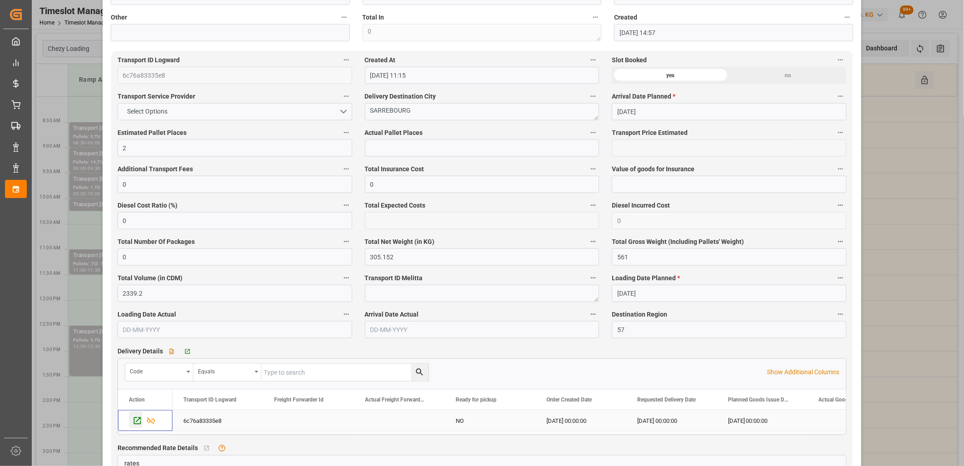
click at [138, 421] on icon "Press SPACE to select this row." at bounding box center [137, 421] width 10 height 10
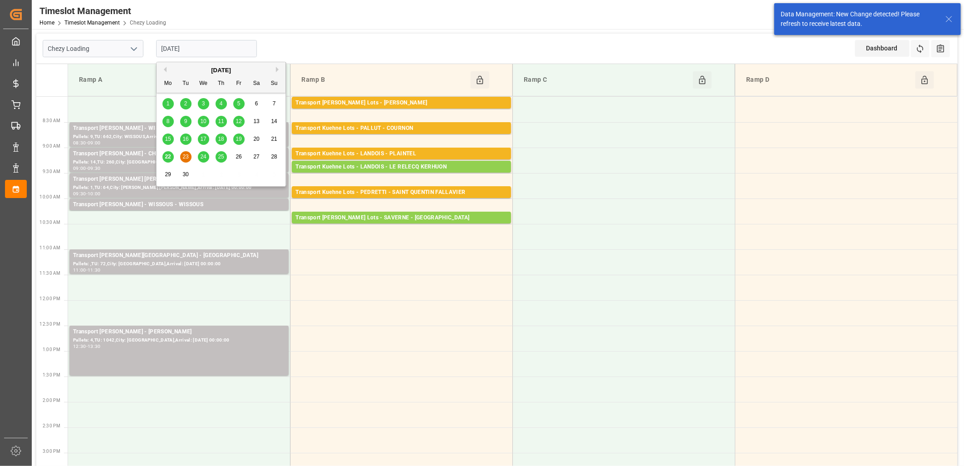
click at [225, 47] on input "23-09-2025" at bounding box center [206, 48] width 101 height 17
click at [162, 158] on div "22" at bounding box center [167, 157] width 11 height 11
type input "[DATE]"
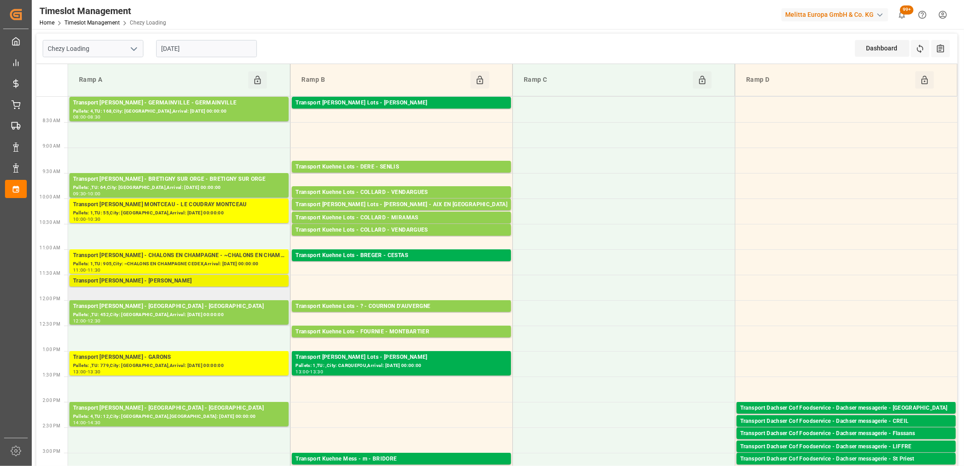
click at [179, 279] on div "Transport Delisle - RECY - RECY" at bounding box center [179, 280] width 212 height 9
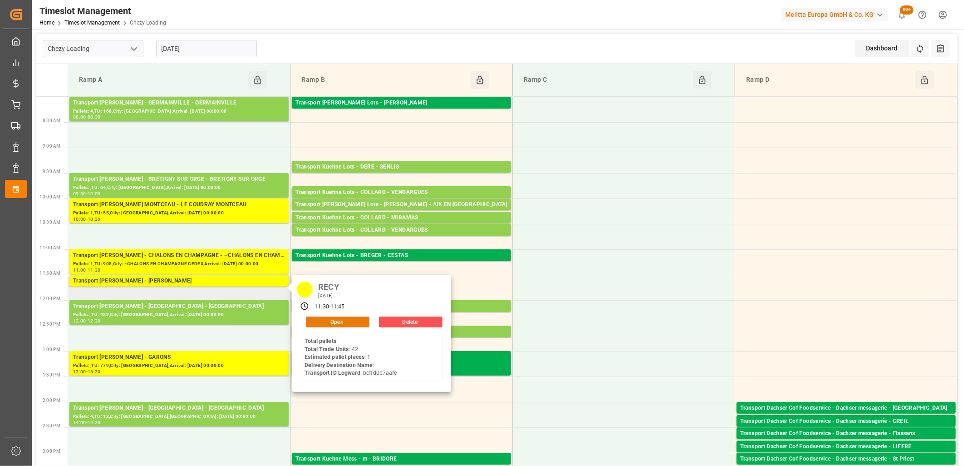
click at [326, 323] on button "Open" at bounding box center [338, 321] width 64 height 11
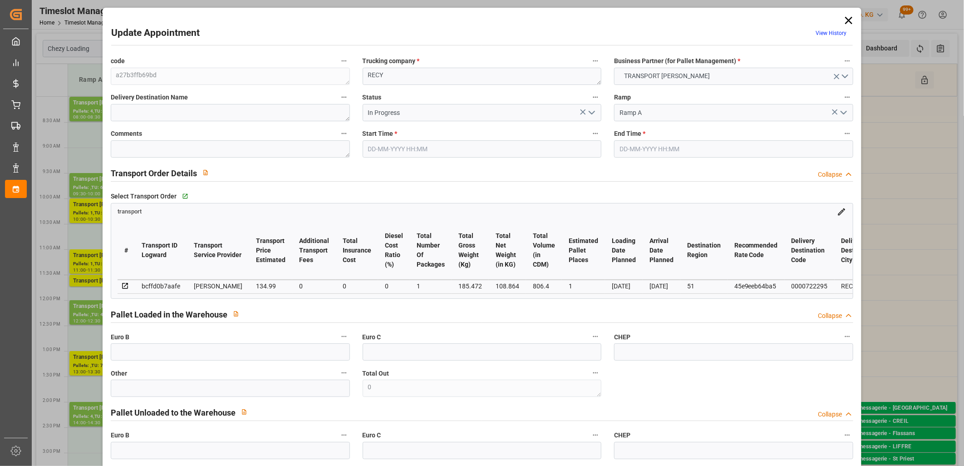
type input "22-09-2025 11:30"
type input "22-09-2025 11:45"
type input "18-09-2025 14:07"
type input "18-09-2025 11:41"
type input "23-09-2025"
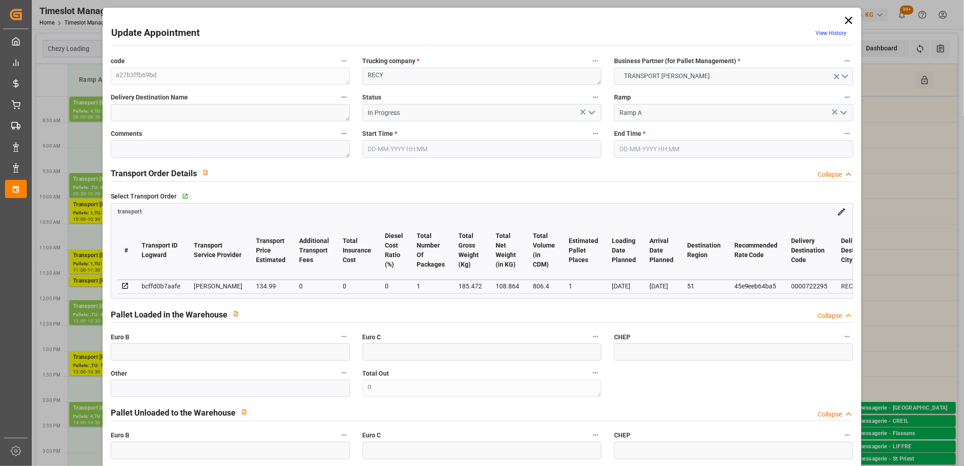
type input "[DATE]"
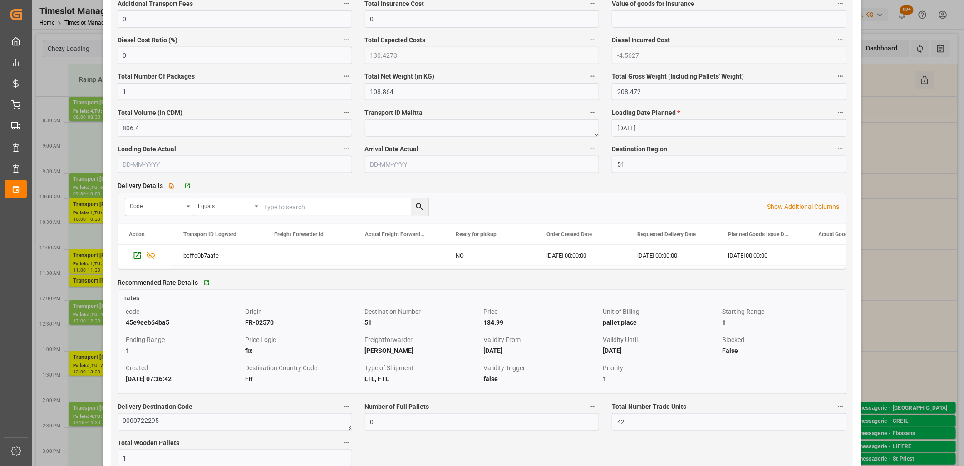
scroll to position [655, 0]
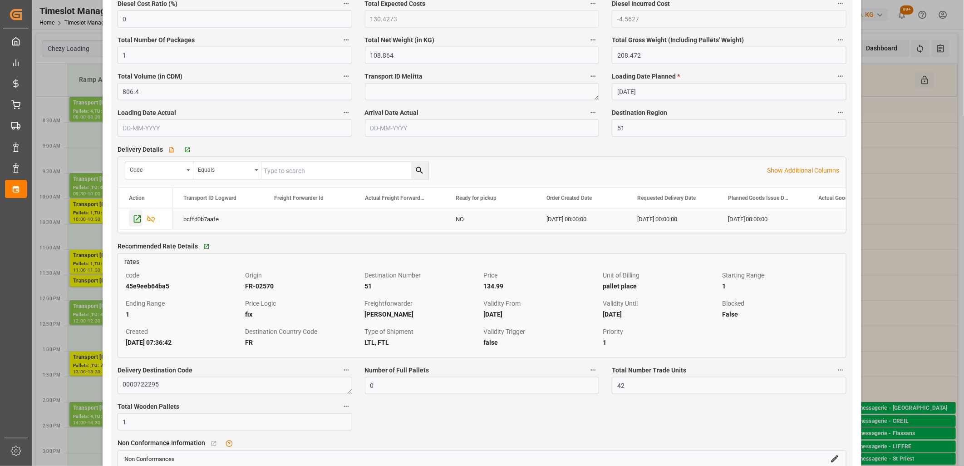
click at [137, 222] on icon "Press SPACE to select this row." at bounding box center [137, 219] width 10 height 10
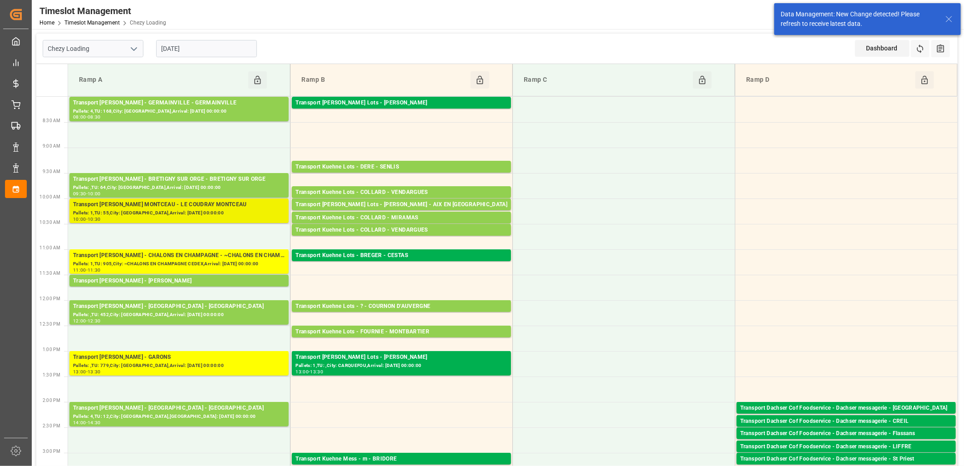
click at [162, 210] on div "Pallets: 1,TU: 55,City: LE COUDRAY MONTCEAU,Arrival: 2025-09-22 00:00:00" at bounding box center [179, 213] width 212 height 8
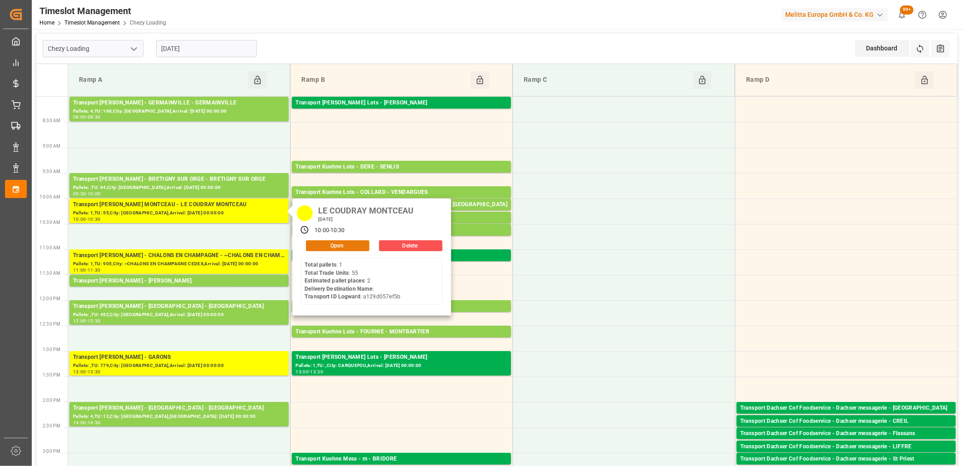
click at [309, 242] on button "Open" at bounding box center [338, 245] width 64 height 11
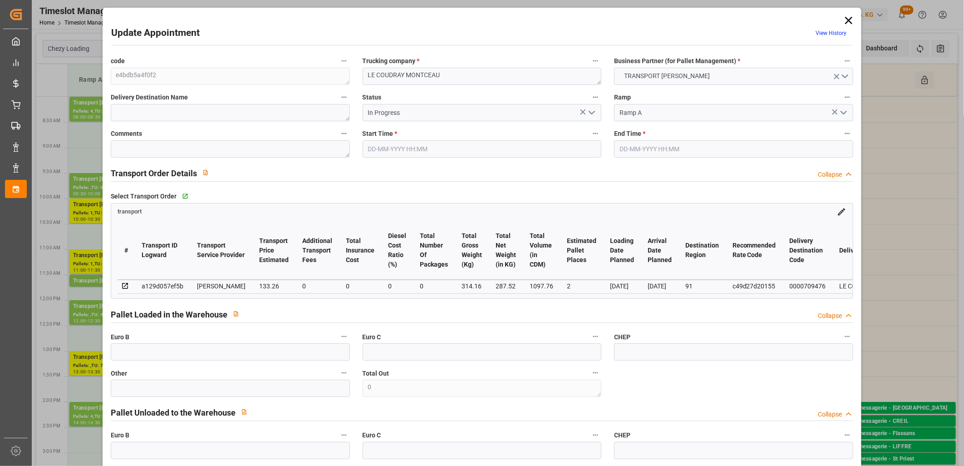
type input "22-09-2025 10:00"
type input "22-09-2025 10:30"
type input "15-09-2025 12:48"
type input "15-09-2025 11:32"
type input "[DATE]"
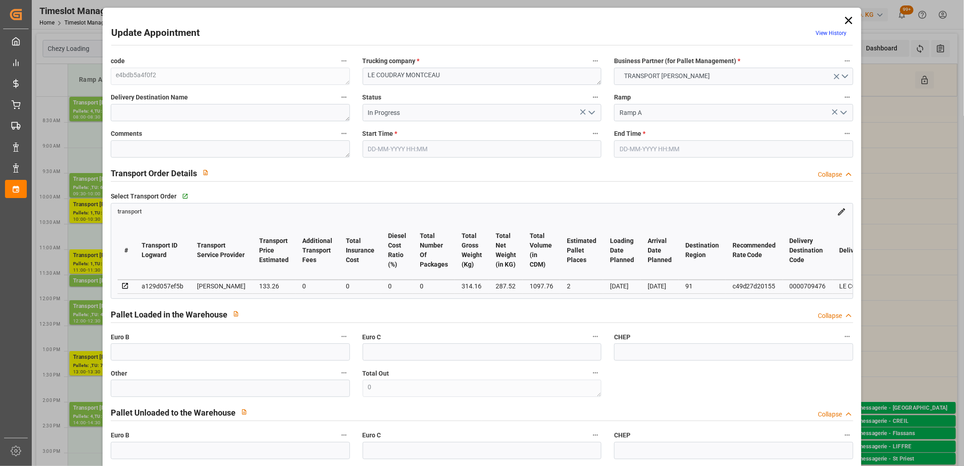
type input "19-09-2025"
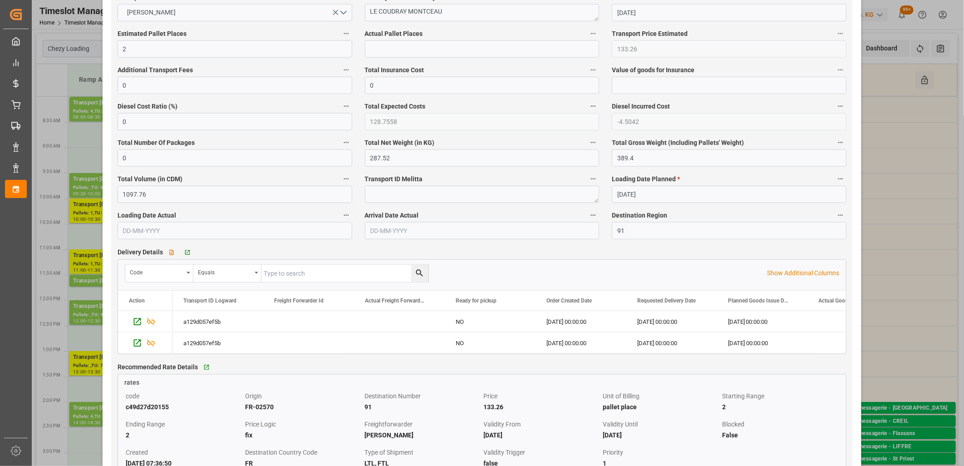
scroll to position [554, 0]
click at [140, 319] on icon "Press SPACE to select this row." at bounding box center [136, 319] width 7 height 7
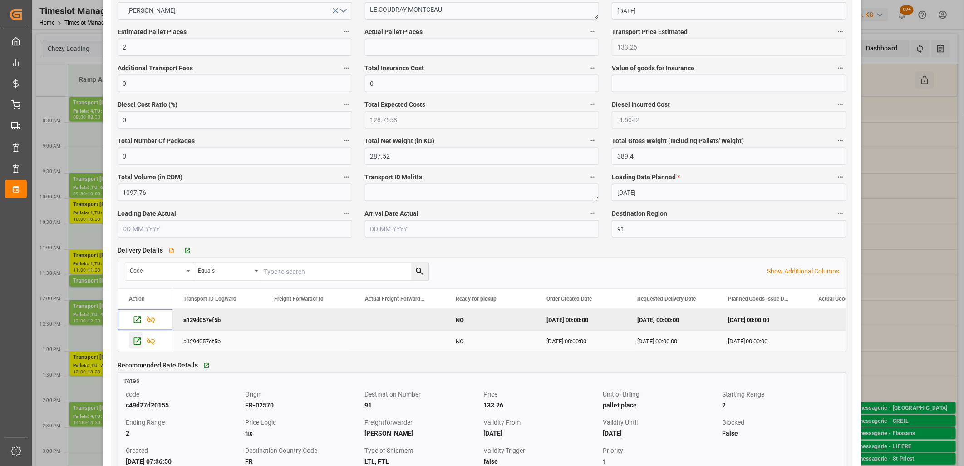
click at [134, 339] on icon "Press SPACE to select this row." at bounding box center [137, 341] width 10 height 10
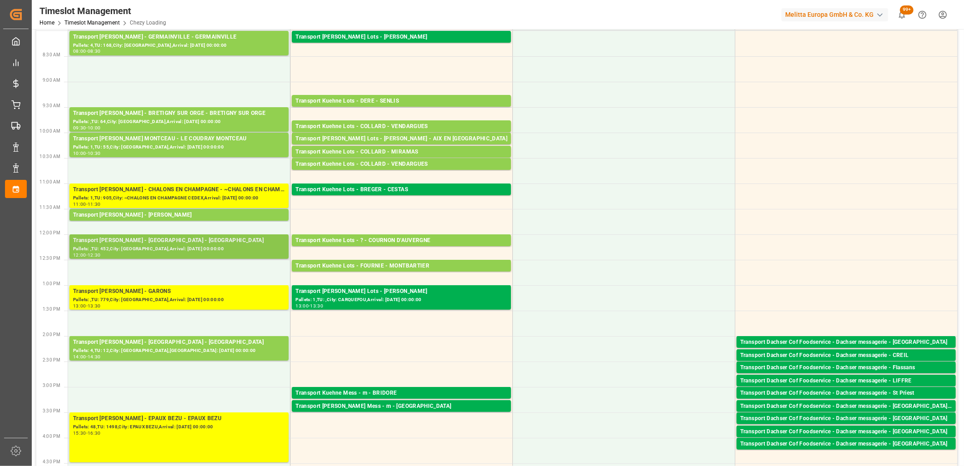
scroll to position [0, 0]
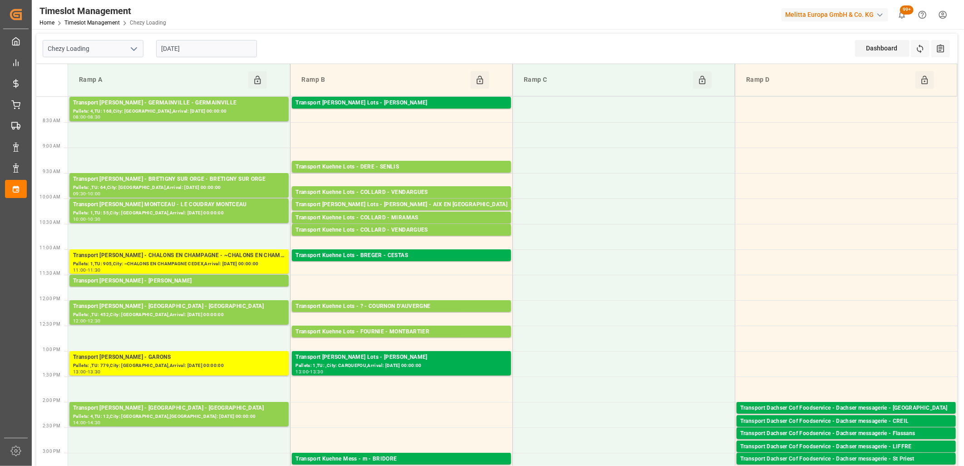
click at [201, 52] on input "[DATE]" at bounding box center [206, 48] width 101 height 17
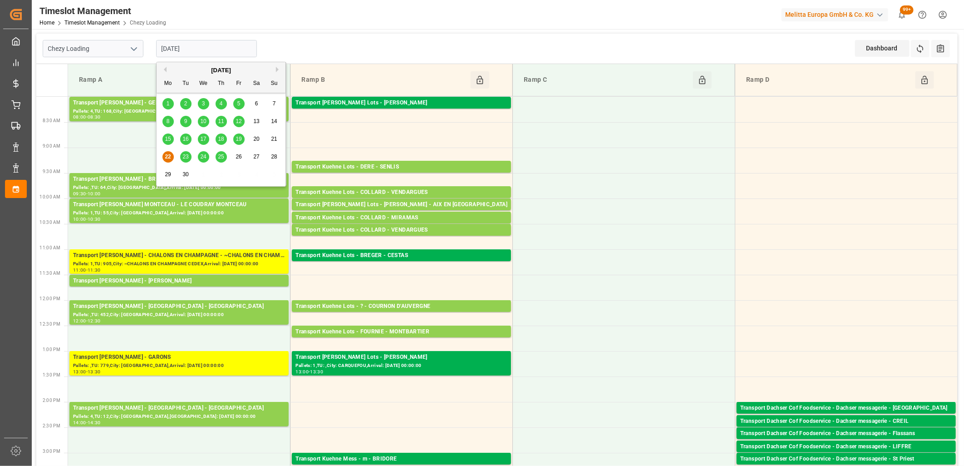
click at [185, 156] on span "23" at bounding box center [185, 156] width 6 height 6
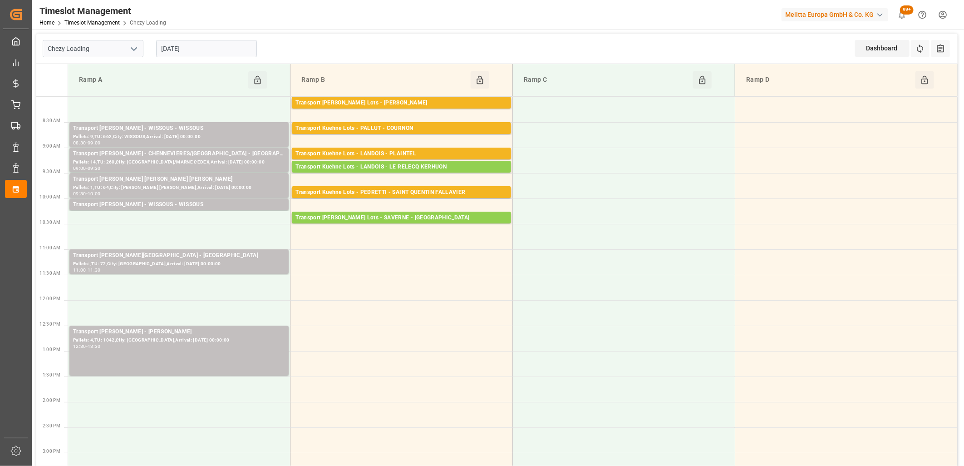
click at [199, 59] on div "23-09-2025" at bounding box center [206, 49] width 113 height 30
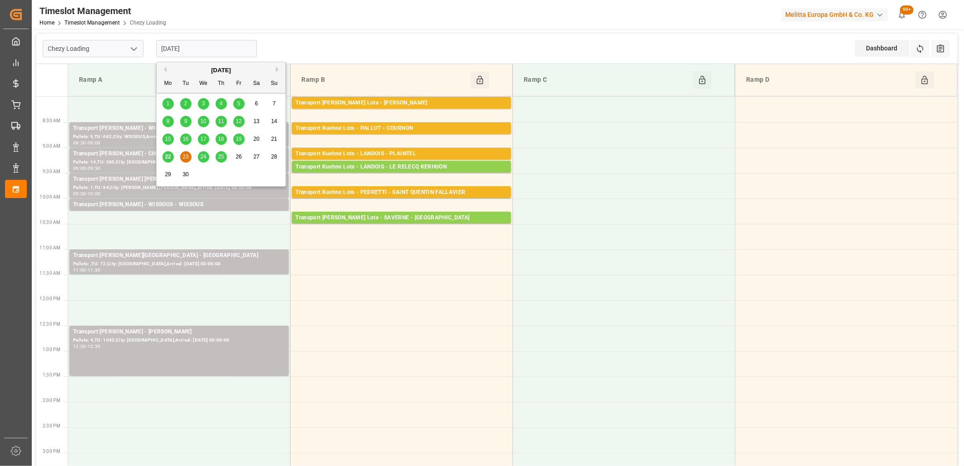
click at [206, 45] on input "23-09-2025" at bounding box center [206, 48] width 101 height 17
click at [201, 153] on span "24" at bounding box center [203, 156] width 6 height 6
type input "[DATE]"
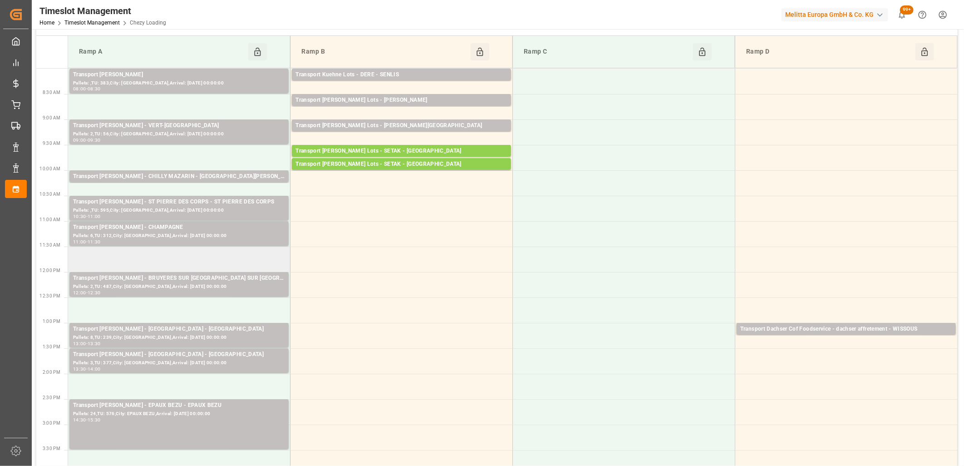
scroll to position [101, 0]
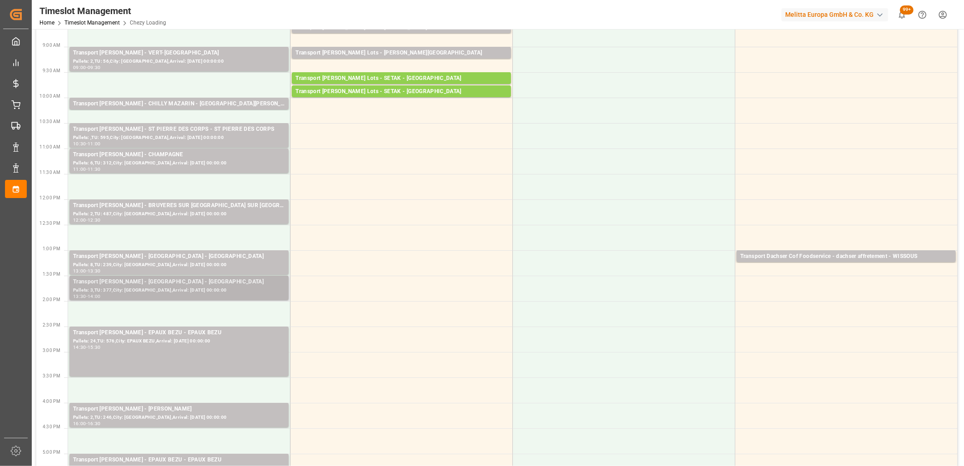
click at [159, 279] on div "Transport Delisle - AMIENS - AMIENS" at bounding box center [179, 281] width 212 height 9
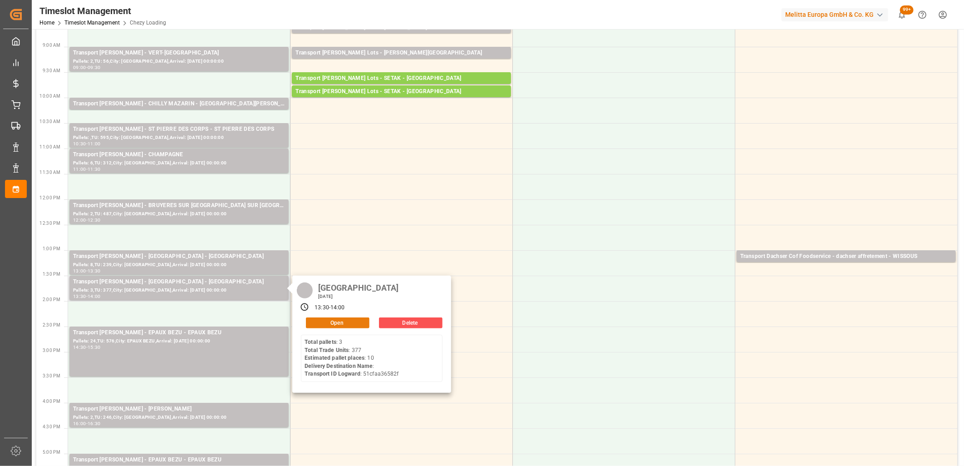
click at [325, 323] on button "Open" at bounding box center [338, 322] width 64 height 11
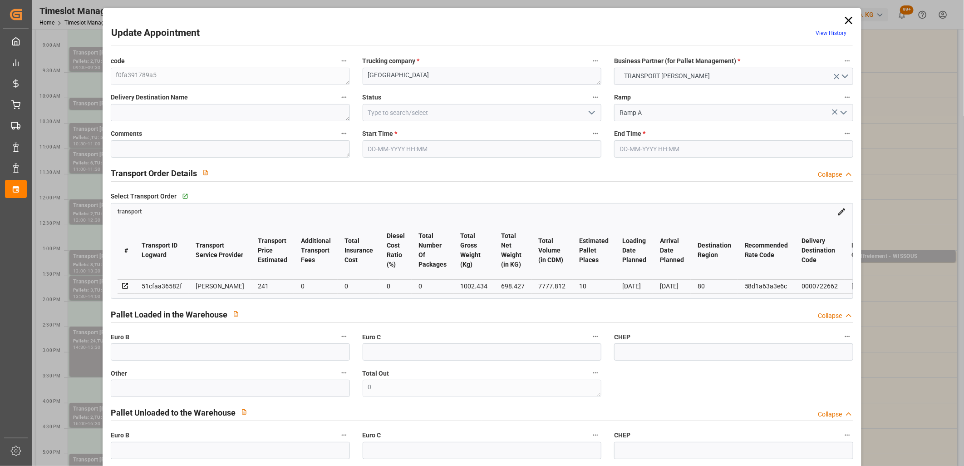
type input "10"
type input "241"
type input "0"
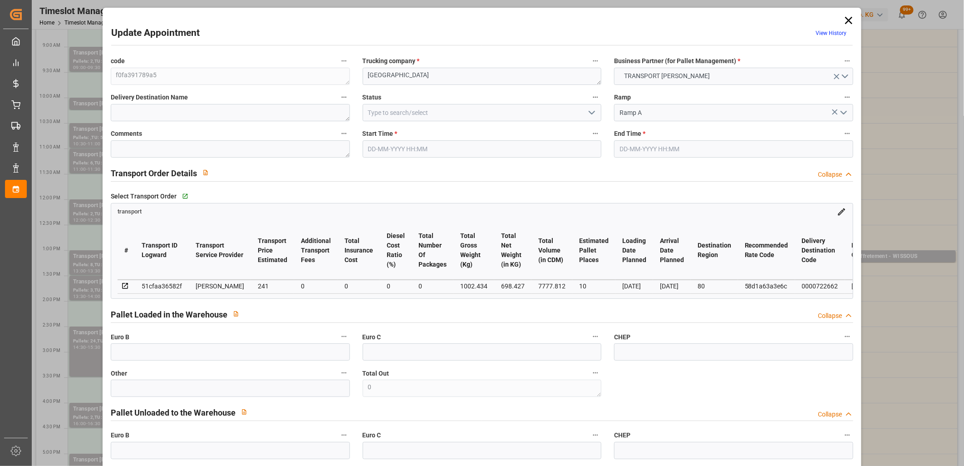
type input "232.8542"
type input "-8.1458"
type input "0"
type input "698.427"
type input "1298.69"
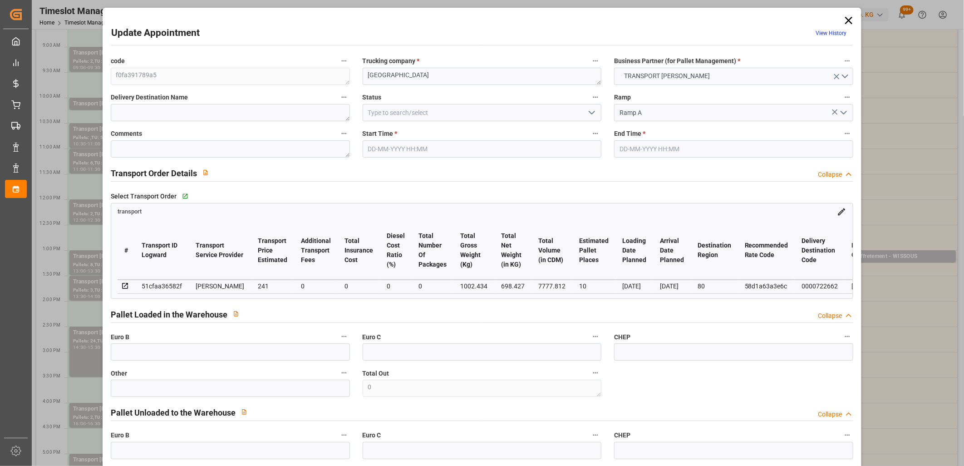
type input "7777.812"
type input "80"
type input "3"
type input "377"
type input "12"
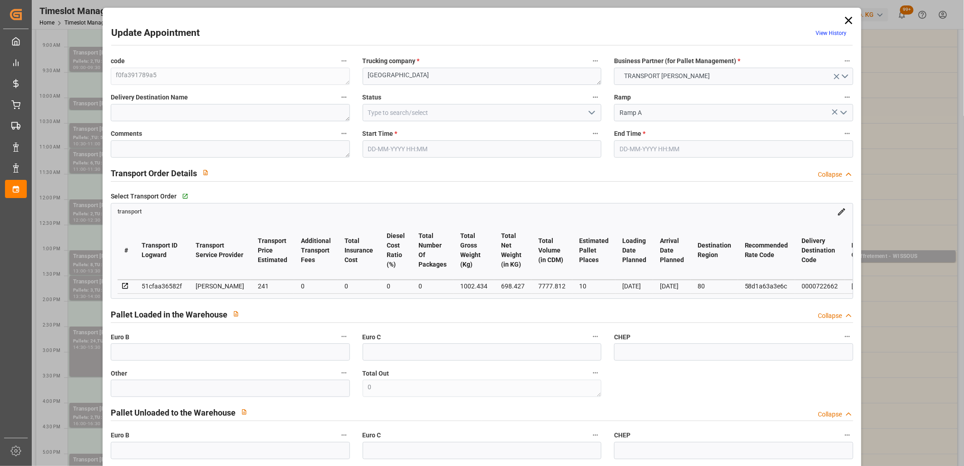
type input "101"
type input "1002.434"
type input "0"
type input "4710.8598"
type input "0"
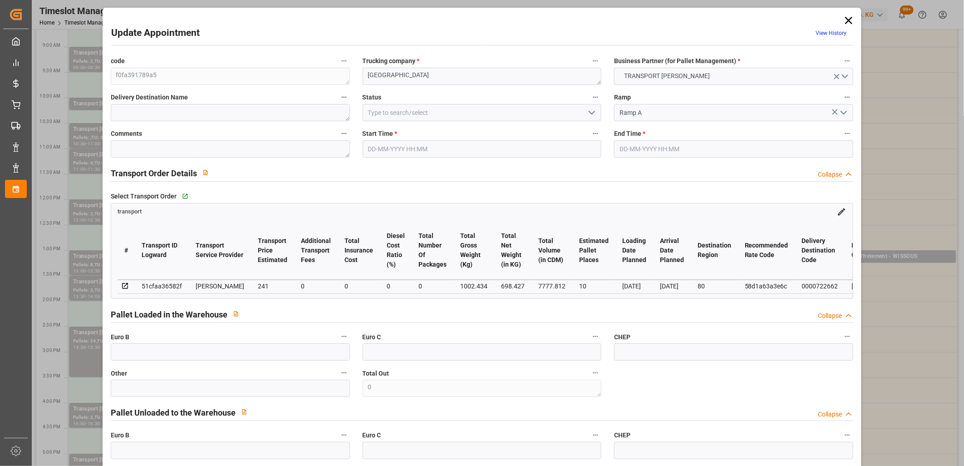
type input "0"
type input "21"
type input "35"
type input "24-09-2025 13:30"
type input "24-09-2025 14:00"
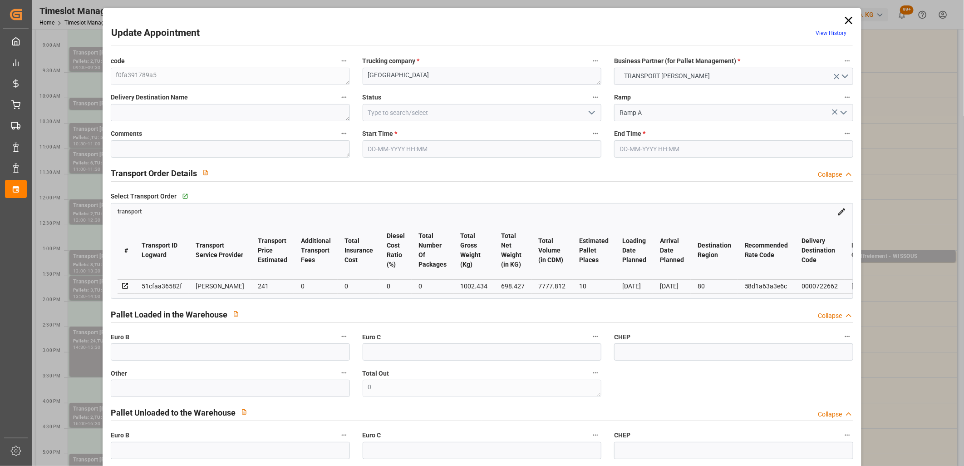
type input "18-09-2025 14:05"
type input "18-09-2025 11:49"
type input "25-09-2025"
type input "[DATE]"
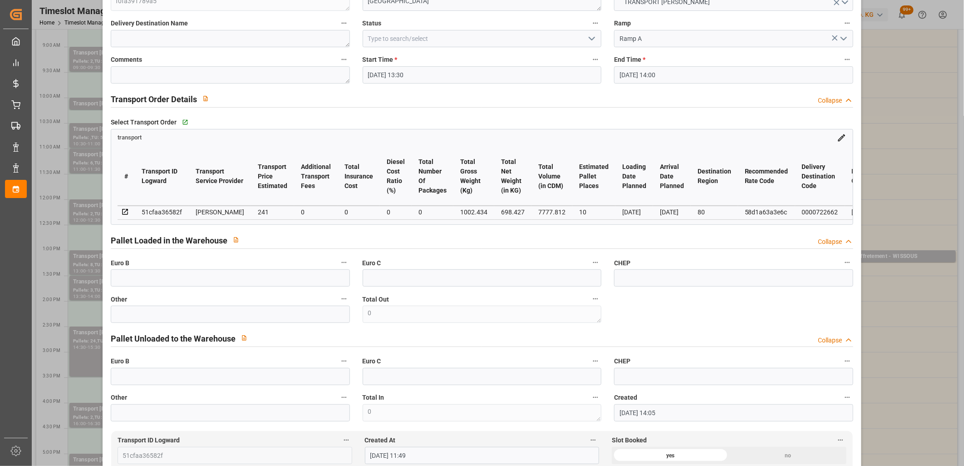
scroll to position [50, 0]
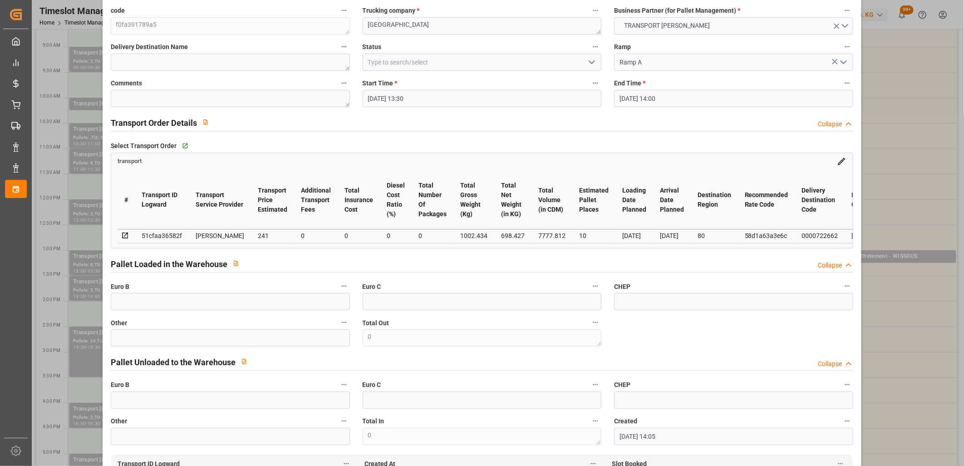
click at [161, 234] on div "51cfaa36582f" at bounding box center [162, 235] width 40 height 11
copy div "51cfaa36582f"
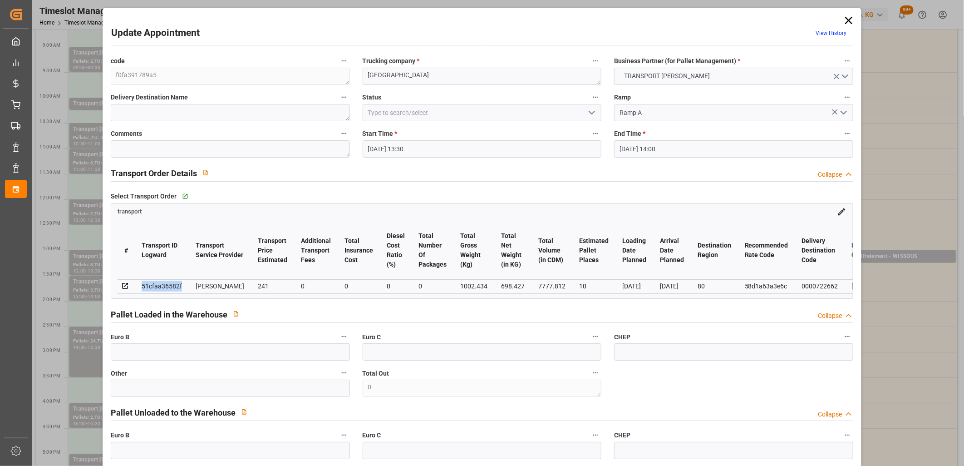
click at [846, 20] on icon at bounding box center [848, 20] width 7 height 7
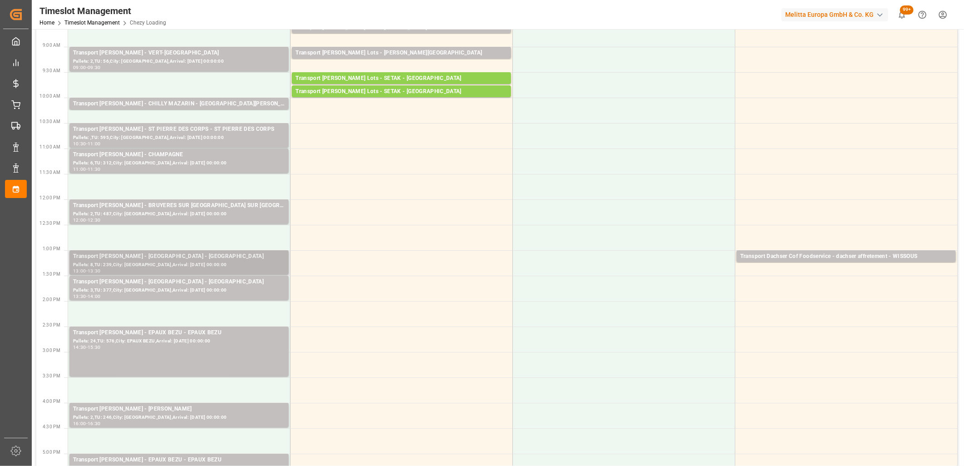
click at [142, 257] on div "Transport Delisle - AMIENS - AMIENS" at bounding box center [179, 256] width 212 height 9
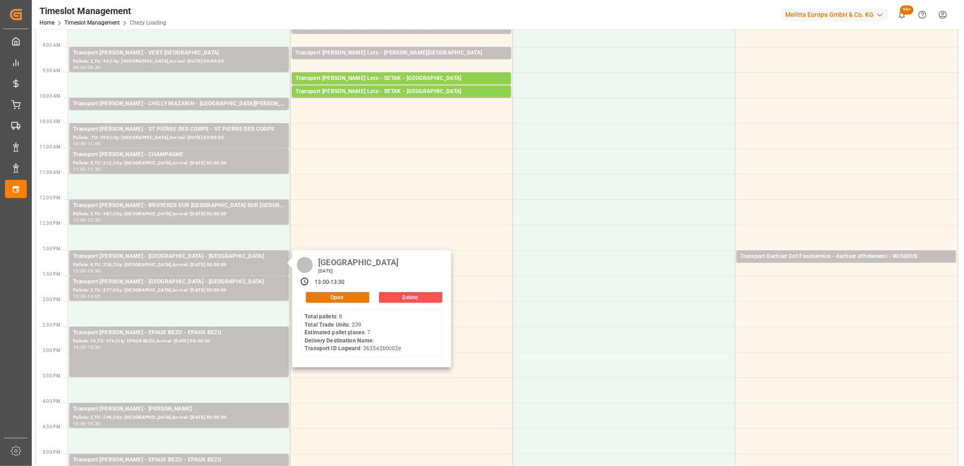
click at [312, 297] on button "Open" at bounding box center [338, 297] width 64 height 11
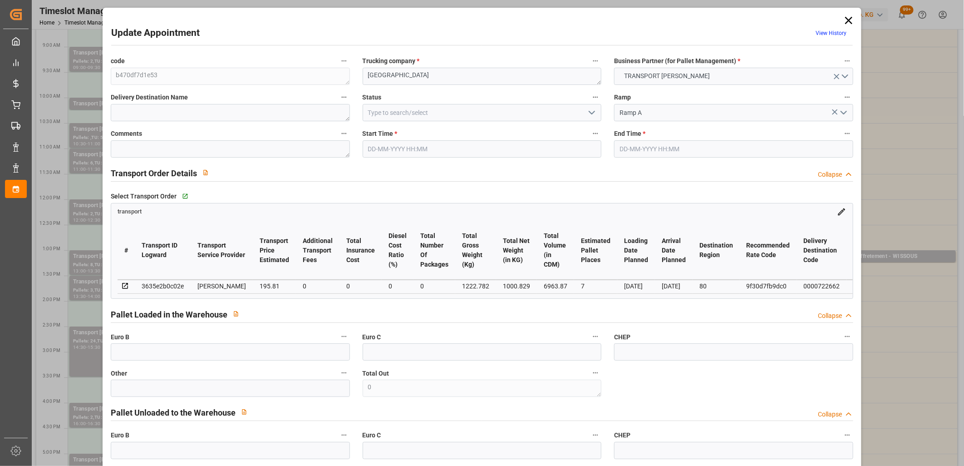
type input "24-09-2025 13:00"
type input "24-09-2025 13:30"
type input "19-09-2025 12:03"
type input "19-09-2025 11:20"
type input "25-09-2025"
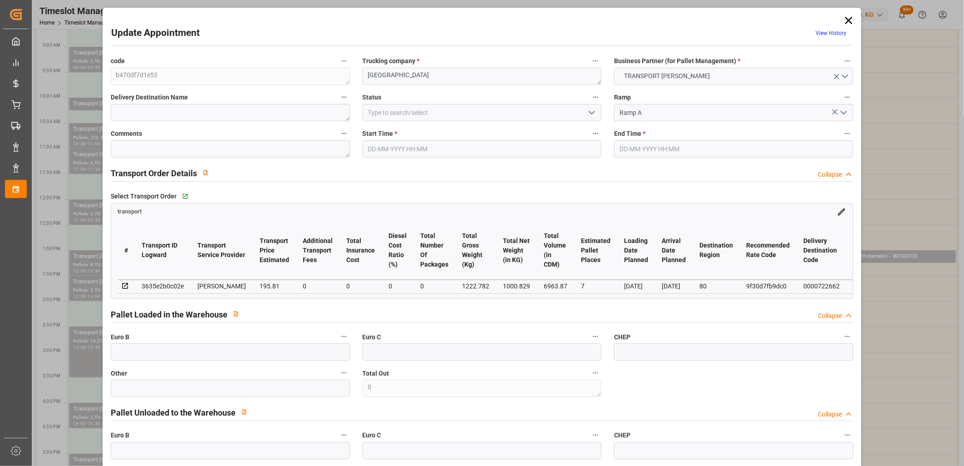
type input "[DATE]"
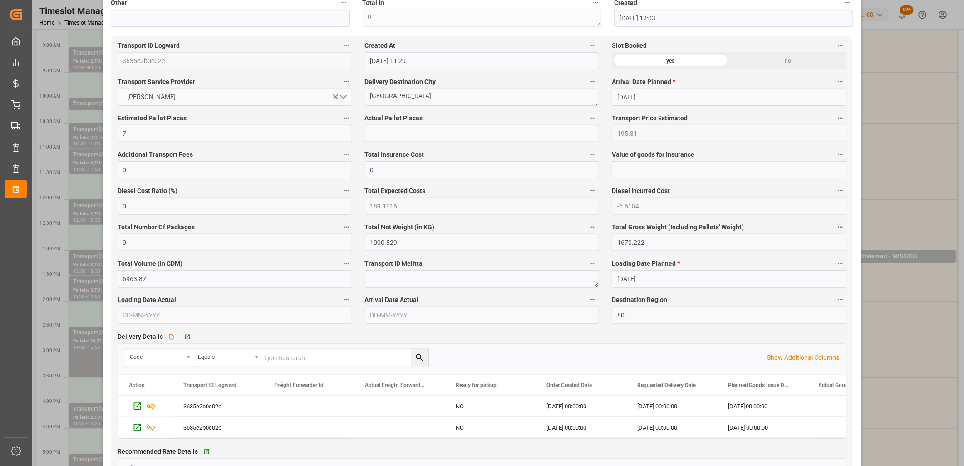
scroll to position [504, 0]
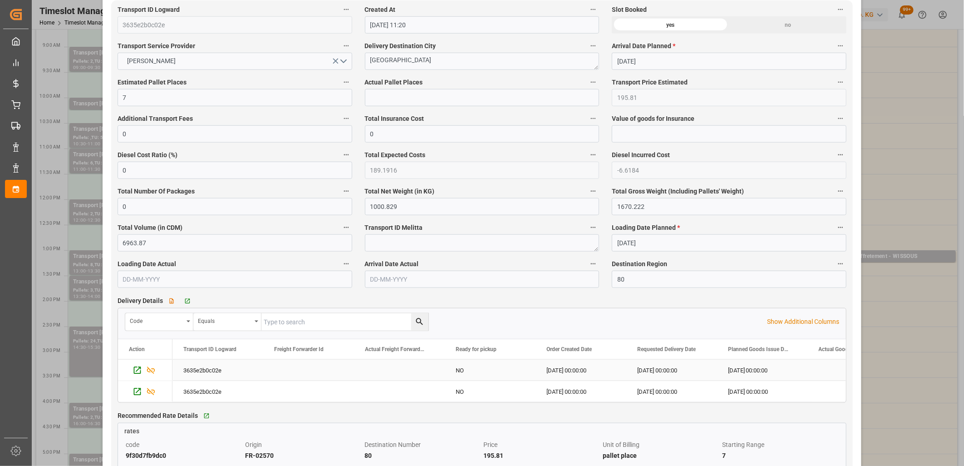
click at [197, 371] on div "3635e2b0c02e" at bounding box center [217, 369] width 91 height 21
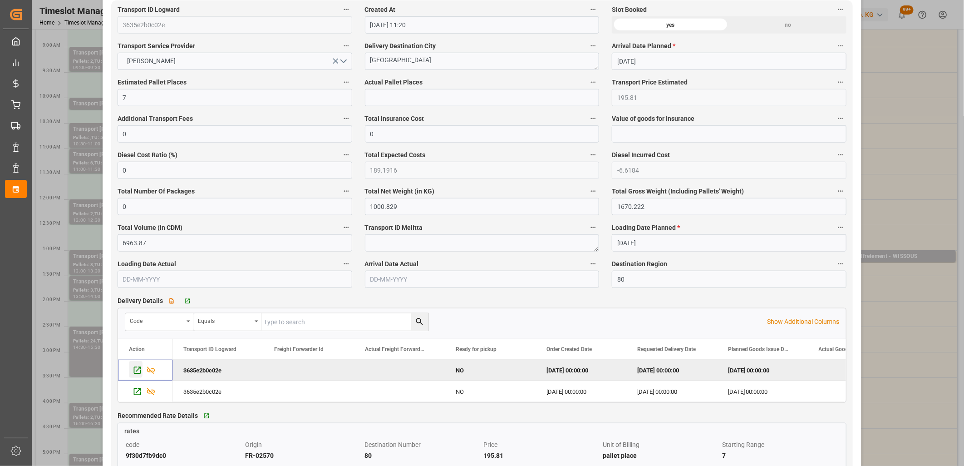
click at [135, 372] on icon "Press SPACE to deselect this row." at bounding box center [137, 370] width 10 height 10
click at [137, 393] on icon "Press SPACE to select this row." at bounding box center [137, 392] width 10 height 10
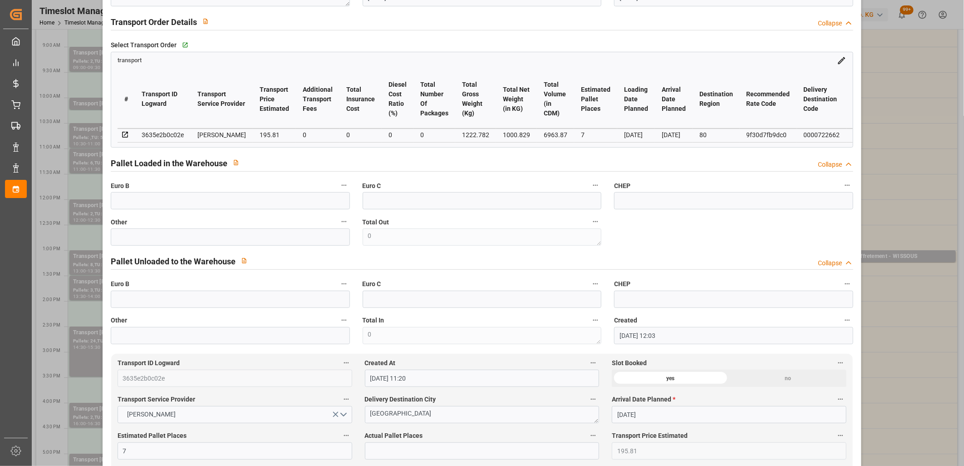
scroll to position [0, 0]
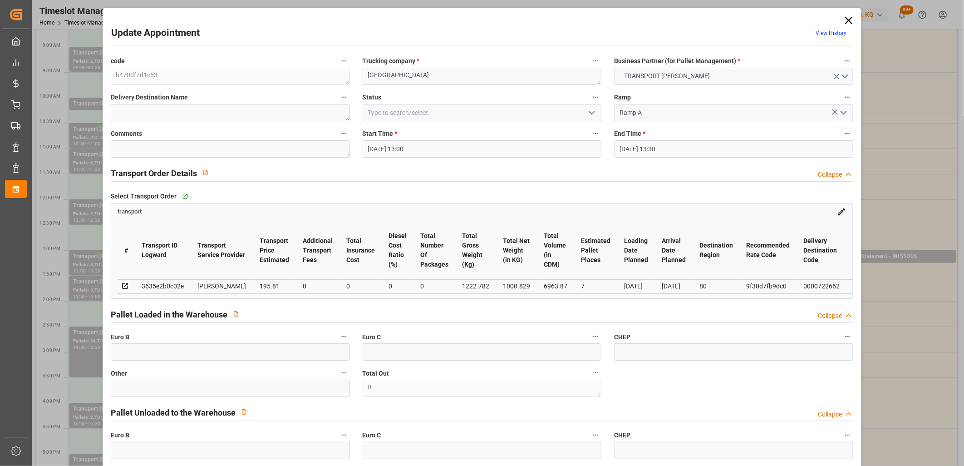
click at [174, 283] on div "3635e2b0c02e" at bounding box center [163, 285] width 42 height 11
copy div "3635e2b0c02e"
click at [850, 20] on icon at bounding box center [848, 20] width 13 height 13
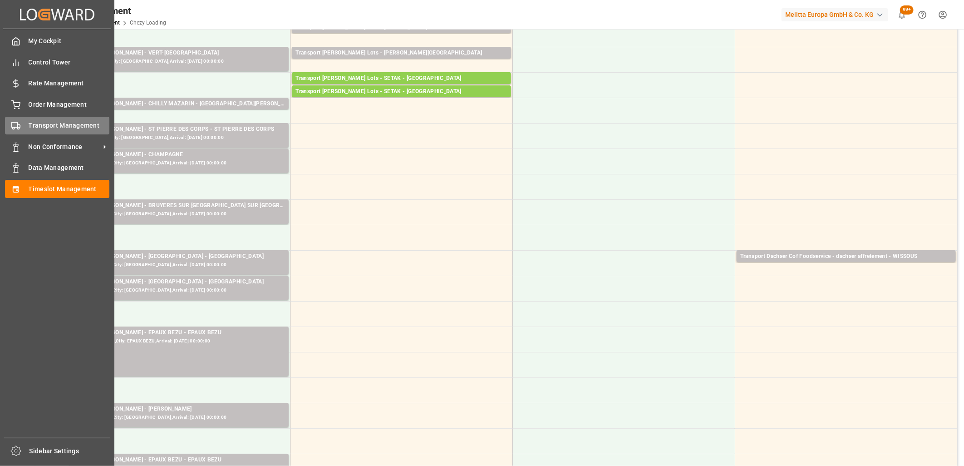
click at [20, 123] on div "Transport Management Transport Management" at bounding box center [57, 126] width 104 height 18
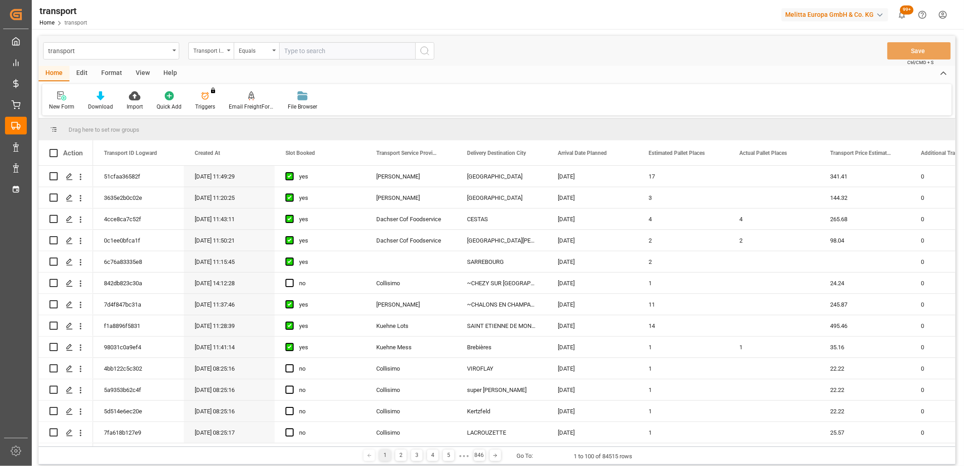
click at [294, 51] on input "text" at bounding box center [347, 50] width 136 height 17
type input "3635e2b0c02e"
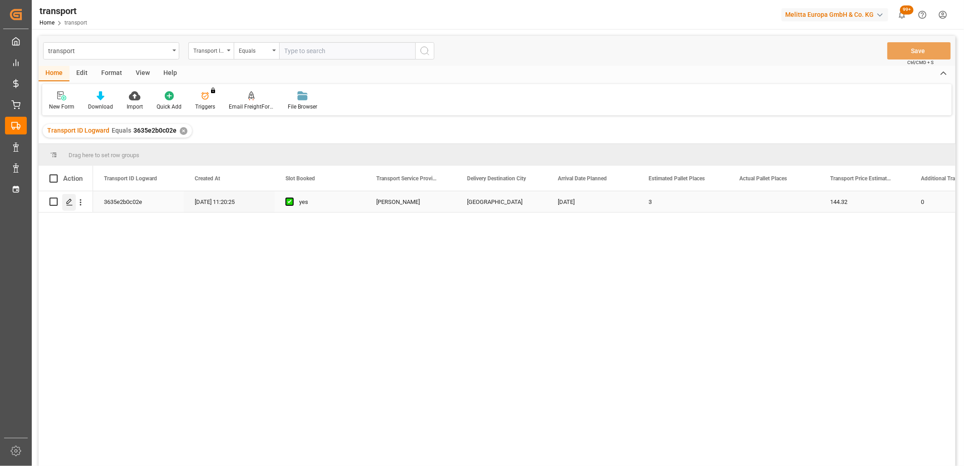
click at [69, 204] on icon "Press SPACE to select this row." at bounding box center [69, 201] width 7 height 7
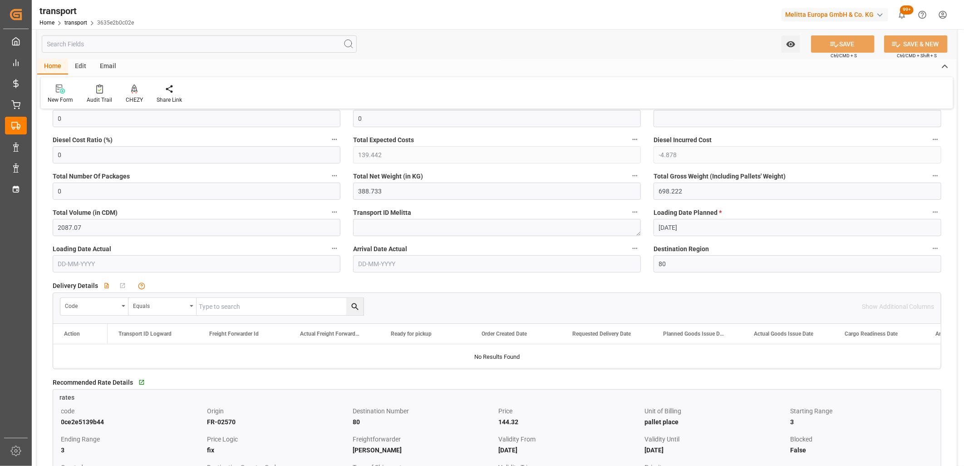
scroll to position [50, 0]
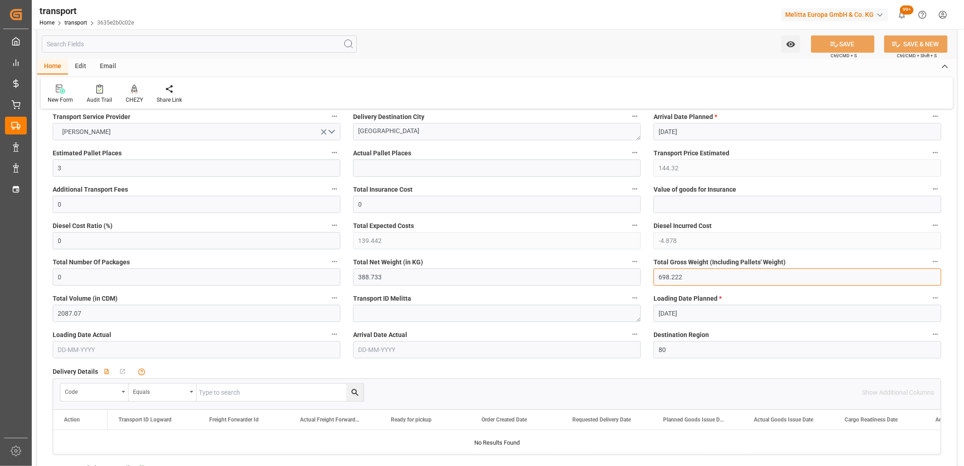
drag, startPoint x: 687, startPoint y: 276, endPoint x: 637, endPoint y: 277, distance: 50.4
type input "0"
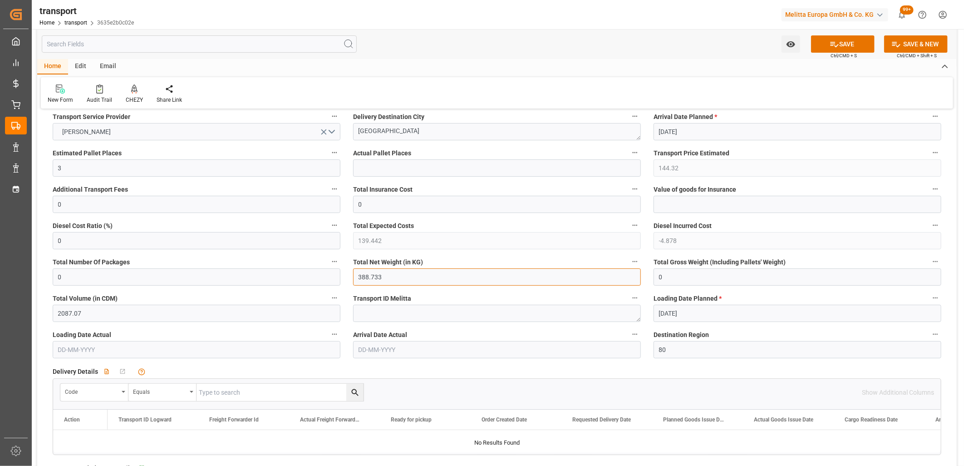
drag, startPoint x: 398, startPoint y: 280, endPoint x: 309, endPoint y: 279, distance: 89.8
type input "0"
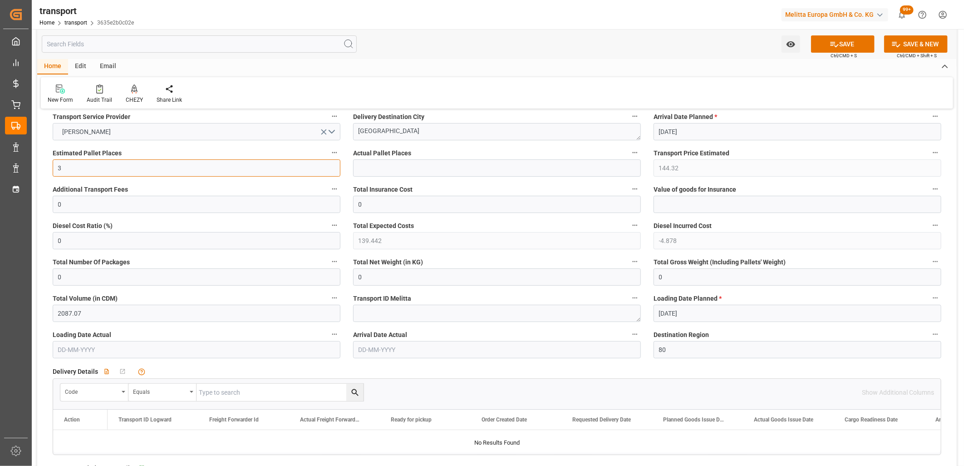
drag, startPoint x: 78, startPoint y: 169, endPoint x: 32, endPoint y: 168, distance: 46.7
type input "0"
click at [323, 132] on icon "open menu" at bounding box center [323, 131] width 5 height 5
drag, startPoint x: 404, startPoint y: 131, endPoint x: 311, endPoint y: 133, distance: 93.0
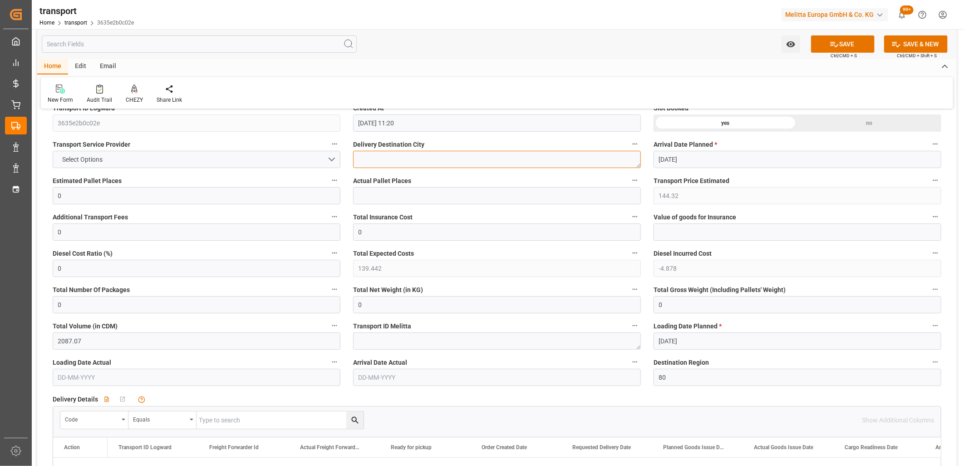
scroll to position [0, 0]
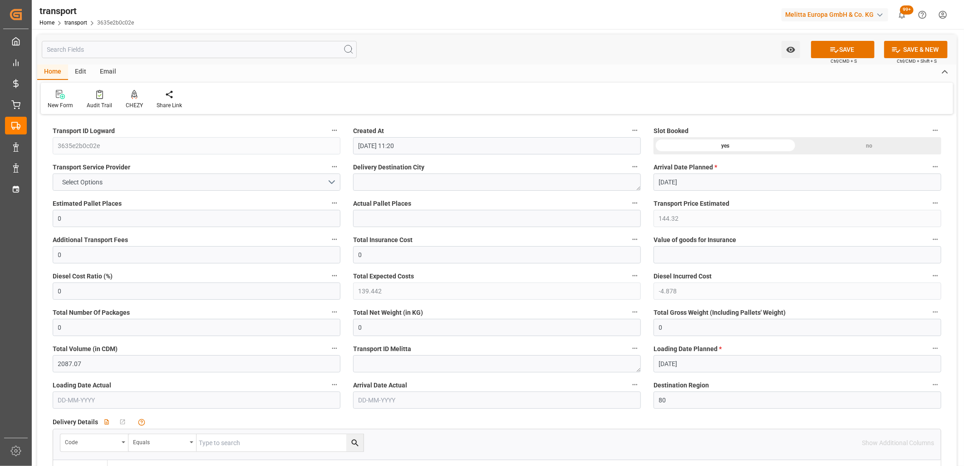
click at [868, 147] on div "no" at bounding box center [869, 145] width 144 height 17
click at [830, 49] on icon at bounding box center [834, 49] width 8 height 5
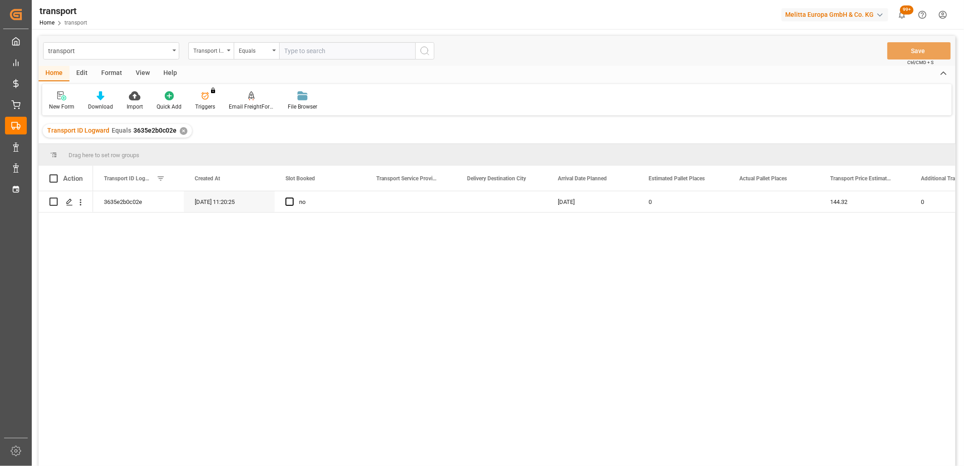
click at [83, 71] on div "Edit" at bounding box center [81, 73] width 25 height 15
click at [54, 200] on input "Press Space to toggle row selection (unchecked)" at bounding box center [53, 201] width 8 height 8
checkbox input "true"
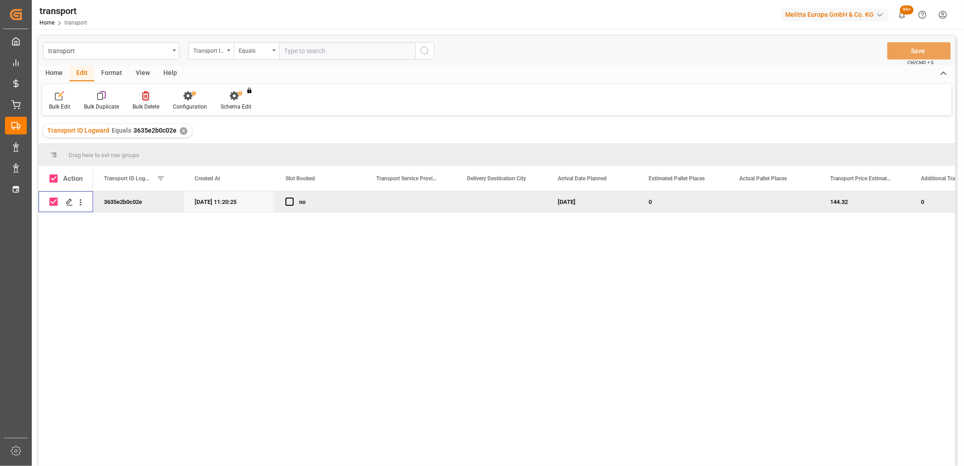
click at [143, 95] on icon at bounding box center [145, 95] width 7 height 9
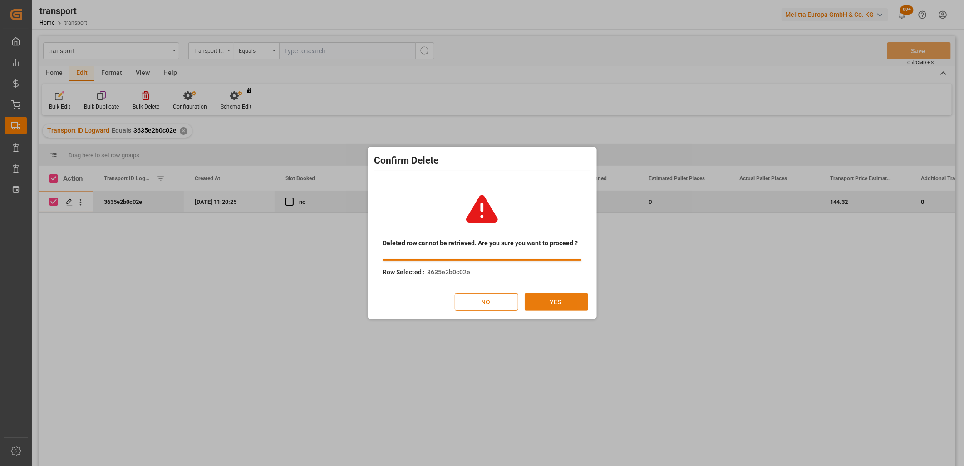
click at [539, 302] on button "YES" at bounding box center [556, 301] width 64 height 17
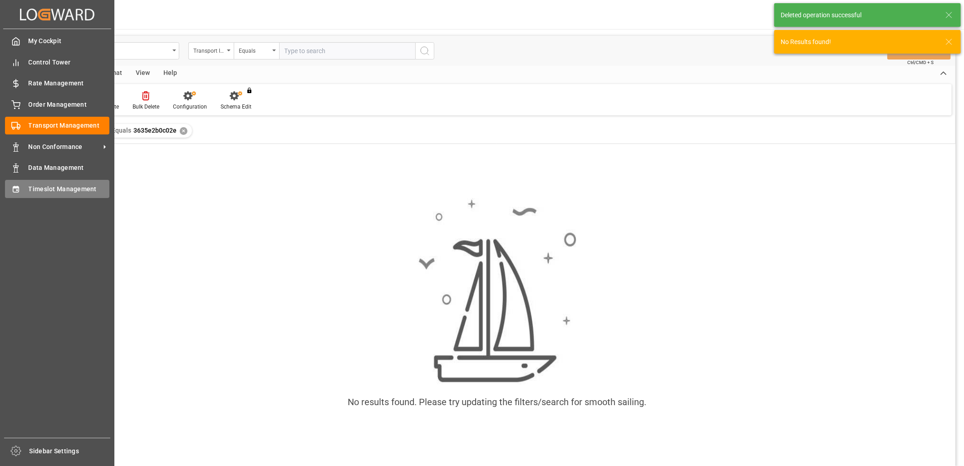
click at [24, 188] on div "Timeslot Management Timeslot Management" at bounding box center [57, 189] width 104 height 18
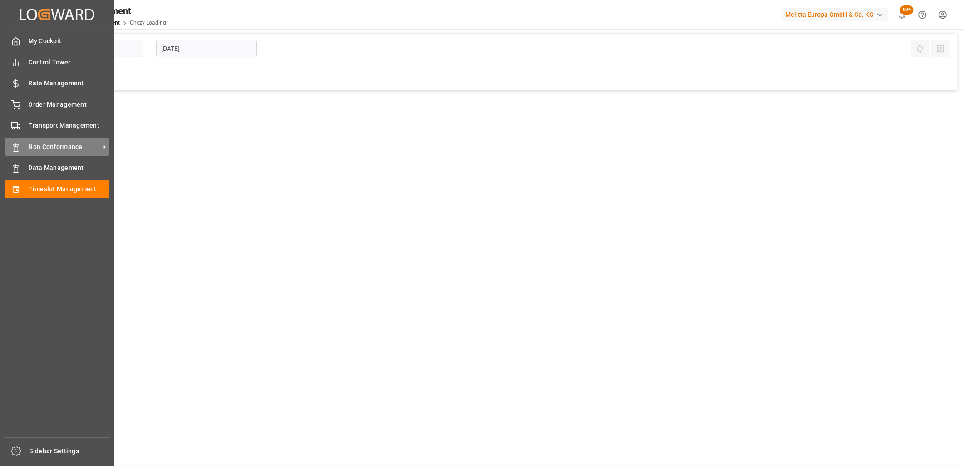
type input "Chezy Loading"
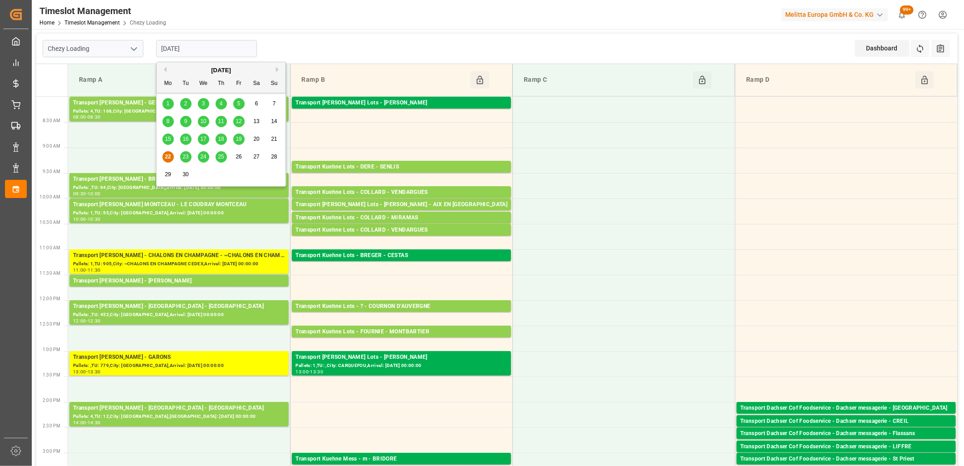
click at [217, 48] on input "[DATE]" at bounding box center [206, 48] width 101 height 17
click at [201, 160] on div "24" at bounding box center [203, 157] width 11 height 11
type input "[DATE]"
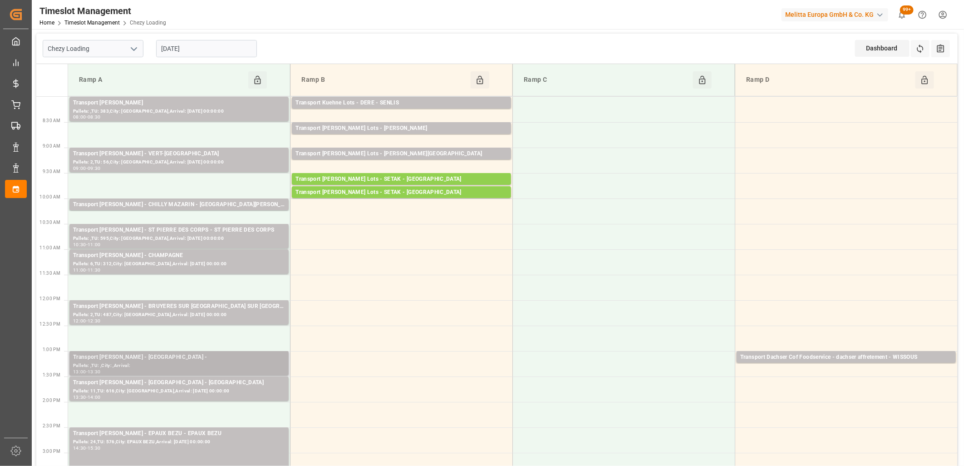
click at [191, 361] on div "Transport Delisle - AMIENS -" at bounding box center [179, 357] width 212 height 9
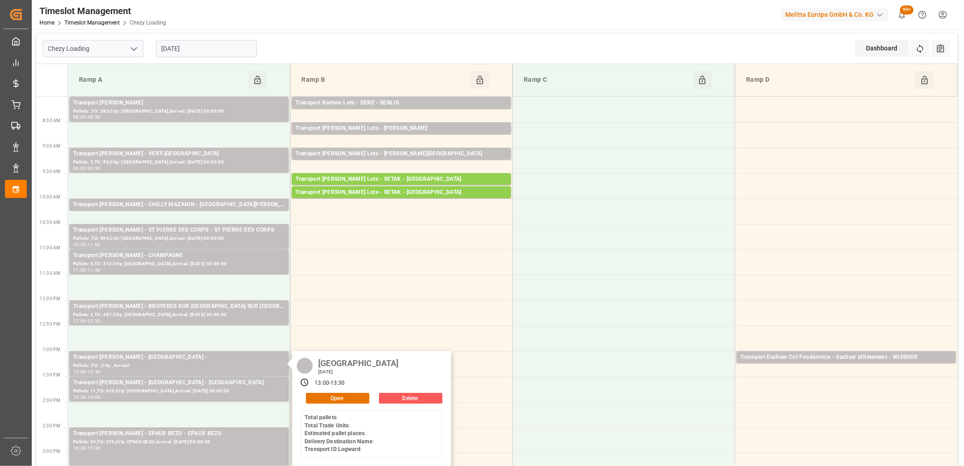
click at [410, 397] on button "Delete" at bounding box center [411, 397] width 64 height 11
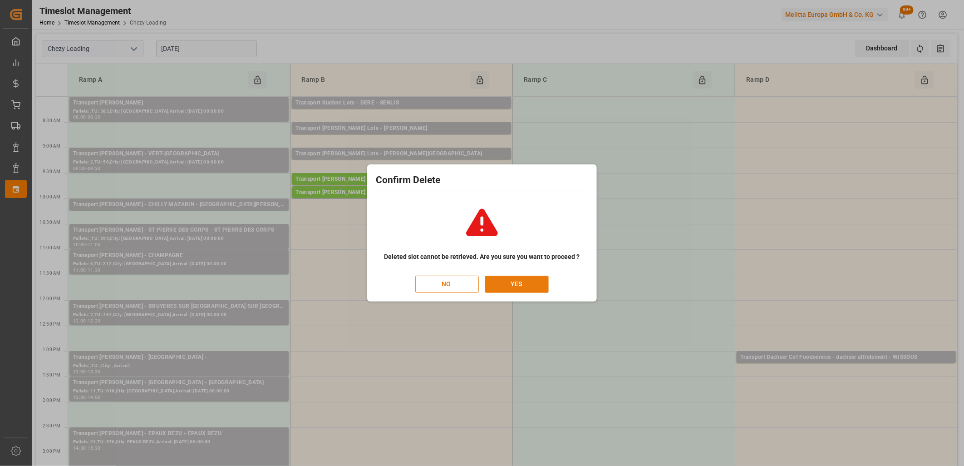
click at [520, 288] on button "YES" at bounding box center [517, 283] width 64 height 17
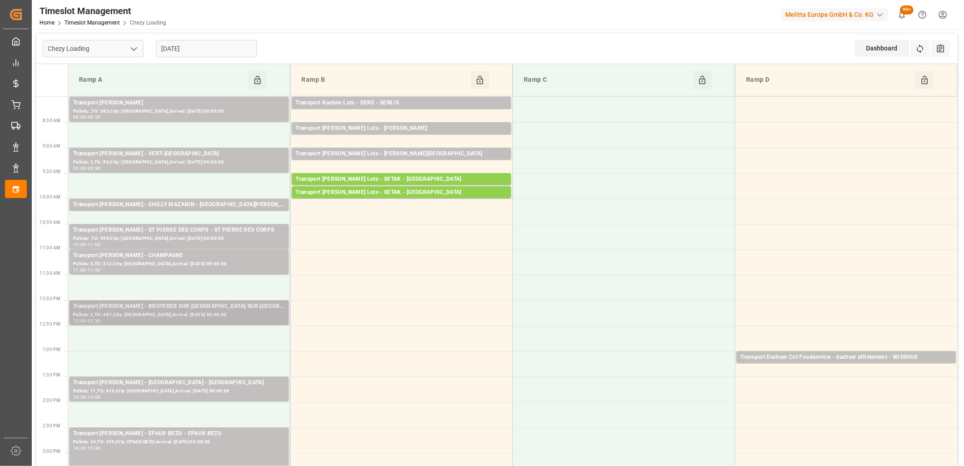
click at [163, 309] on div "Transport Delisle - BRUYERES SUR OISE - BRUYERES SUR OISE" at bounding box center [179, 306] width 212 height 9
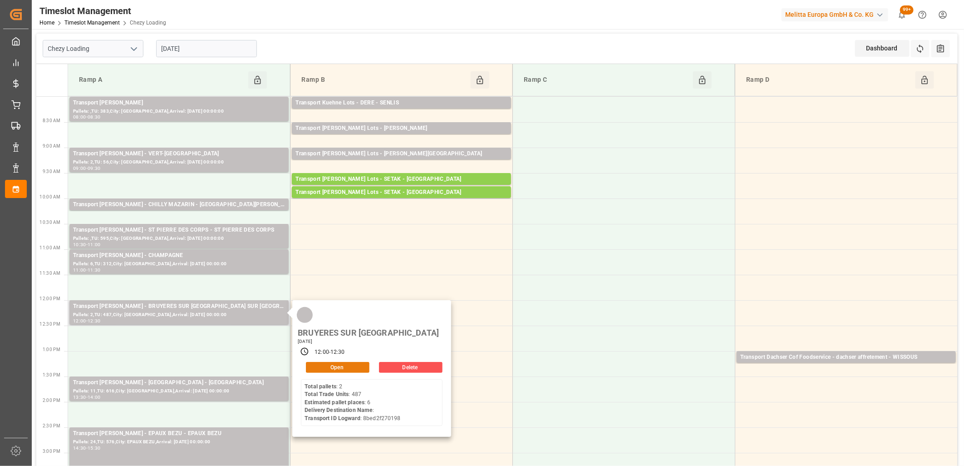
click at [317, 362] on button "Open" at bounding box center [338, 367] width 64 height 11
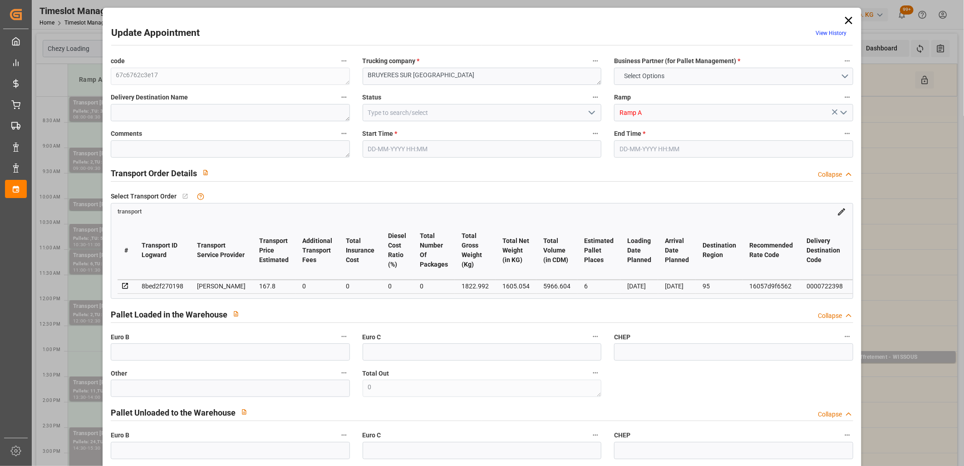
type input "6"
type input "167.8"
type input "0"
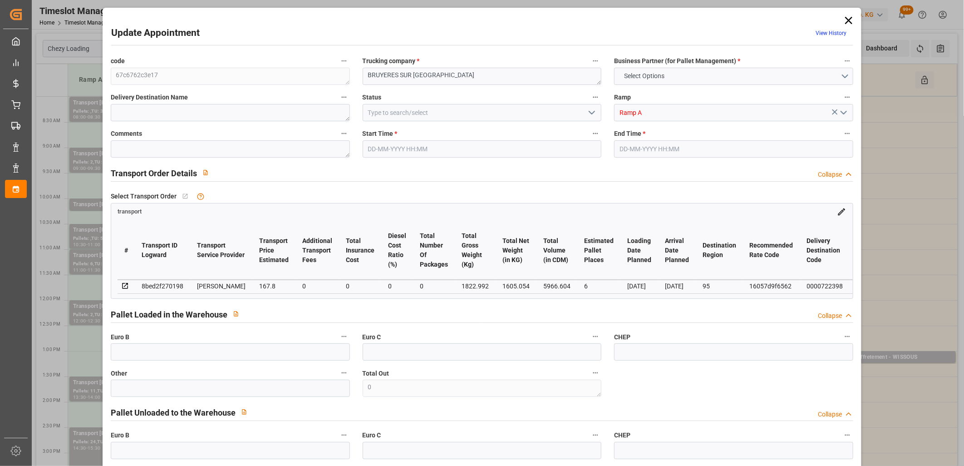
type input "162.1284"
type input "-5.6716"
type input "0"
type input "1605.054"
type input "2159.712"
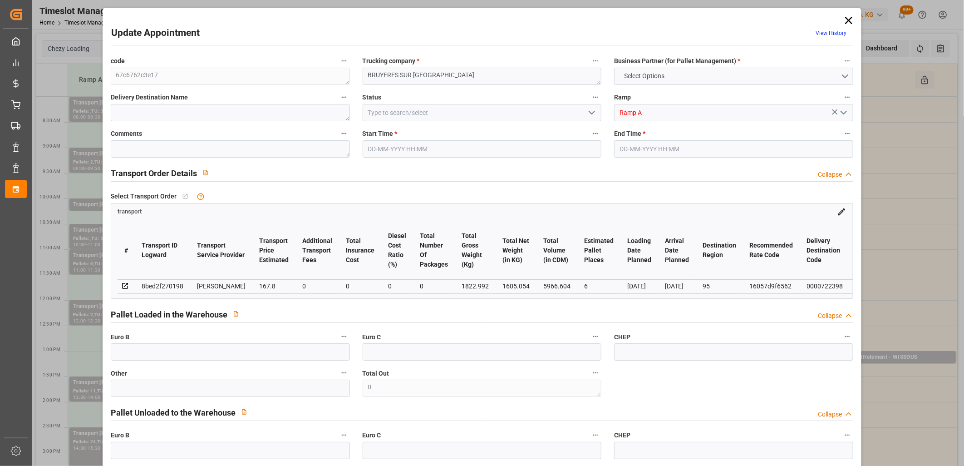
type input "5966.604"
type input "95"
type input "2"
type input "487"
type input "14"
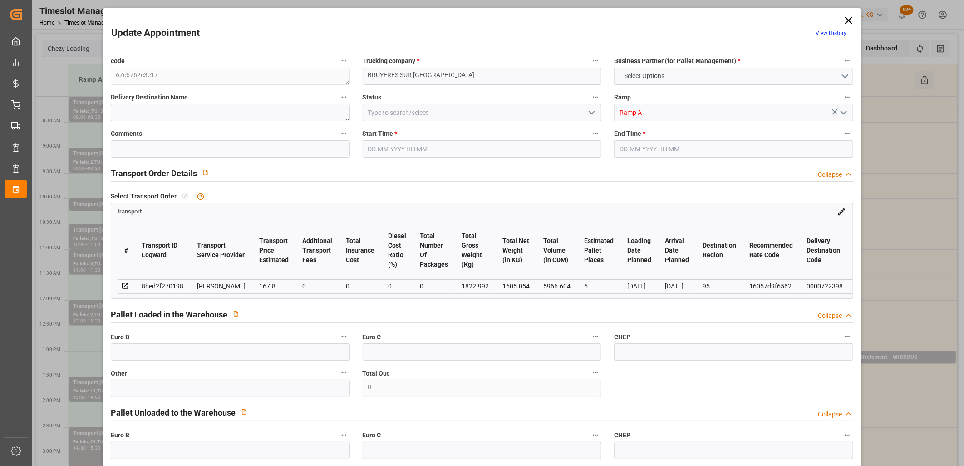
type input "101"
type input "1822.992"
type input "0"
type input "4710.8598"
type input "0"
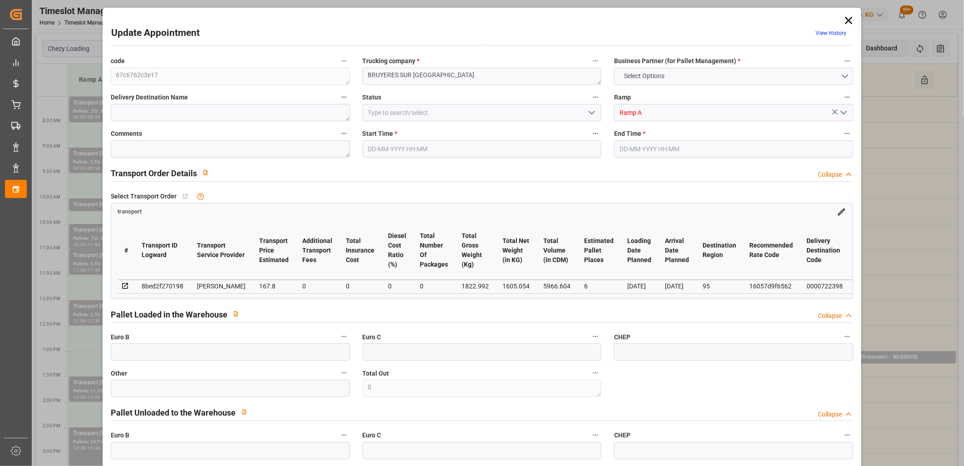
type input "0"
type input "21"
type input "35"
type input "24-09-2025 12:00"
type input "24-09-2025 12:30"
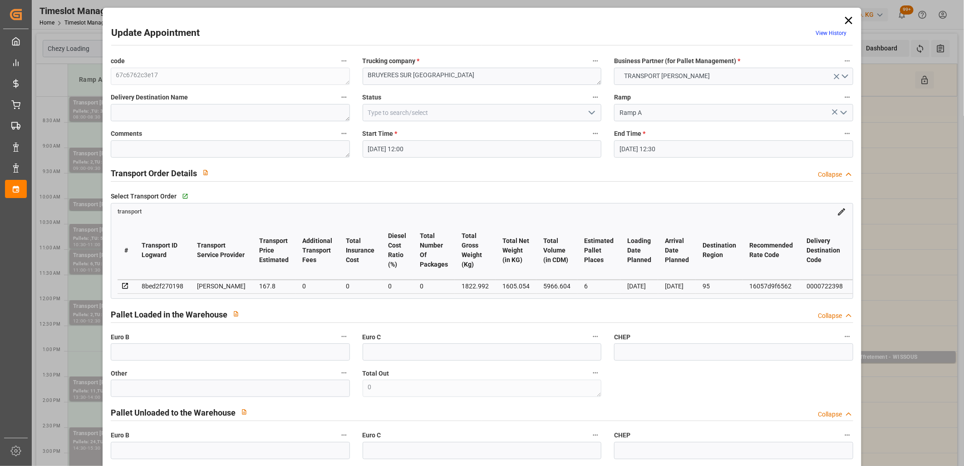
type input "18-09-2025 14:05"
type input "18-09-2025 11:50"
type input "25-09-2025"
type input "[DATE]"
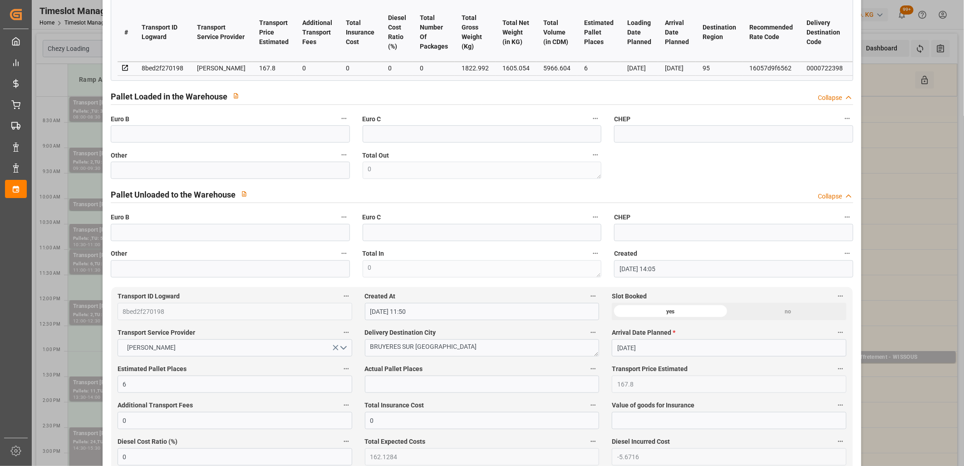
scroll to position [252, 0]
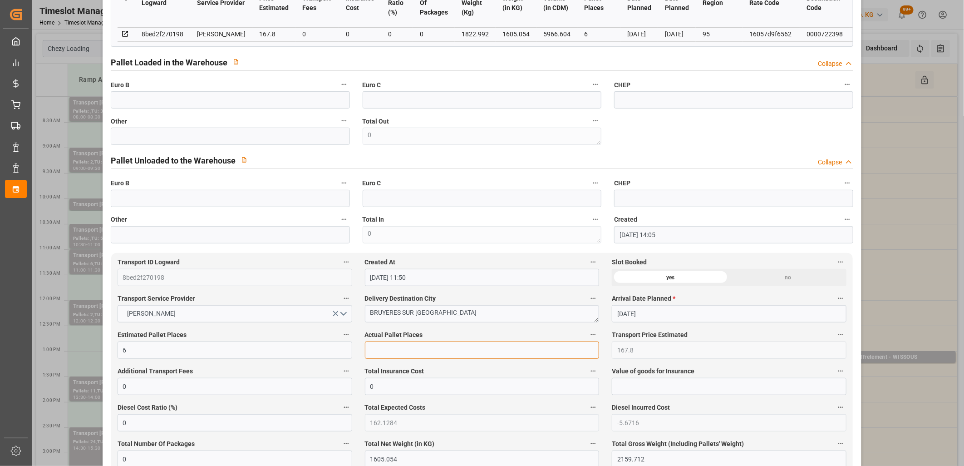
click at [380, 354] on input "text" at bounding box center [482, 349] width 235 height 17
type input "2"
click at [297, 136] on input "text" at bounding box center [230, 135] width 239 height 17
type input "2"
type input "0"
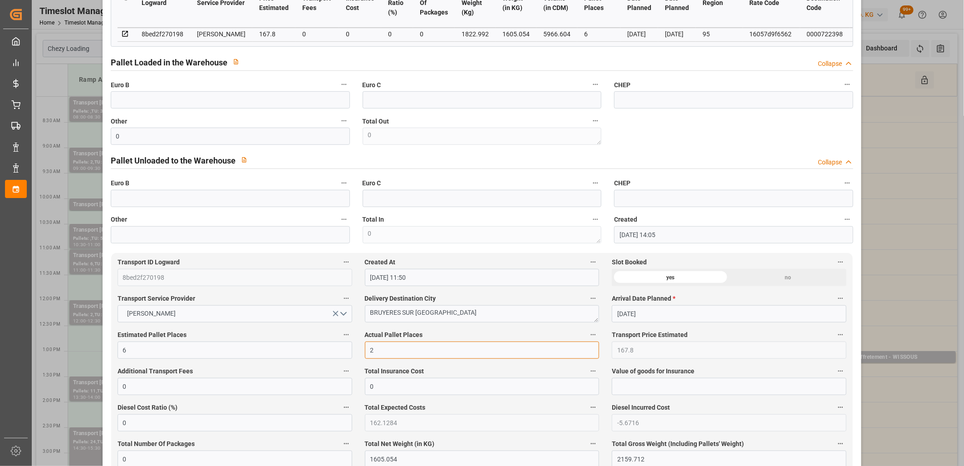
click at [382, 352] on input "2" at bounding box center [482, 349] width 235 height 17
type input "0"
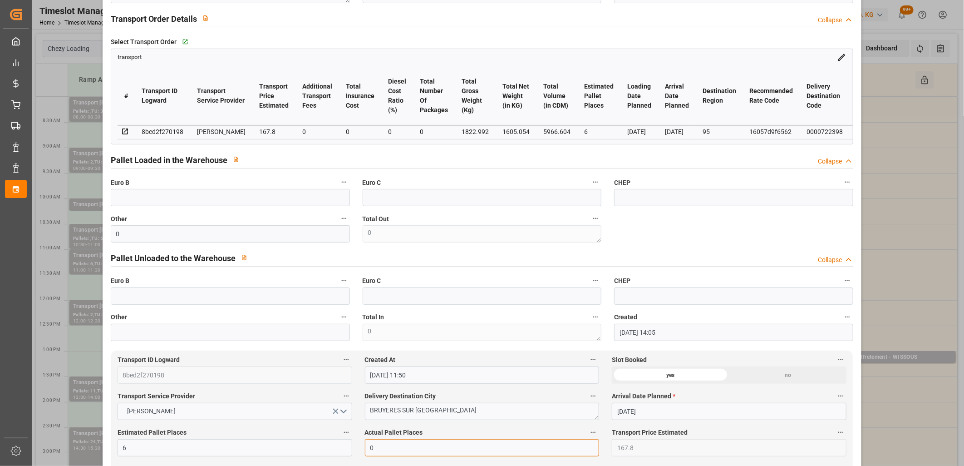
scroll to position [0, 0]
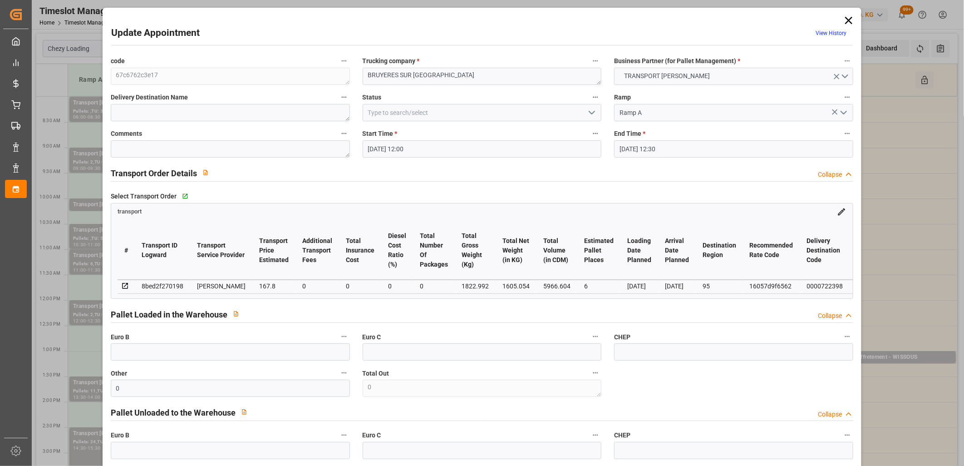
click at [847, 20] on icon at bounding box center [848, 20] width 13 height 13
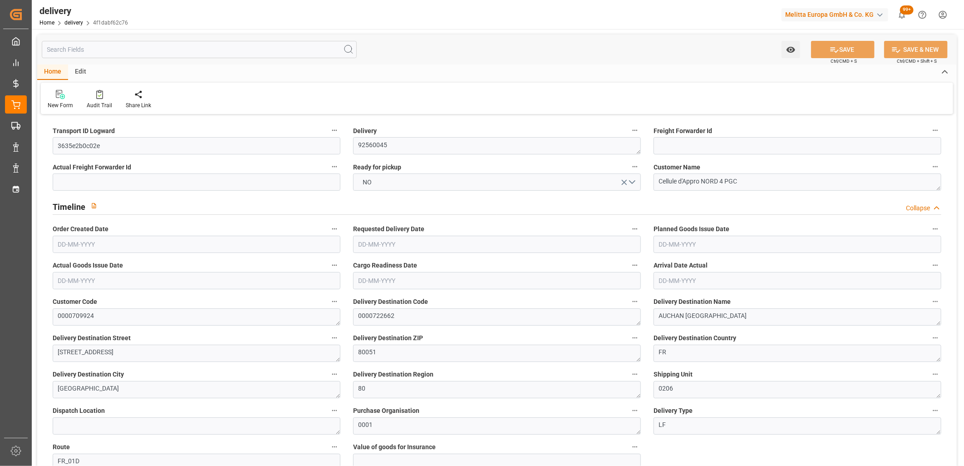
type input "[DATE]"
type input "19-09-2025 11:01"
drag, startPoint x: 124, startPoint y: 144, endPoint x: 51, endPoint y: 148, distance: 73.1
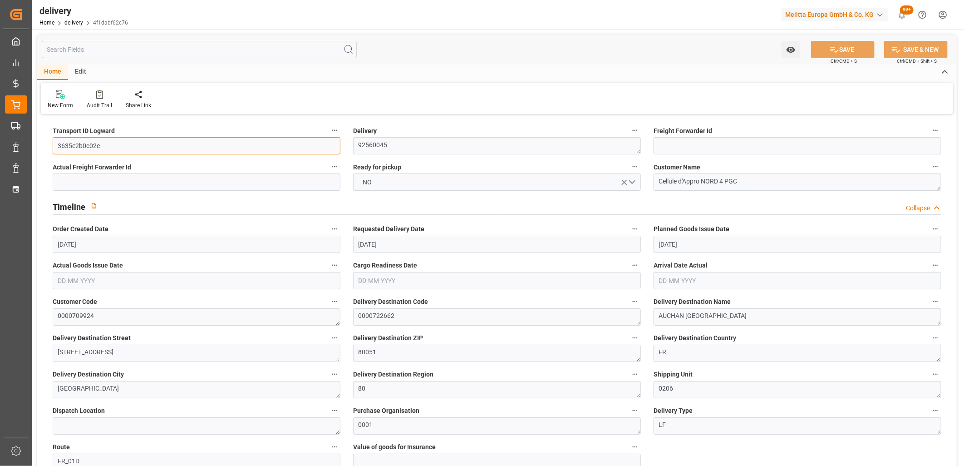
click at [51, 148] on div "Transport ID Logward 3635e2b0c02e" at bounding box center [196, 139] width 300 height 36
type input "1"
type input "136.232"
type input "225.576"
type input "728.6"
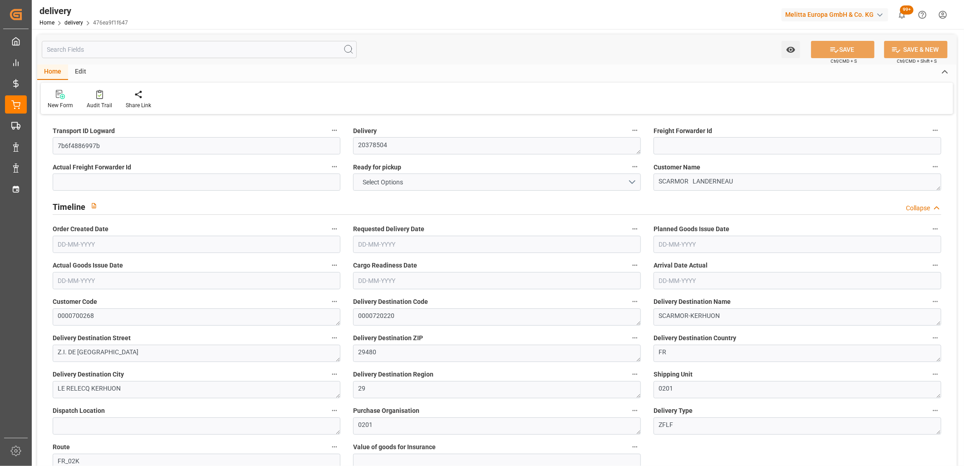
type input "47"
type input "1"
type input "0"
type input "1"
type input "0"
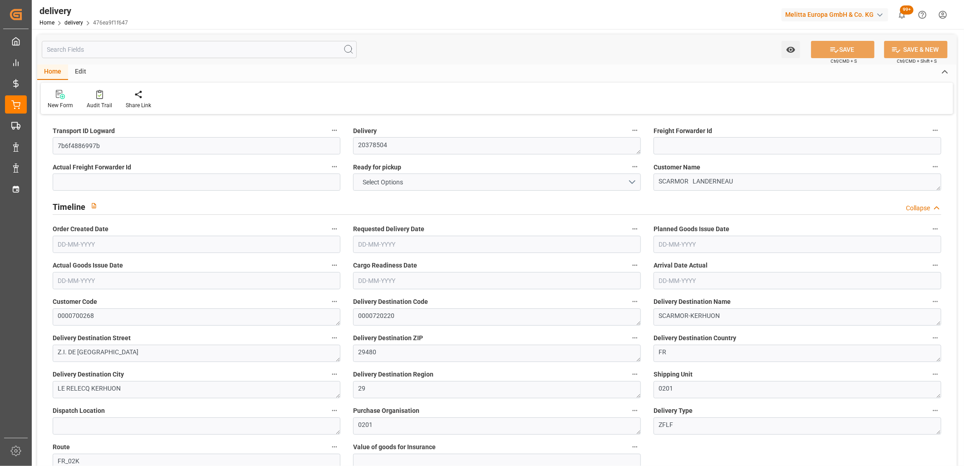
type input "0"
type input "209.45"
type input "0"
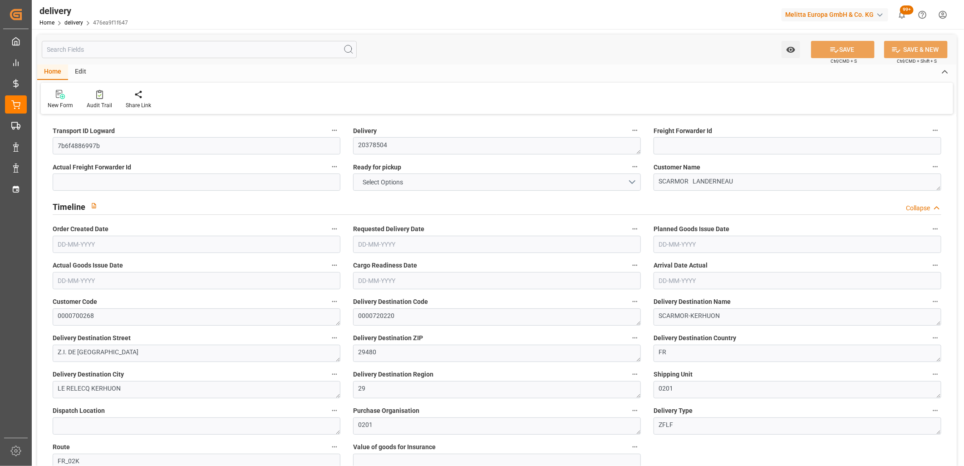
type input "16.92"
type input "1.5"
type input "1.3"
type input "0"
type input "1.5"
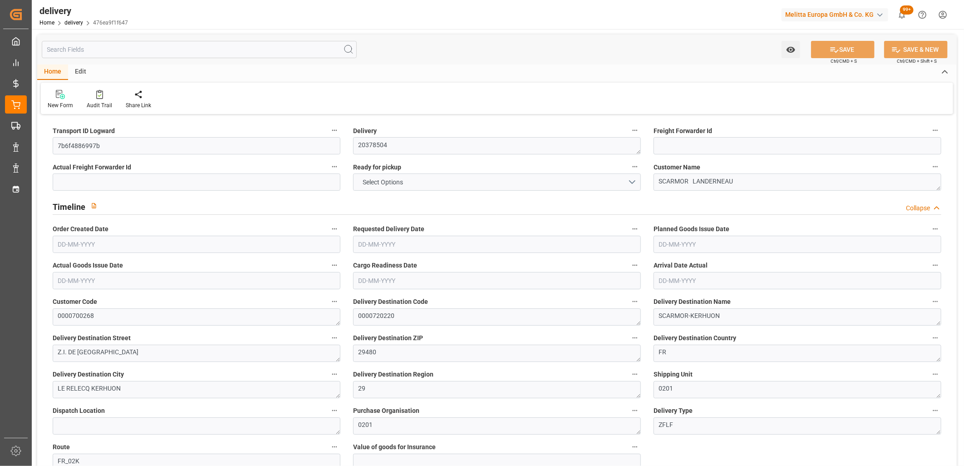
type input "202.576"
type input "101"
type input "1164.4491"
type input "0.0747"
type input "0"
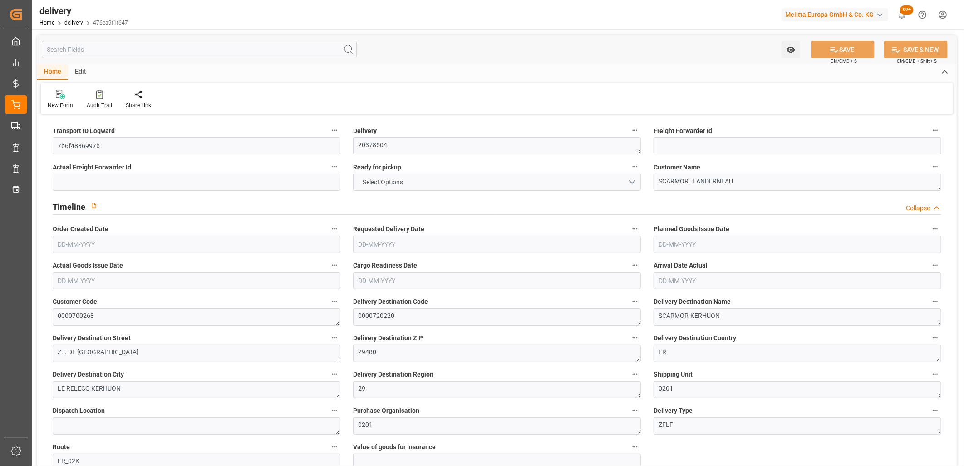
type input "22-09-2025"
type input "26-09-2025"
type input "[DATE]"
type input "17-09-2025 11:01"
click at [434, 180] on button "NO" at bounding box center [497, 181] width 288 height 17
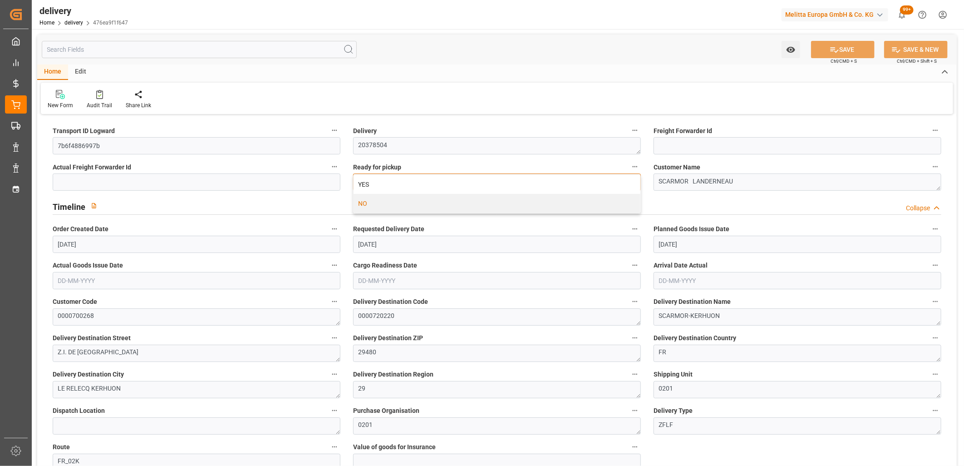
click at [434, 180] on div "YES" at bounding box center [496, 184] width 287 height 19
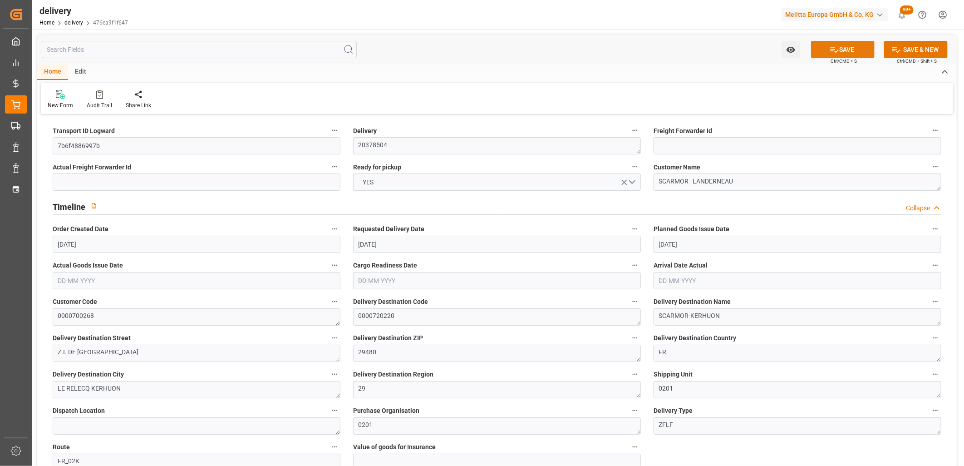
click at [860, 51] on button "SAVE" at bounding box center [843, 49] width 64 height 17
click at [414, 180] on button "NO" at bounding box center [497, 181] width 288 height 17
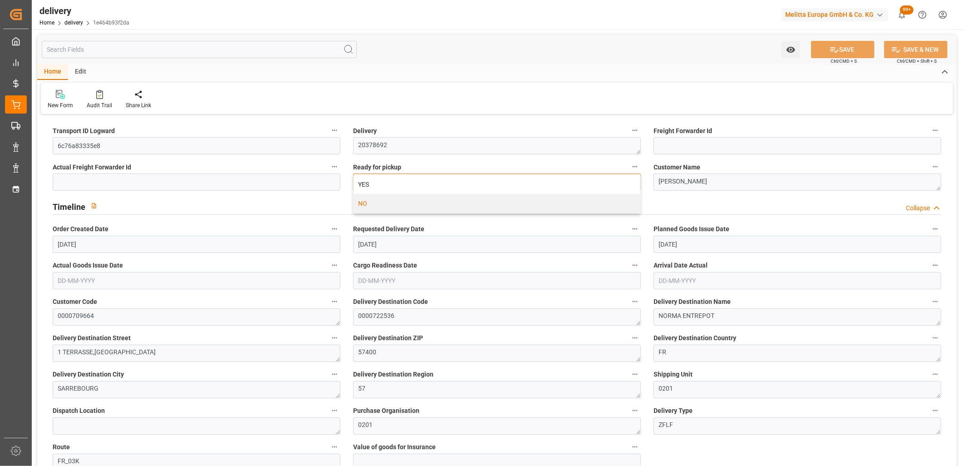
click at [414, 180] on div "YES" at bounding box center [496, 184] width 287 height 19
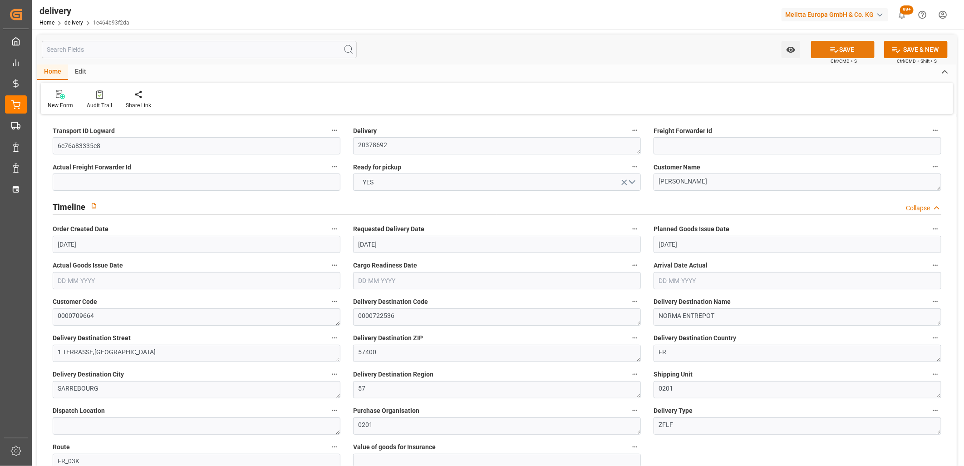
click at [843, 53] on button "SAVE" at bounding box center [843, 49] width 64 height 17
type input "[DATE]"
type input "23-09-2025"
type input "[DATE]"
type input "17-09-2025 17:00"
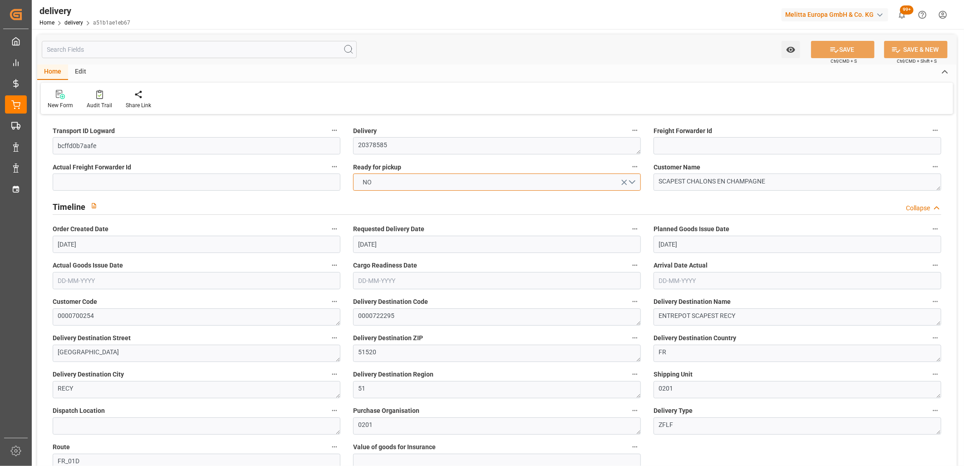
click at [387, 178] on button "NO" at bounding box center [497, 181] width 288 height 17
click at [387, 178] on div "YES" at bounding box center [496, 184] width 287 height 19
click at [824, 46] on button "SAVE" at bounding box center [843, 49] width 64 height 17
type input "125.4"
type input "167"
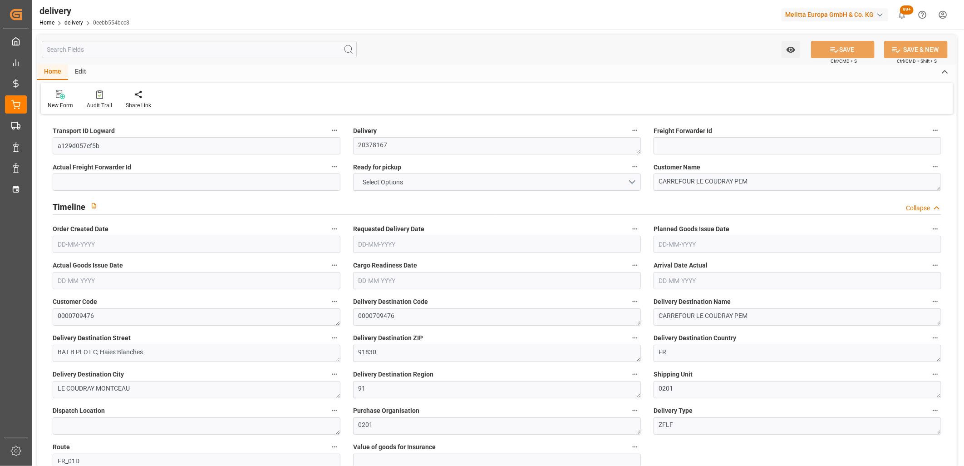
type input "330"
type input "55"
type input "1"
type input "0"
type input "1"
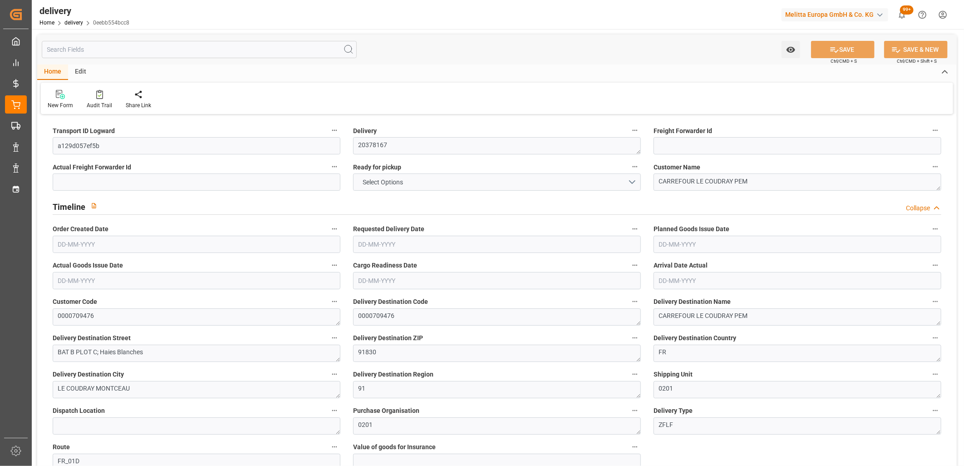
type input "0"
type input "-2.2521"
type input "66.63"
type input "64.3779"
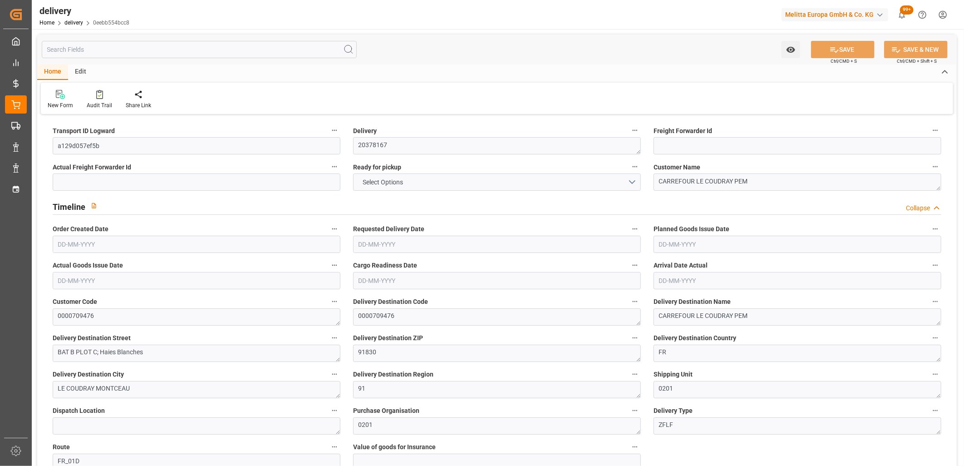
type input "0"
type input "19.8"
type input "1.5"
type input "1.3"
type input "0"
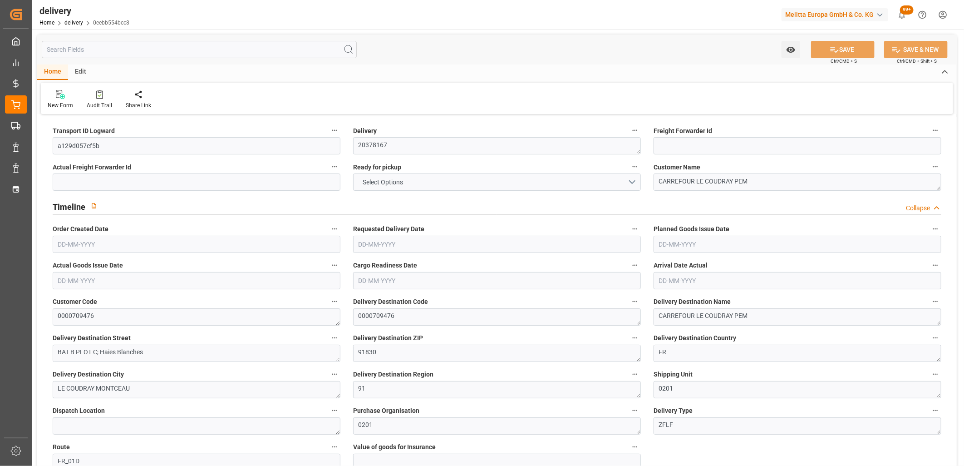
type input "1.5"
type input "129.36"
type input "101"
type input "95.2685"
type input "0.0061"
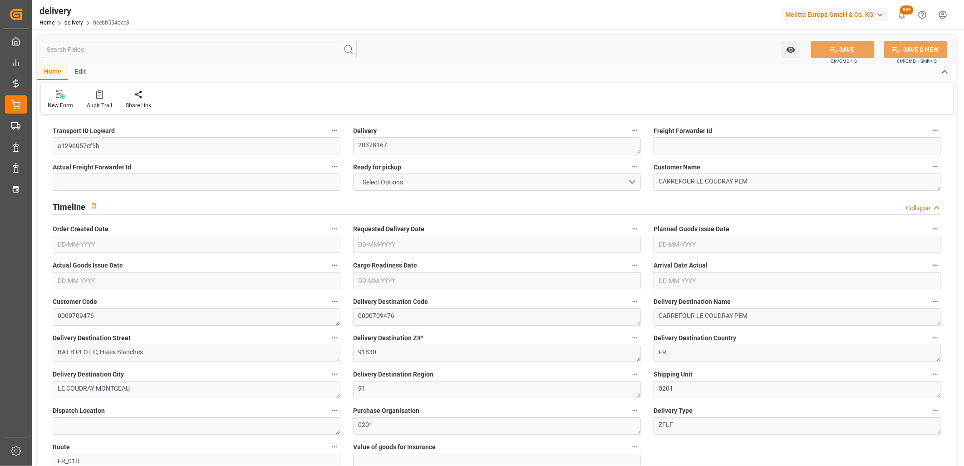
type input "0"
type input "[DATE]"
type input "12-09-2025 11:00"
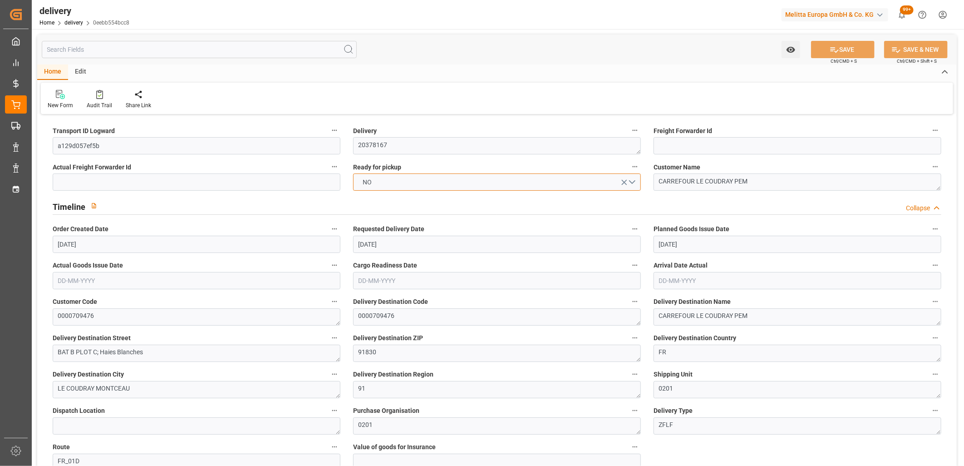
click at [383, 183] on button "NO" at bounding box center [497, 181] width 288 height 17
click at [383, 183] on div "YES" at bounding box center [496, 184] width 287 height 19
click at [823, 51] on button "SAVE" at bounding box center [843, 49] width 64 height 17
click at [393, 180] on button "NO" at bounding box center [497, 181] width 288 height 17
click at [393, 180] on div "YES" at bounding box center [496, 184] width 287 height 19
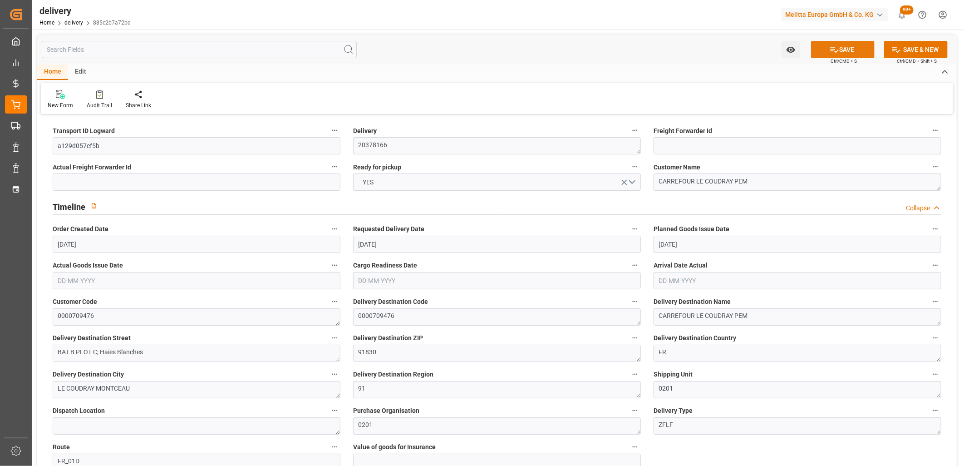
click at [835, 54] on button "SAVE" at bounding box center [843, 49] width 64 height 17
type input "612.096"
type input "972"
type input "4876.8"
type input "0"
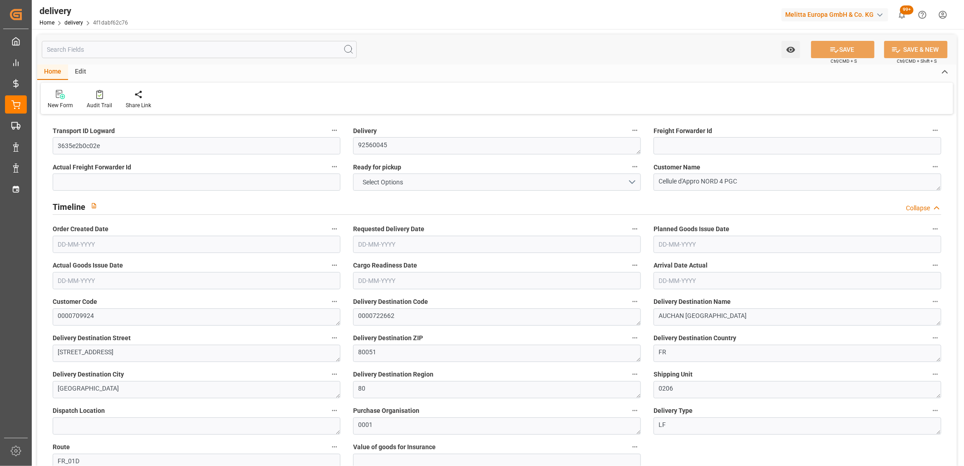
type input "8"
type input "4"
type input "0"
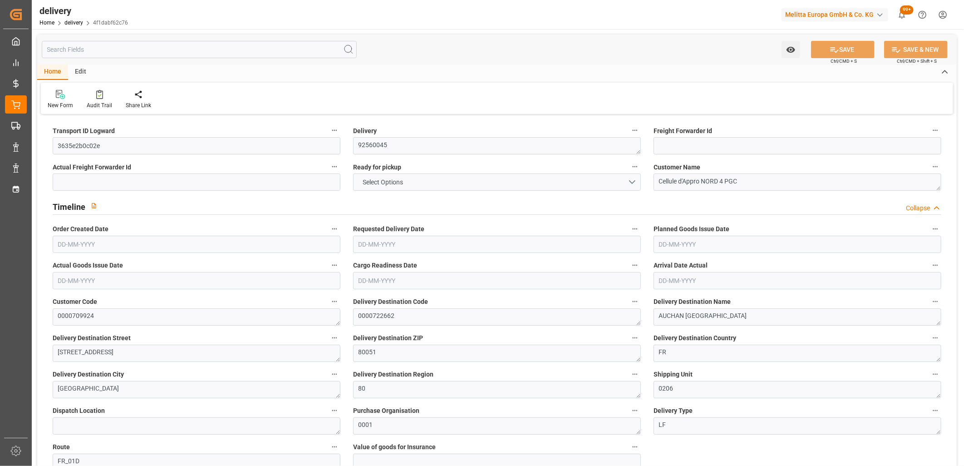
type input "-3.7819"
type input "111.8914"
type input "108.1095"
type input "19.6"
type input "0"
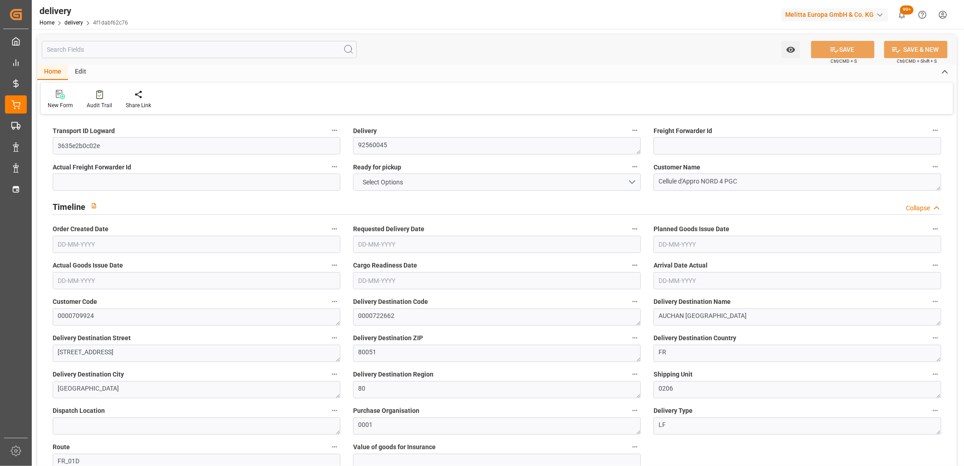
type input "1.5"
type input "1.3"
type input "0"
type input "12"
type input "754.56"
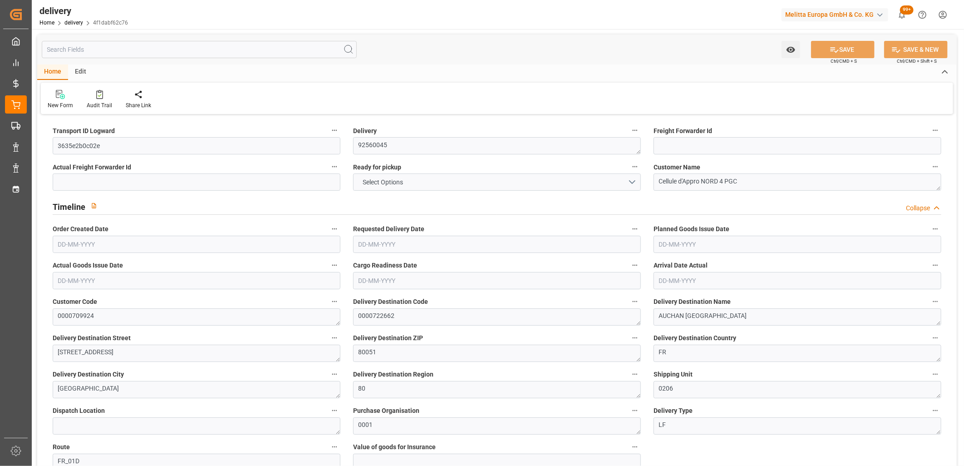
type input "101"
type input "0"
type input "[DATE]"
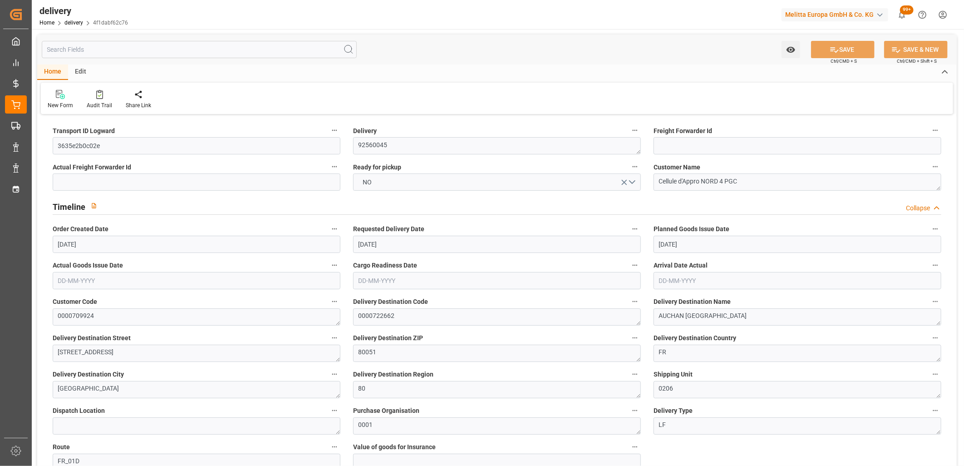
type input "19-09-2025 11:01"
drag, startPoint x: 106, startPoint y: 148, endPoint x: 48, endPoint y: 148, distance: 57.6
click at [48, 148] on div "Transport ID Logward 3635e2b0c02e" at bounding box center [196, 139] width 300 height 36
paste input "51cfaa36582f"
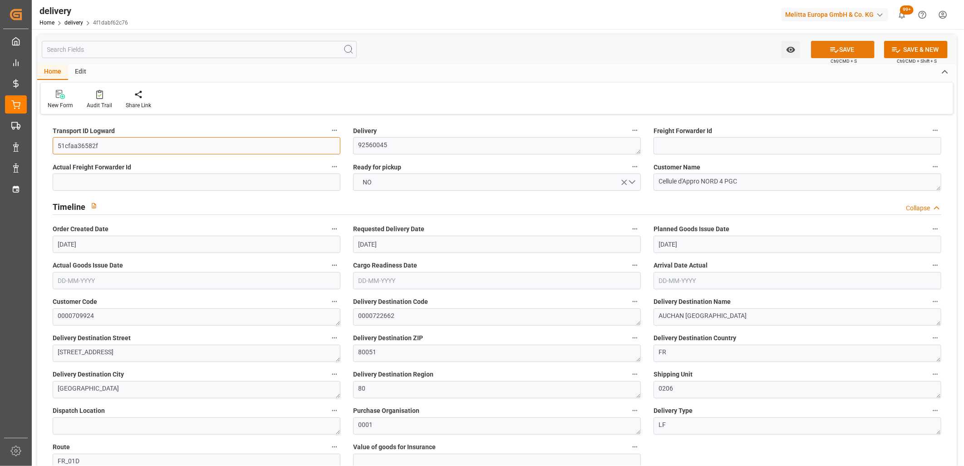
type input "51cfaa36582f"
click at [832, 47] on icon at bounding box center [834, 50] width 10 height 10
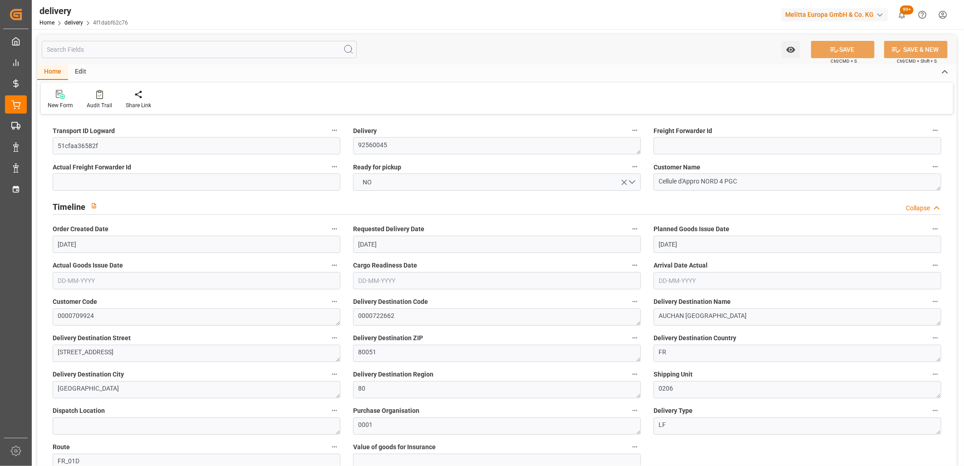
type textarea "51cfaa36582f ~ Pallet(s) ~ 2025-09-19 00:00:00 ~ FR_01D ~ 2025-09-25 00:00:00~0…"
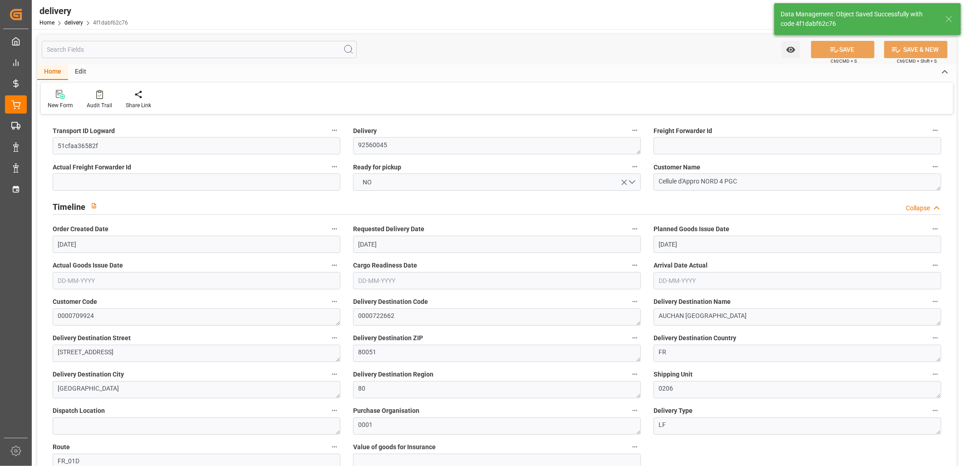
type input "-2.9092"
type input "86.0714"
type input "83.1622"
type input "525.2693"
type input "0.0337"
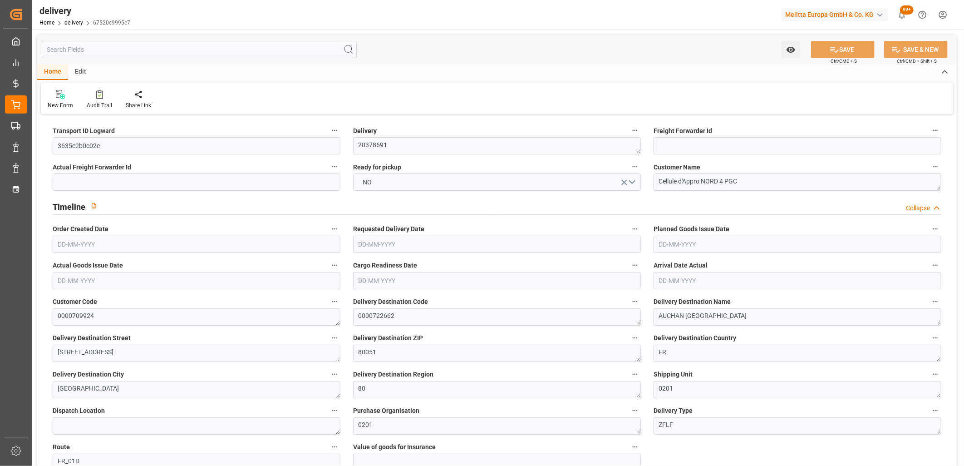
type input "[DATE]"
type input "[DATE] 11:01"
drag, startPoint x: 129, startPoint y: 148, endPoint x: 58, endPoint y: 146, distance: 71.7
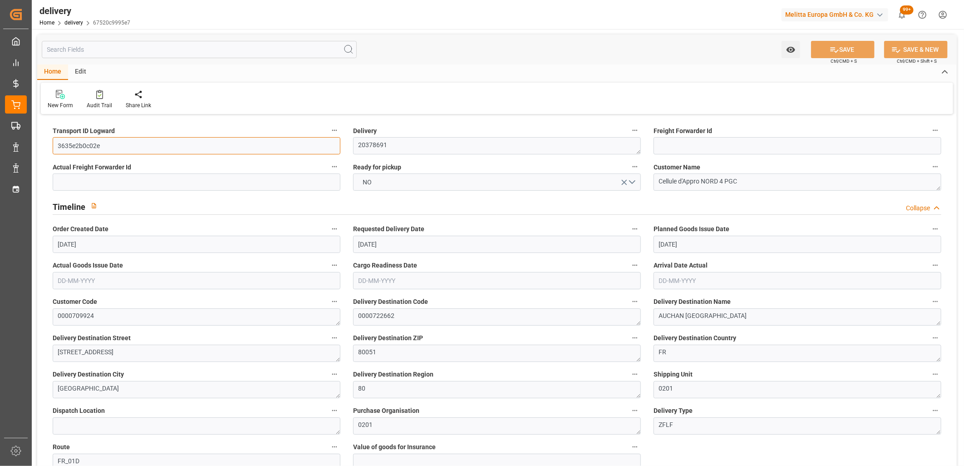
click at [58, 146] on input "3635e2b0c02e" at bounding box center [197, 145] width 288 height 17
paste input "51cfaa36582f"
type input "51cfaa36582f"
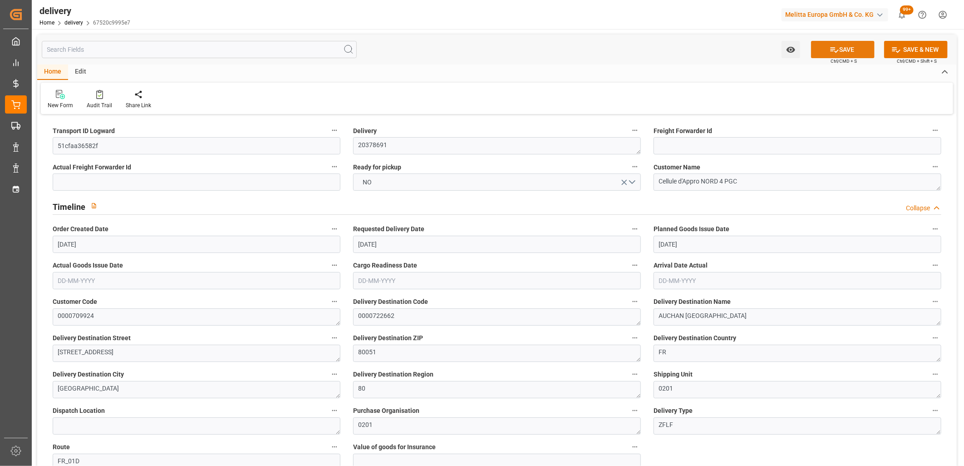
click at [847, 48] on button "SAVE" at bounding box center [843, 49] width 64 height 17
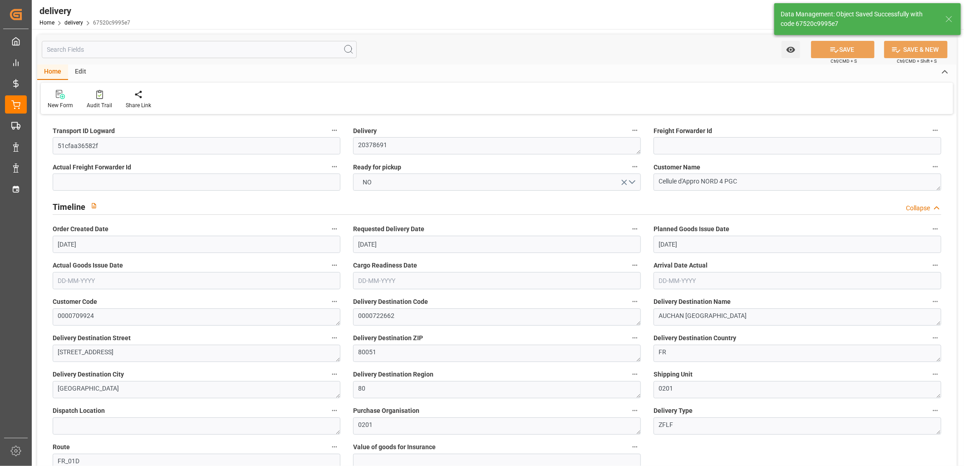
type textarea "51cfaa36582f ~ Pallet(s) ~ [DATE] 00:00:00 ~ FR_01D ~ [DATE] 00:00:00~0000722662"
type input "-2.0364"
type input "60.2488"
type input "58.2124"
type input "192.9683"
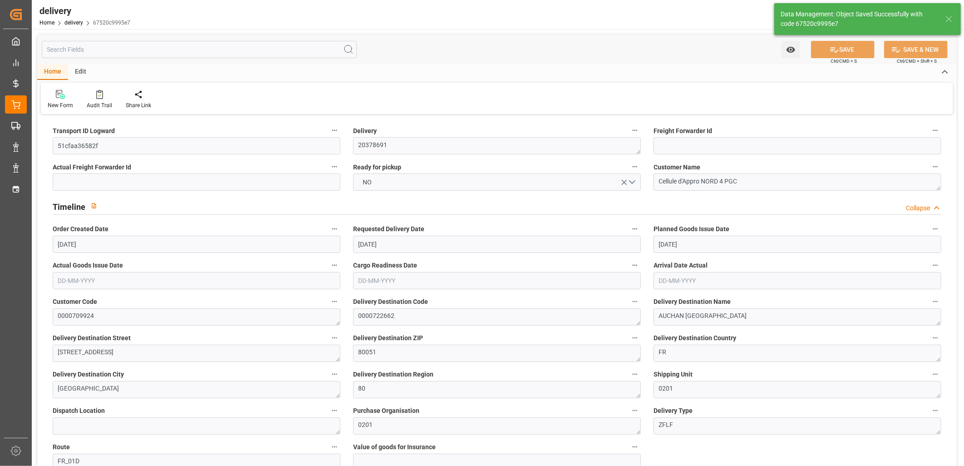
type input "0.0124"
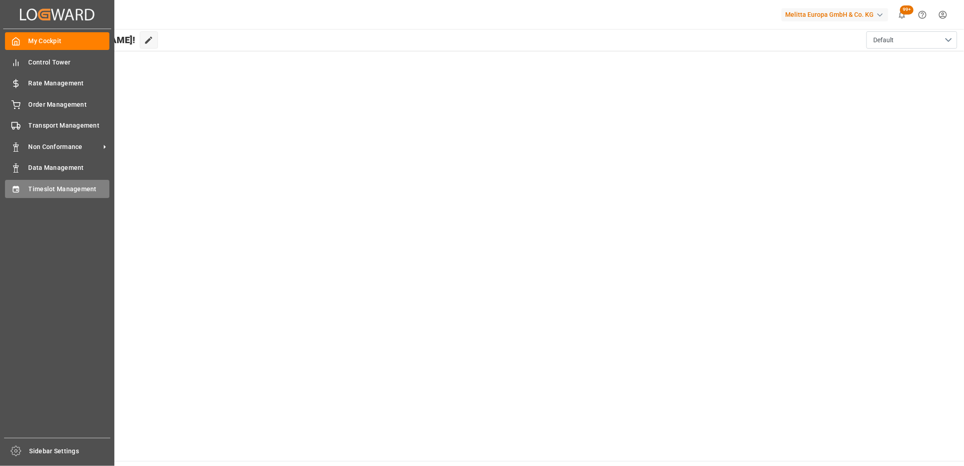
click at [25, 190] on div "Timeslot Management Timeslot Management" at bounding box center [57, 189] width 104 height 18
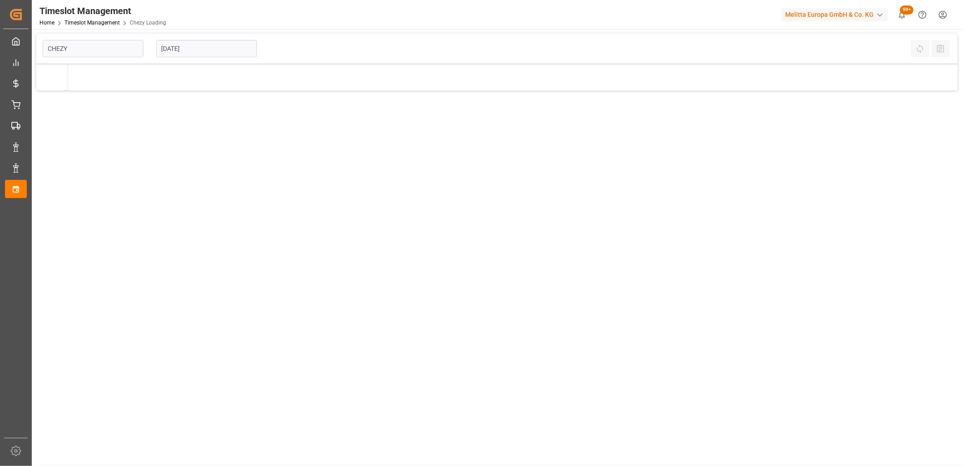
type input "Chezy Loading"
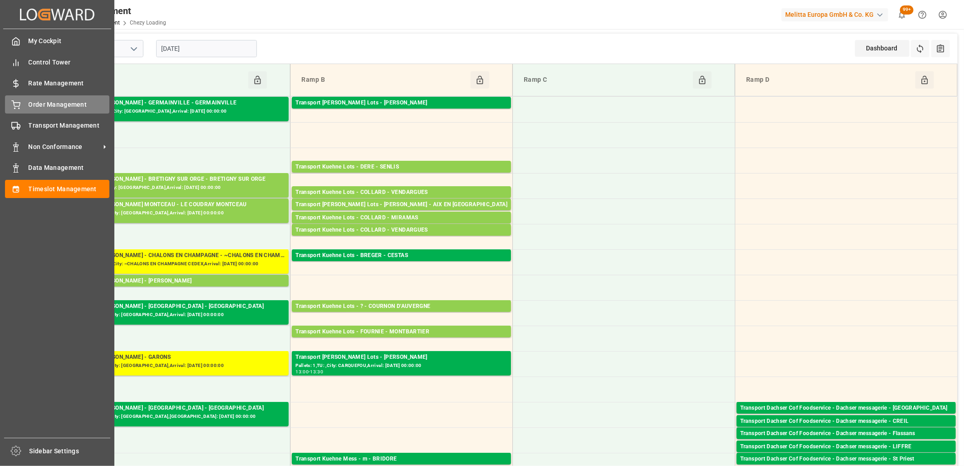
click at [20, 103] on icon at bounding box center [16, 104] width 8 height 6
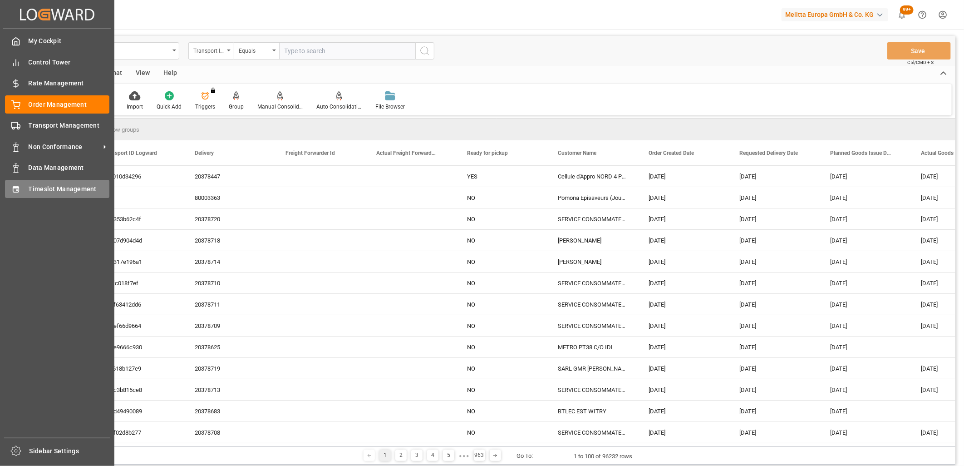
click at [50, 180] on div "Timeslot Management Timeslot Management" at bounding box center [57, 189] width 104 height 18
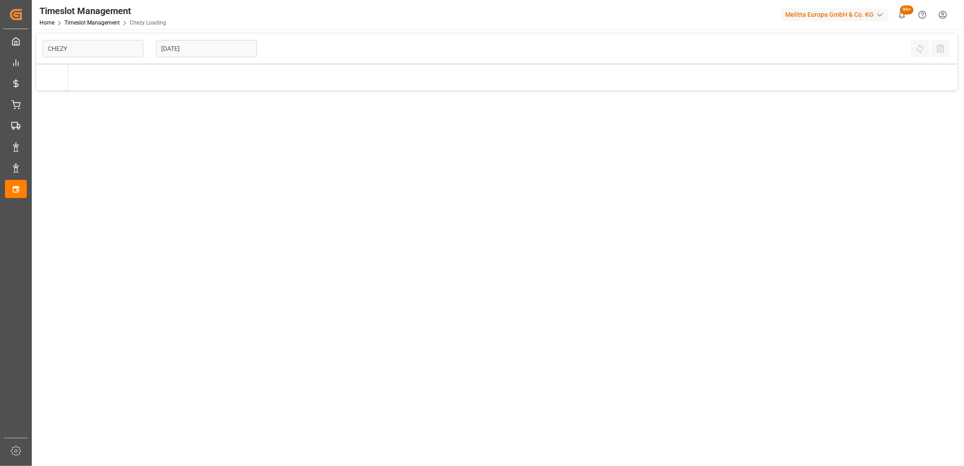
type input "Chezy Loading"
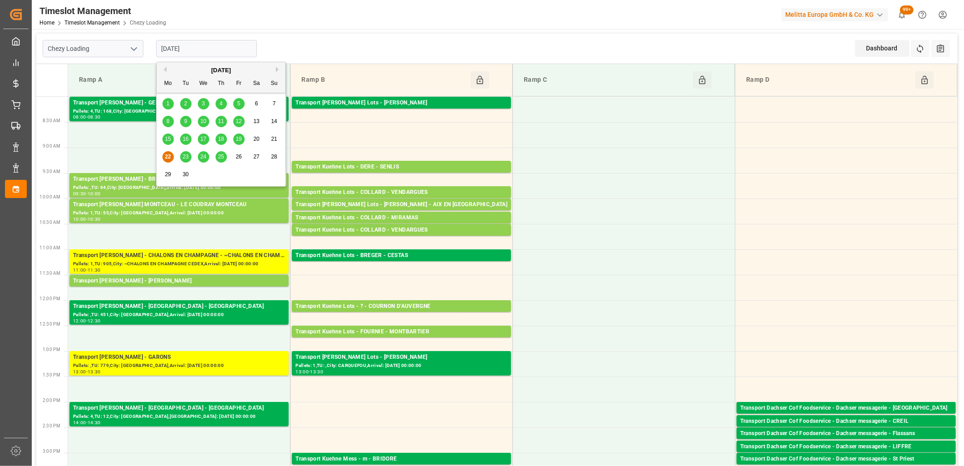
click at [246, 50] on input "[DATE]" at bounding box center [206, 48] width 101 height 17
click at [182, 157] on span "23" at bounding box center [185, 156] width 6 height 6
type input "23-09-2025"
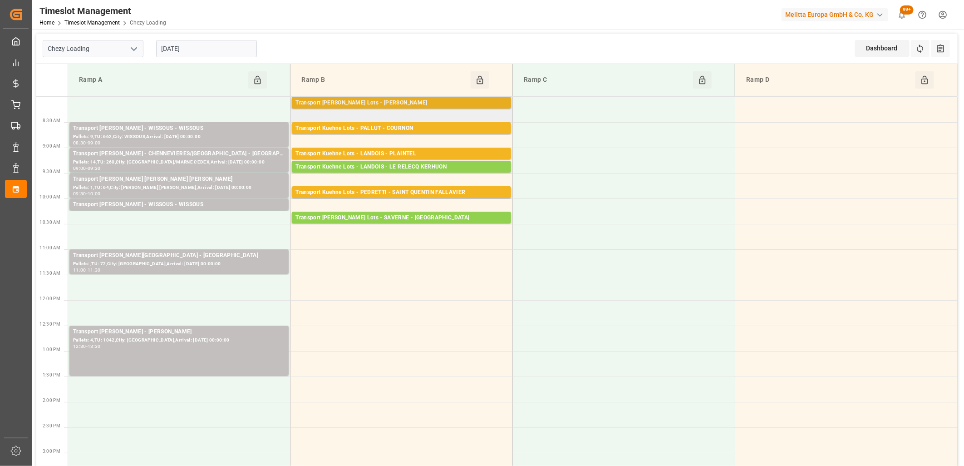
click at [383, 103] on div "Transport Kuehne Lots - ANTOINE - SAINT ETIENNE DE MONTLUC" at bounding box center [401, 102] width 212 height 9
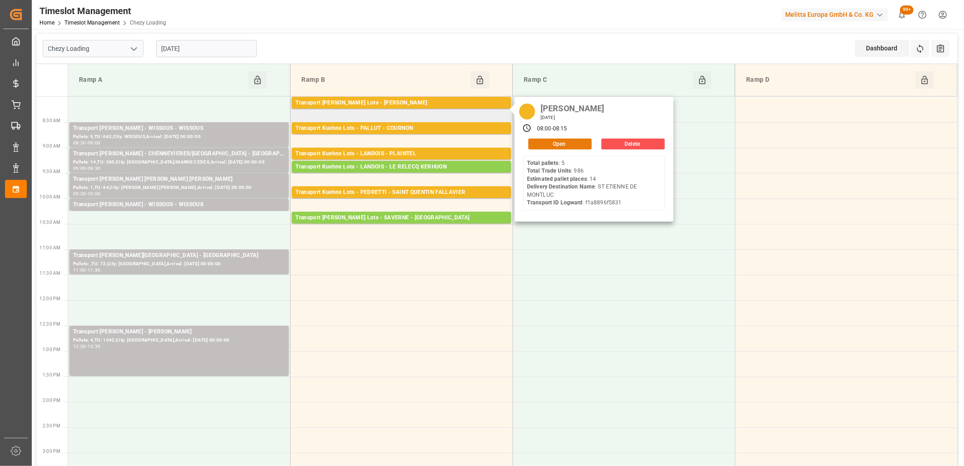
click at [536, 146] on button "Open" at bounding box center [560, 143] width 64 height 11
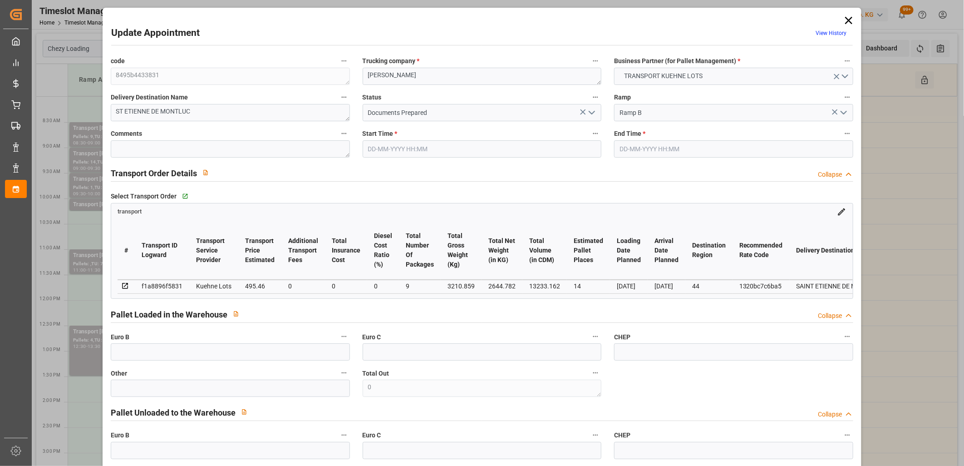
type input "14"
type input "495.46"
type input "0"
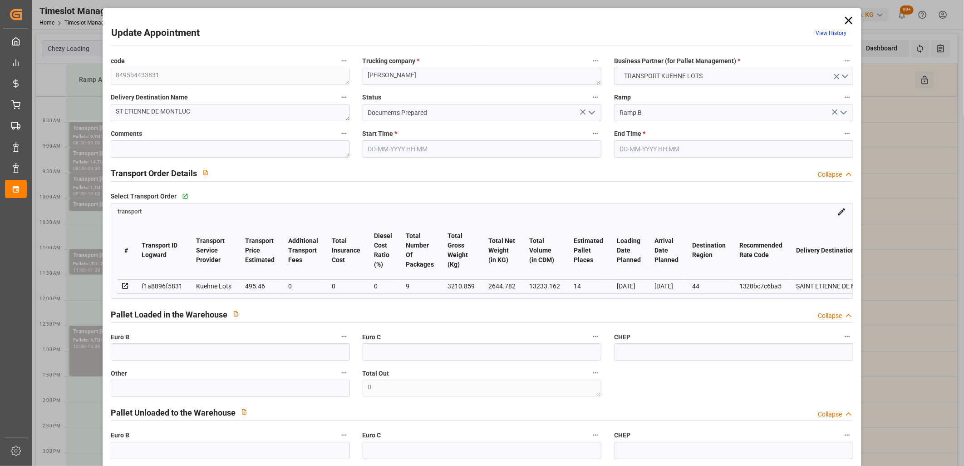
type input "495.46"
type input "0"
type input "9"
type input "2644.782"
type input "4104.851"
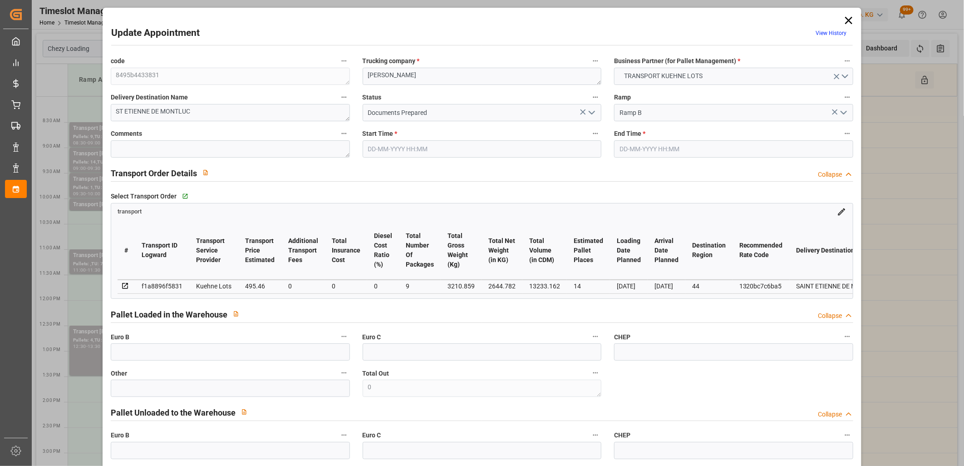
type input "13233.162"
type input "44"
type input "5"
type input "986"
type input "37"
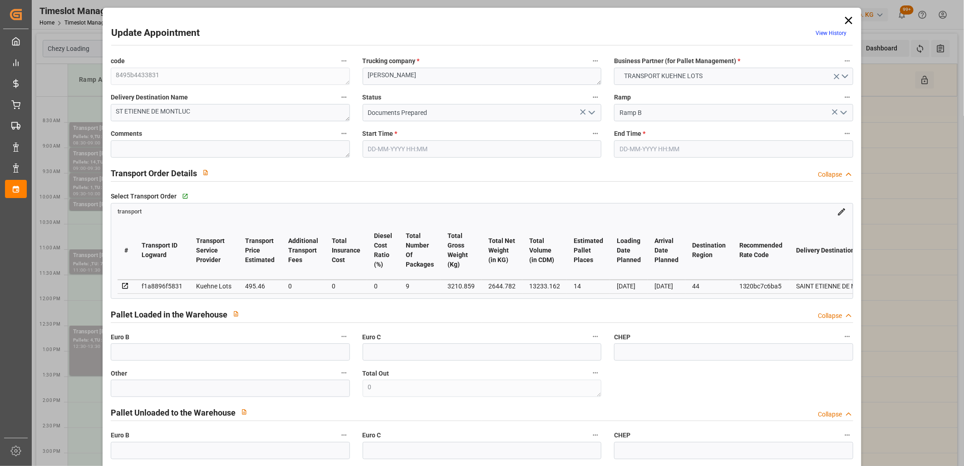
type input "101"
type input "3210.859"
type input "0"
type input "4710.8598"
type input "0"
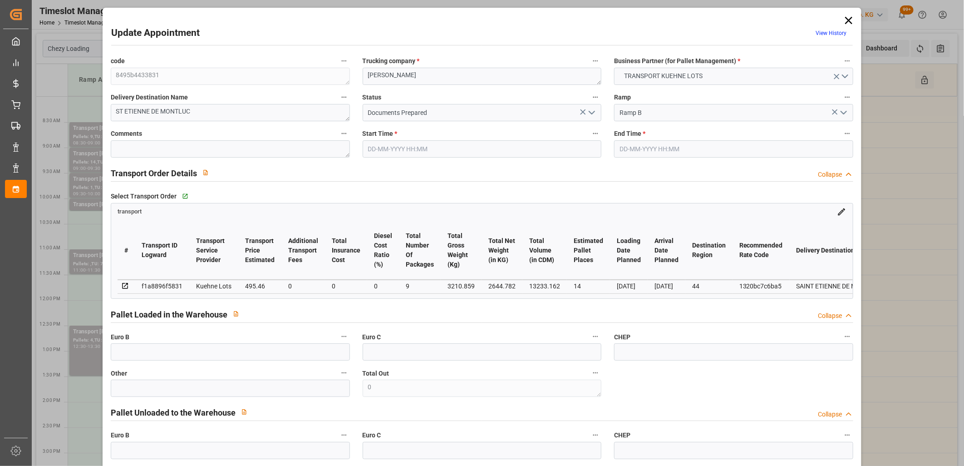
type input "0"
type input "21"
type input "35"
type input "23-09-2025 08:00"
type input "23-09-2025 08:15"
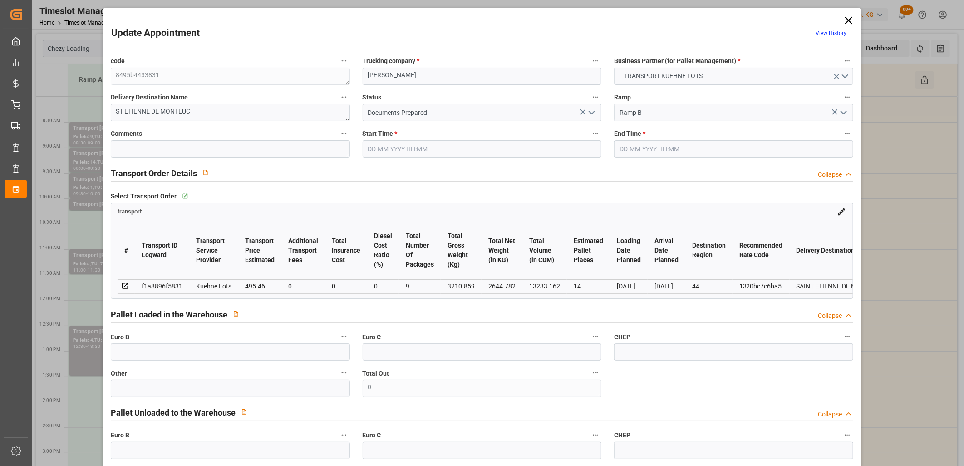
type input "17-09-2025 12:57"
type input "17-09-2025 11:28"
type input "[DATE]"
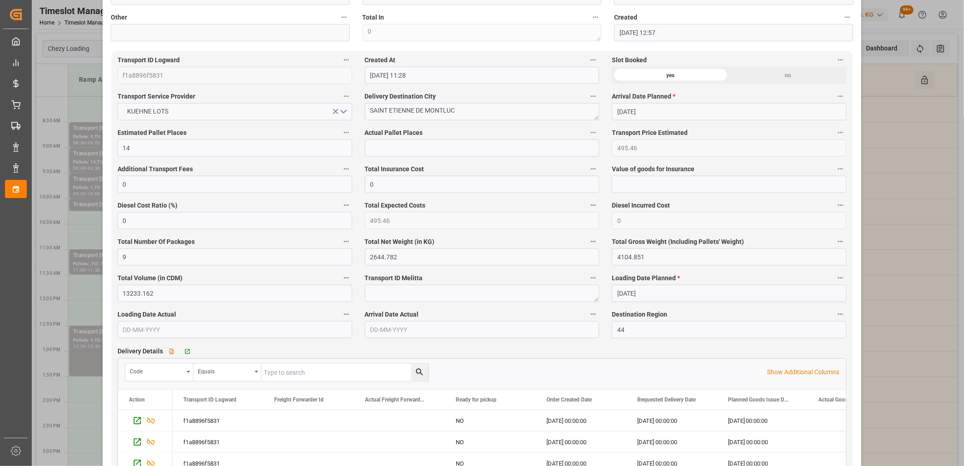
scroll to position [605, 0]
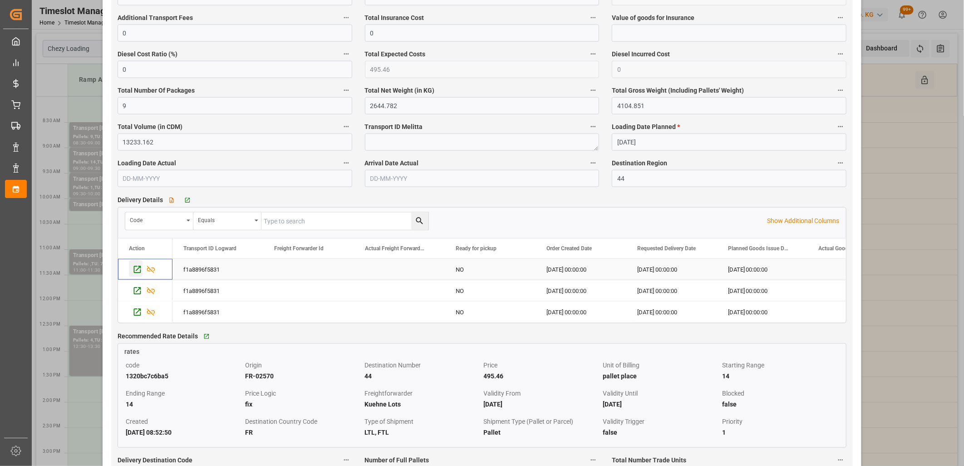
click at [137, 272] on icon "Press SPACE to select this row." at bounding box center [137, 270] width 10 height 10
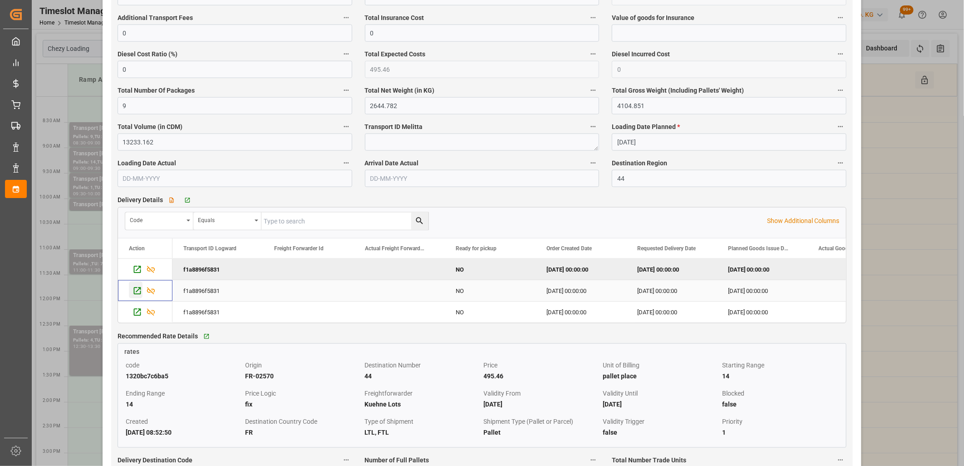
click at [133, 294] on icon "Press SPACE to select this row." at bounding box center [136, 290] width 7 height 7
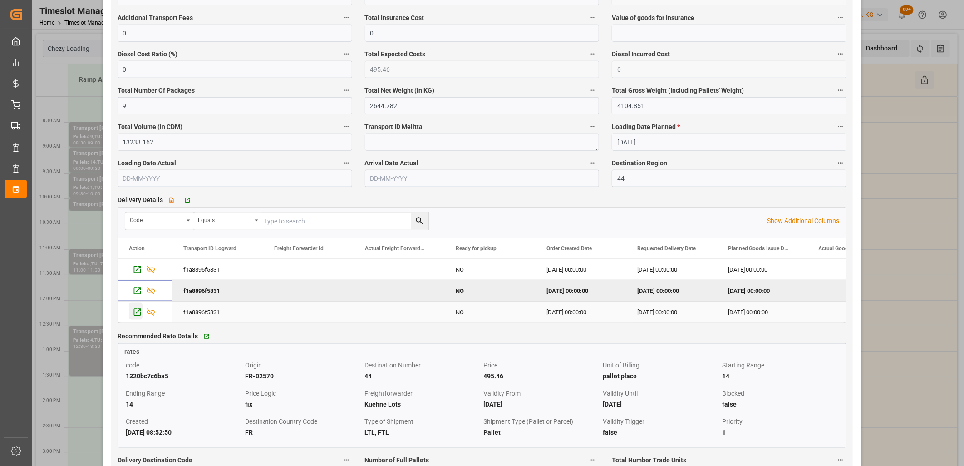
click at [137, 314] on icon "Press SPACE to select this row." at bounding box center [137, 312] width 10 height 10
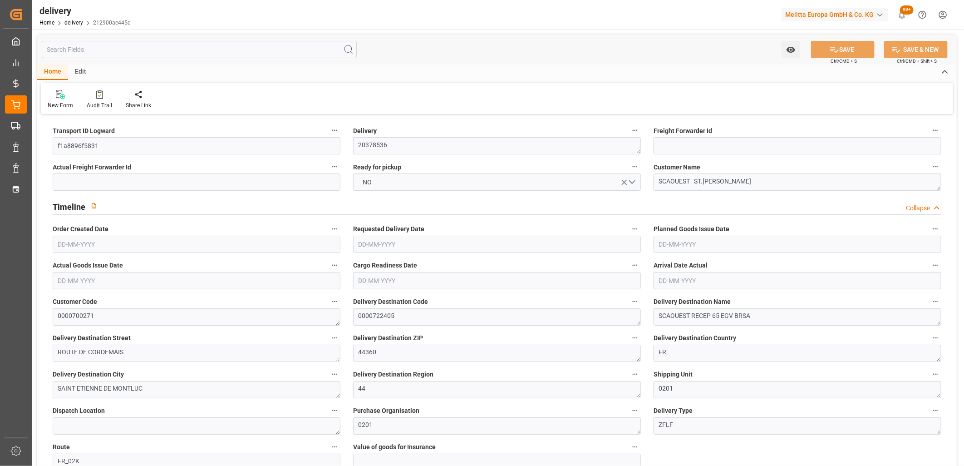
type input "[DATE]"
type input "[DATE] 11:01"
click at [495, 182] on button "NO" at bounding box center [497, 181] width 288 height 17
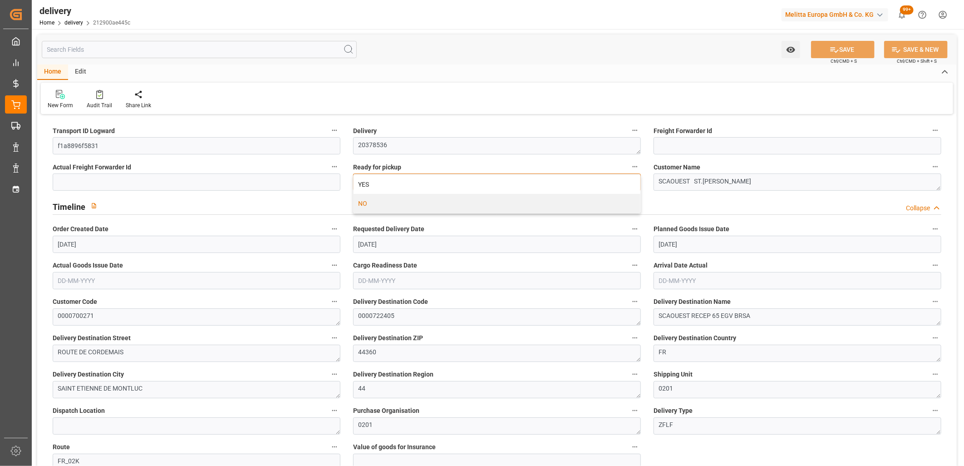
click at [495, 182] on div "YES" at bounding box center [496, 184] width 287 height 19
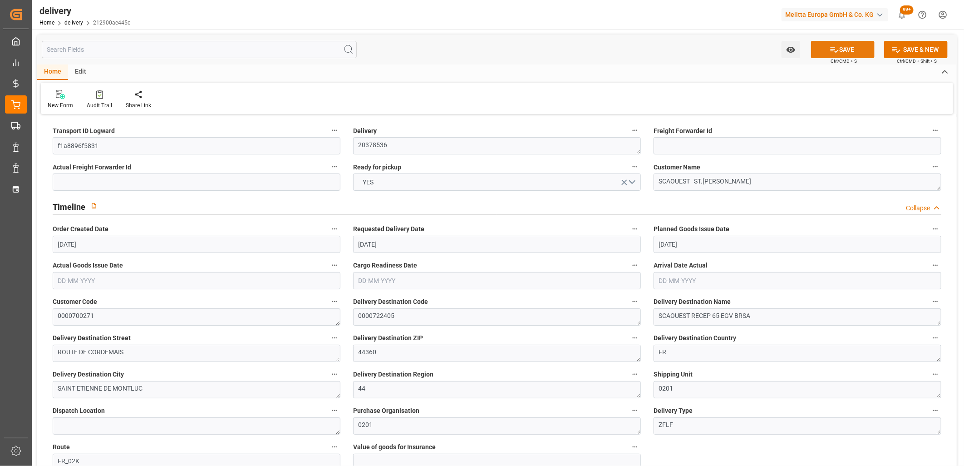
click at [837, 46] on button "SAVE" at bounding box center [843, 49] width 64 height 17
type input "[DATE]"
type input "[DATE] 11:01"
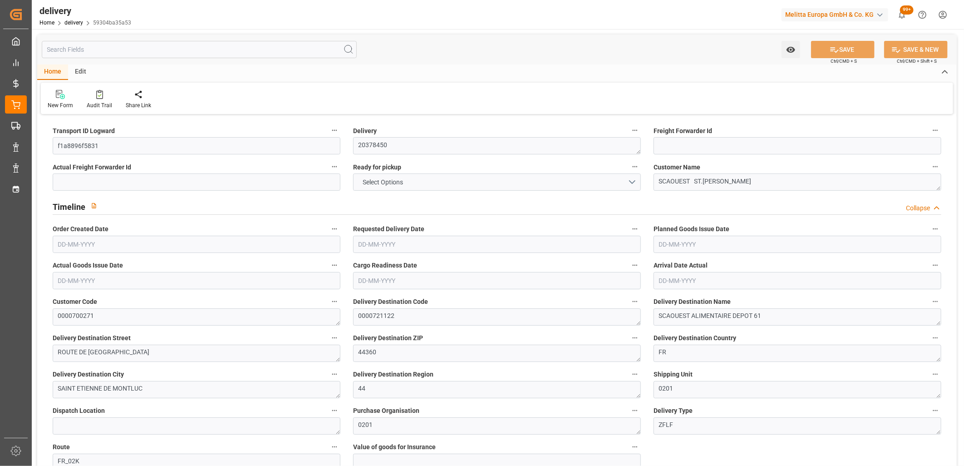
type input "510.032"
type input "852"
type input "3848.816"
type input "190"
type input "6"
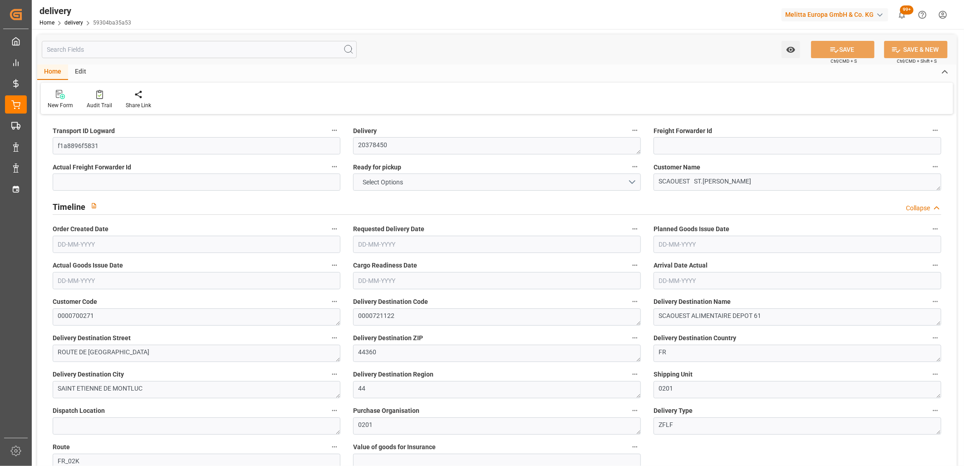
type input "4"
type input "3"
type input "0"
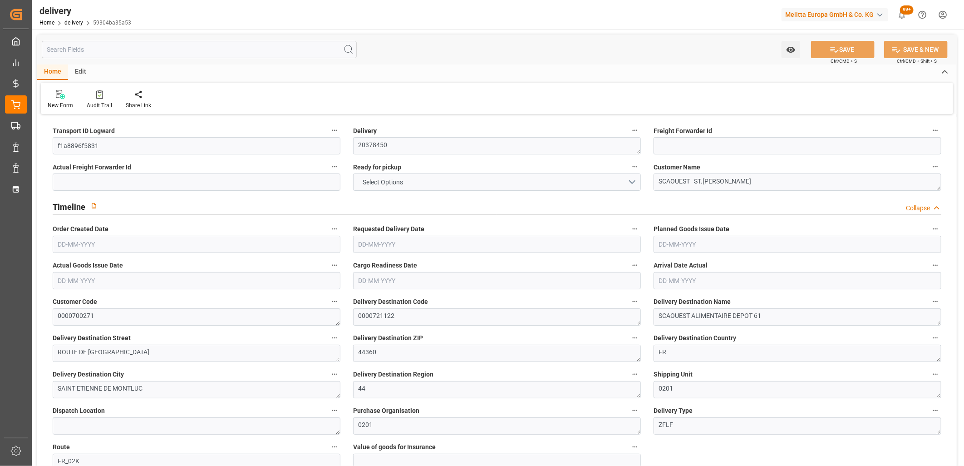
type input "106.17"
type input "9.8"
type input "68.4"
type input "1.5"
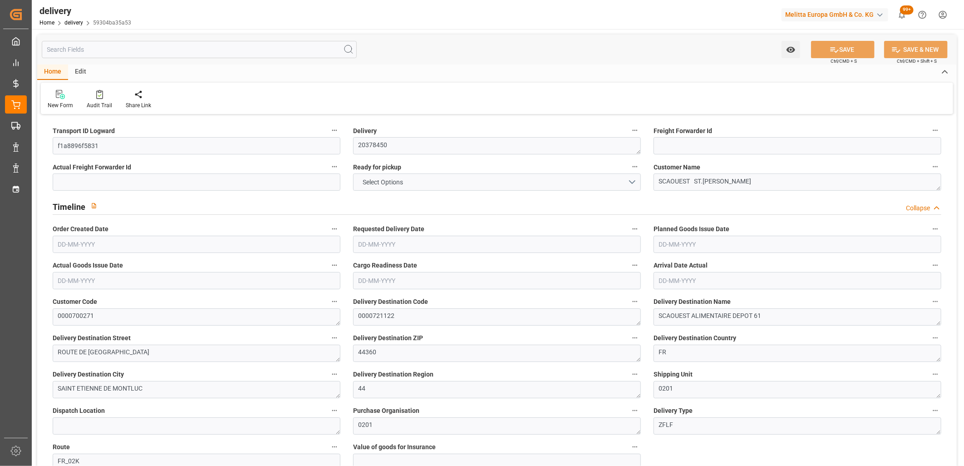
type input "1.3"
type input "0"
type input "9"
type input "680.32"
type input "101"
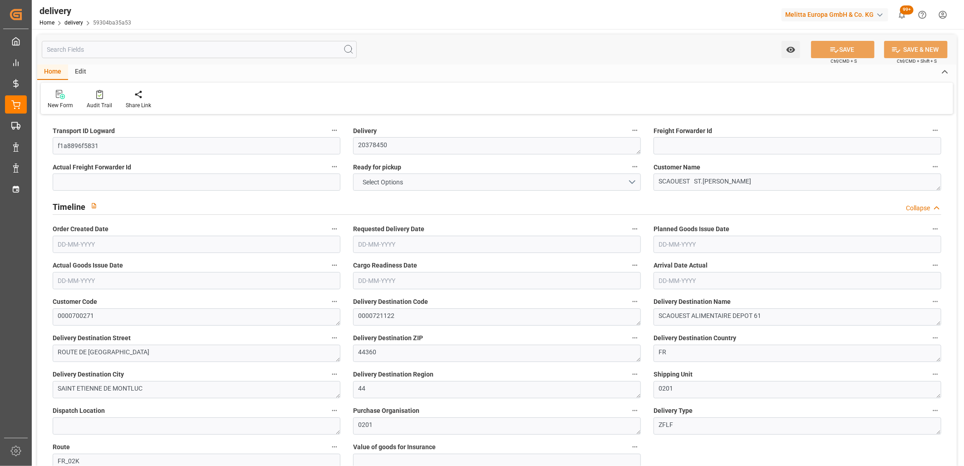
type input "4093.5352"
type input "0.2625"
type input "0"
type input "[DATE]"
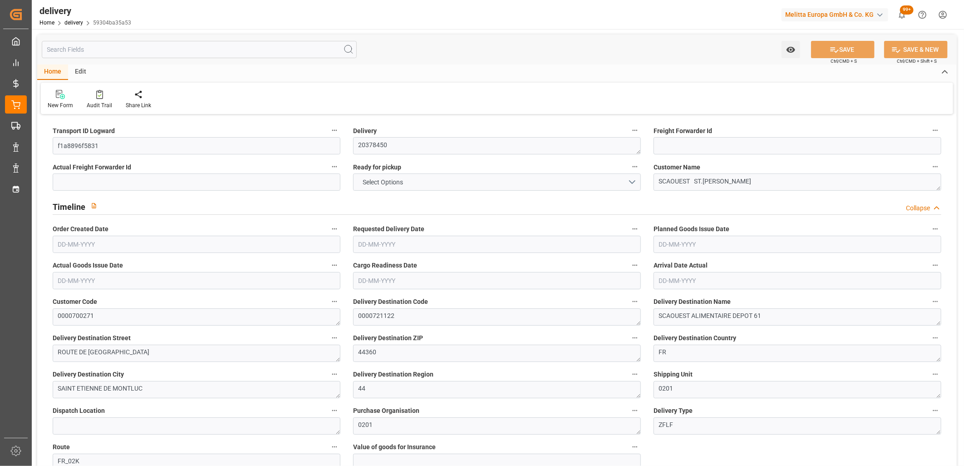
type input "[DATE]"
type input "[DATE] 11:01"
click at [373, 180] on span "NO" at bounding box center [367, 182] width 18 height 10
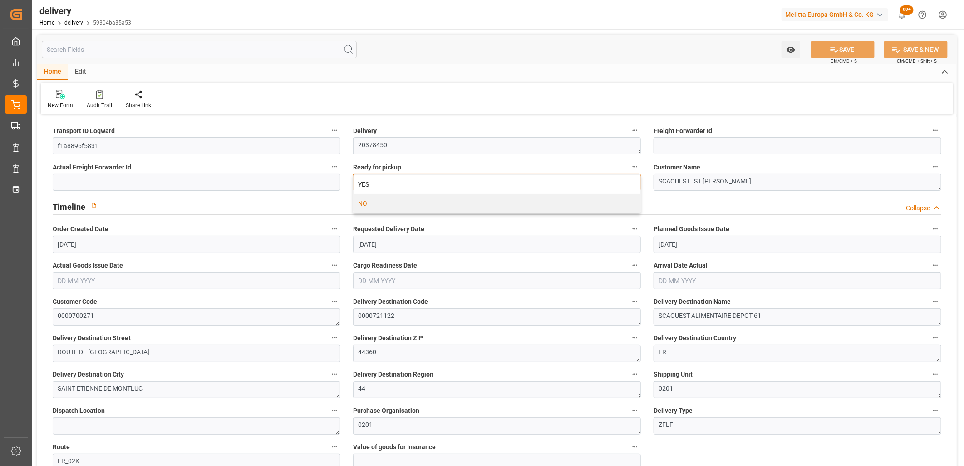
click at [373, 180] on div "YES" at bounding box center [496, 184] width 287 height 19
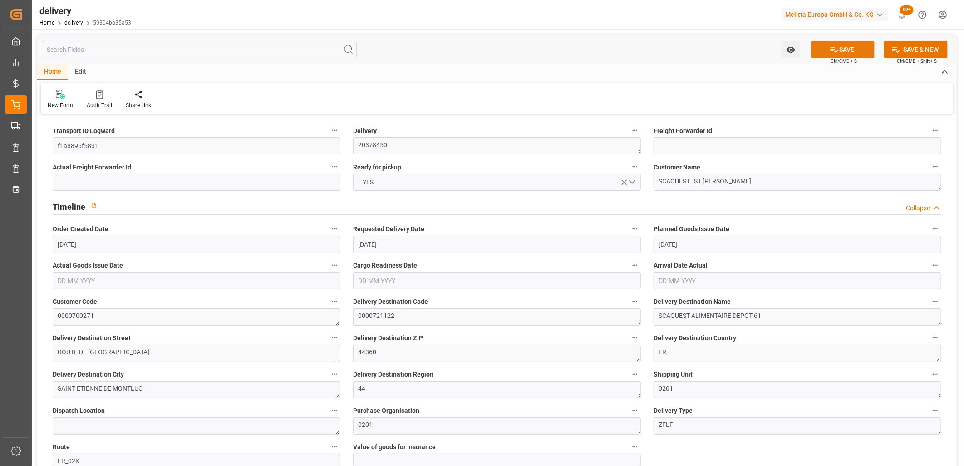
click at [823, 47] on button "SAVE" at bounding box center [843, 49] width 64 height 17
